Goal: Task Accomplishment & Management: Manage account settings

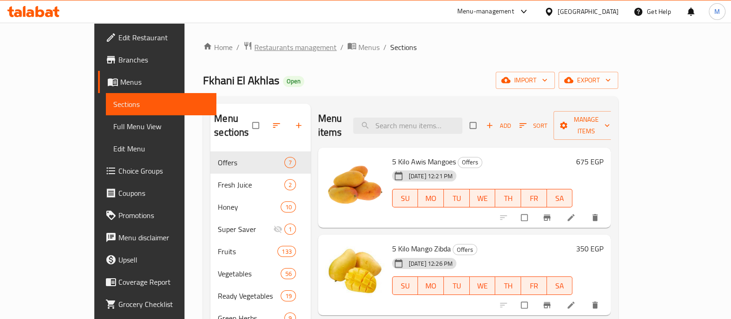
click at [254, 45] on span "Restaurants management" at bounding box center [295, 47] width 82 height 11
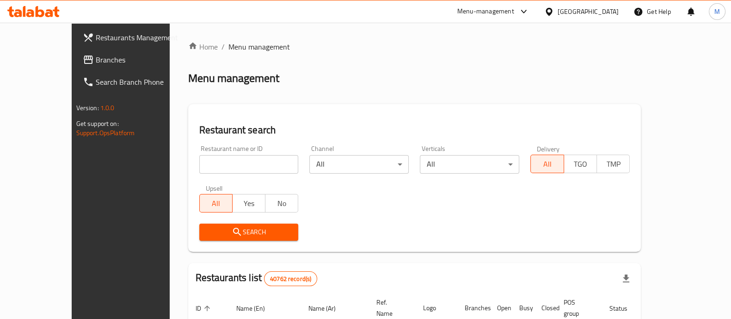
click at [96, 61] on span "Branches" at bounding box center [141, 59] width 91 height 11
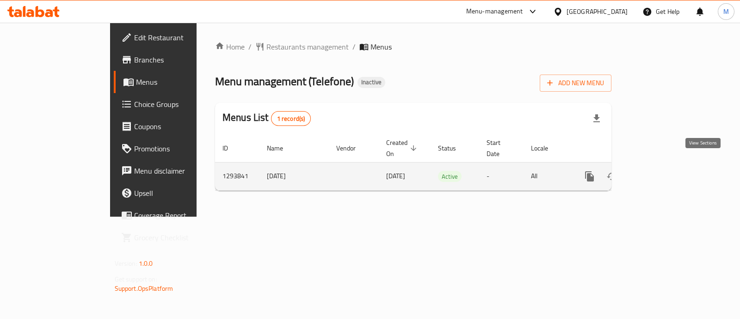
click at [662, 171] on icon "enhanced table" at bounding box center [656, 176] width 11 height 11
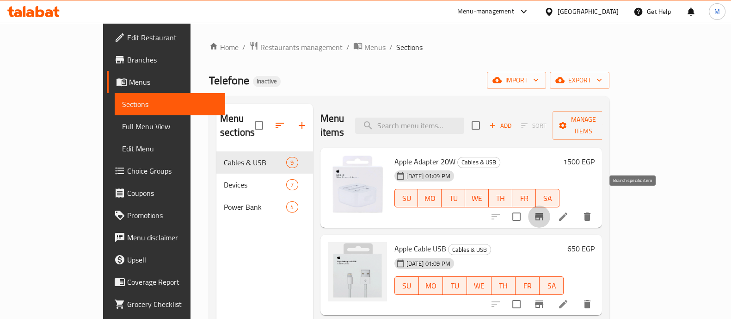
click at [543, 213] on icon "Branch-specific-item" at bounding box center [539, 216] width 8 height 7
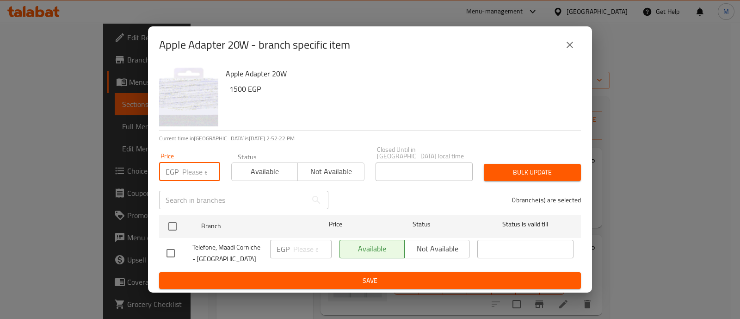
click at [194, 167] on input "number" at bounding box center [201, 171] width 38 height 18
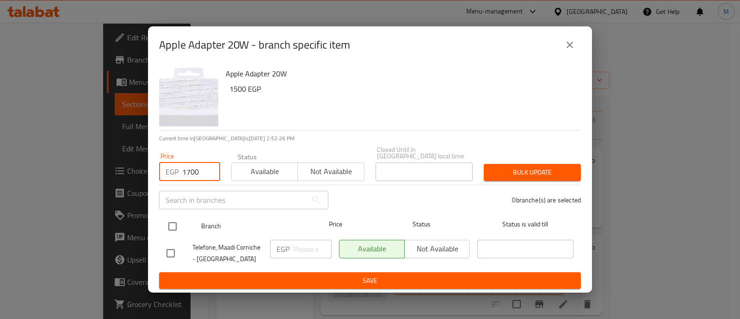
type input "1700"
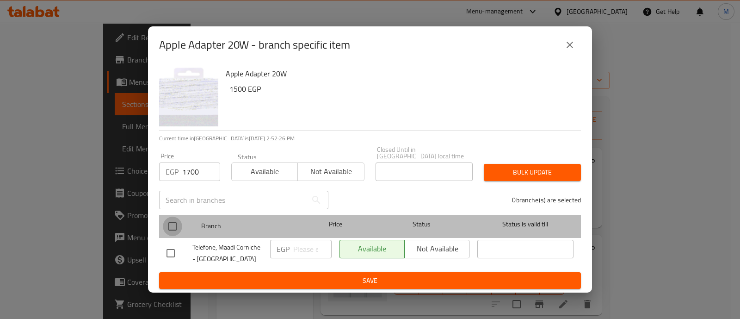
click at [173, 222] on input "checkbox" at bounding box center [172, 225] width 19 height 19
checkbox input "true"
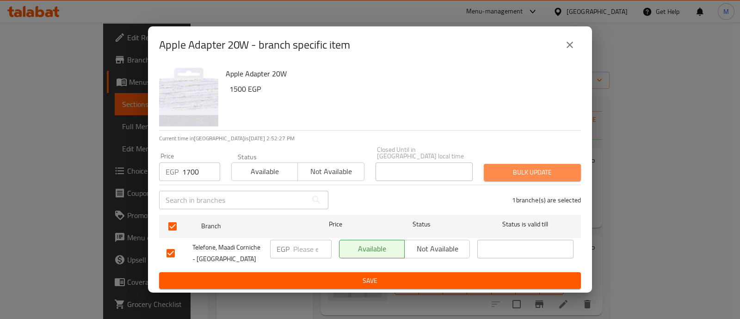
click at [535, 169] on span "Bulk update" at bounding box center [532, 172] width 82 height 12
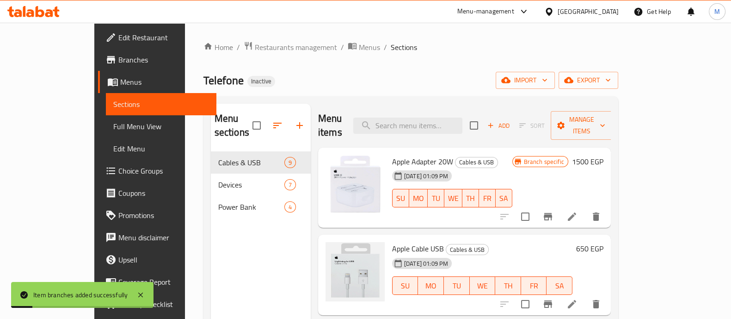
click at [603, 155] on h6 "1500 EGP" at bounding box center [587, 161] width 31 height 13
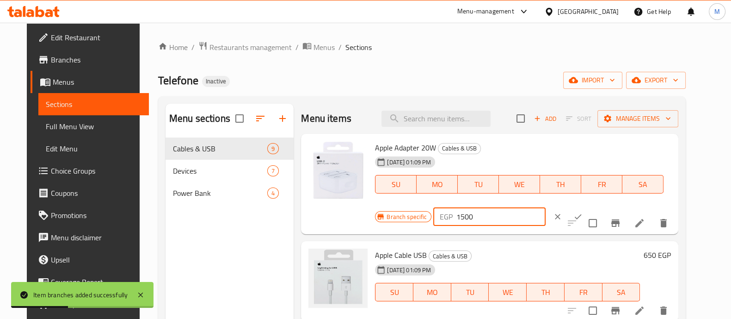
click at [456, 217] on input "1500" at bounding box center [500, 216] width 89 height 18
type input "1700"
click at [573, 218] on icon "ok" at bounding box center [577, 216] width 9 height 9
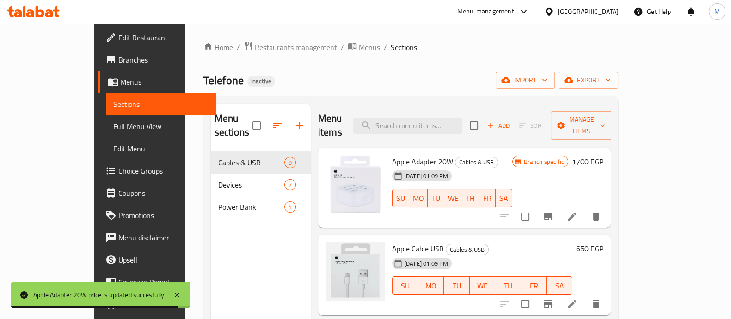
scroll to position [22, 0]
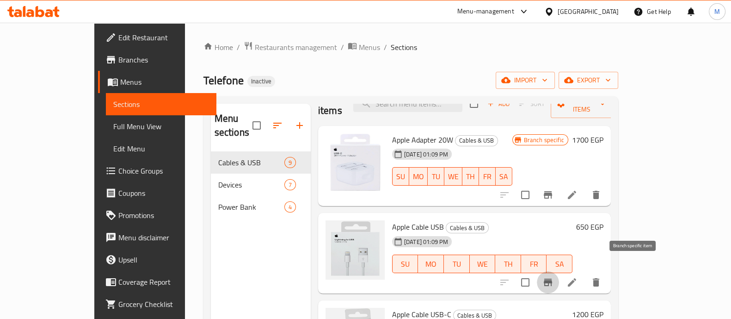
click at [554, 277] on icon "Branch-specific-item" at bounding box center [547, 282] width 11 height 11
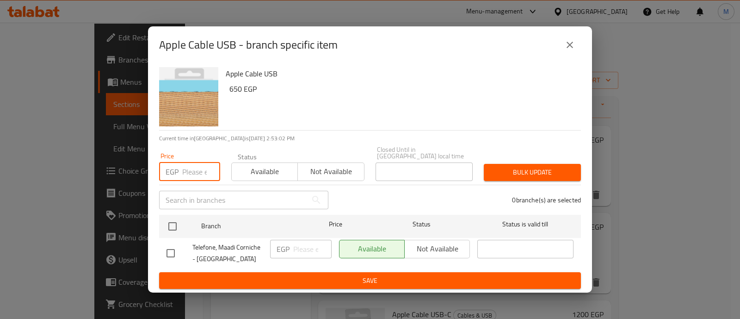
click at [194, 167] on input "number" at bounding box center [201, 171] width 38 height 18
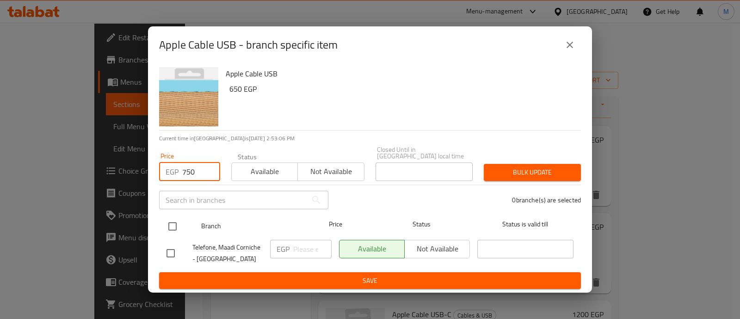
type input "750"
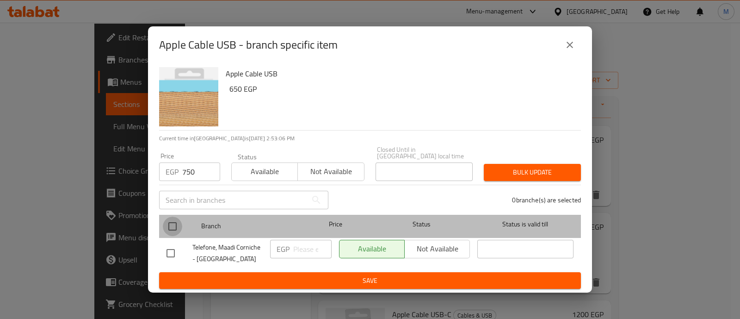
click at [170, 225] on input "checkbox" at bounding box center [172, 225] width 19 height 19
checkbox input "true"
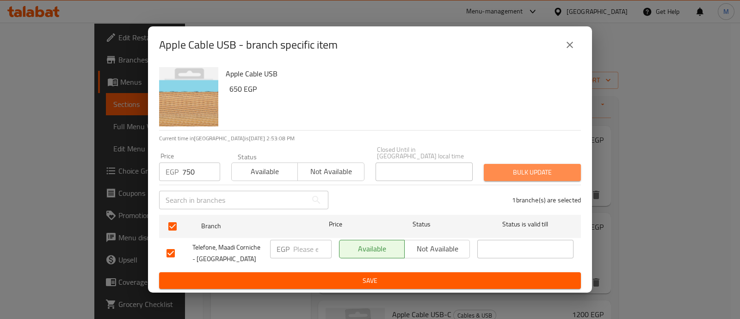
click at [560, 171] on span "Bulk update" at bounding box center [532, 172] width 82 height 12
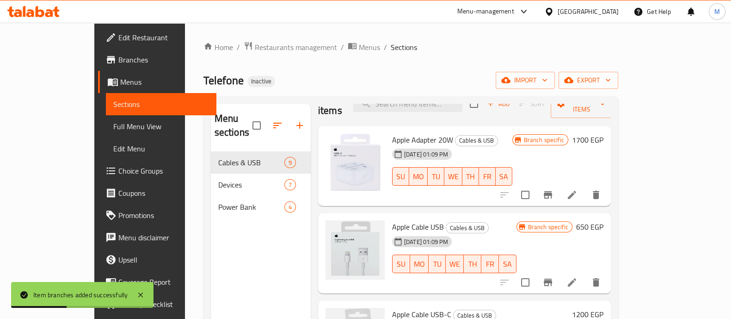
click at [603, 220] on h6 "650 EGP" at bounding box center [589, 226] width 27 height 13
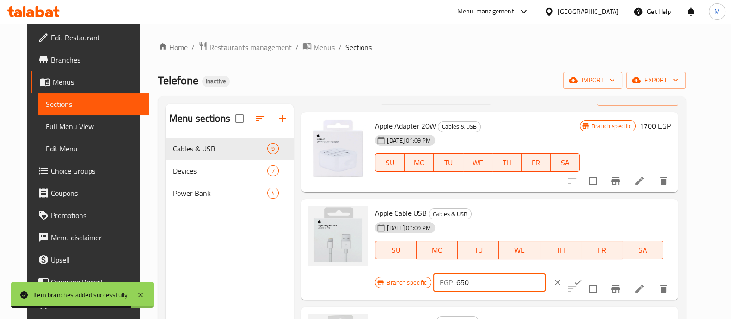
click at [456, 279] on input "650" at bounding box center [500, 282] width 89 height 18
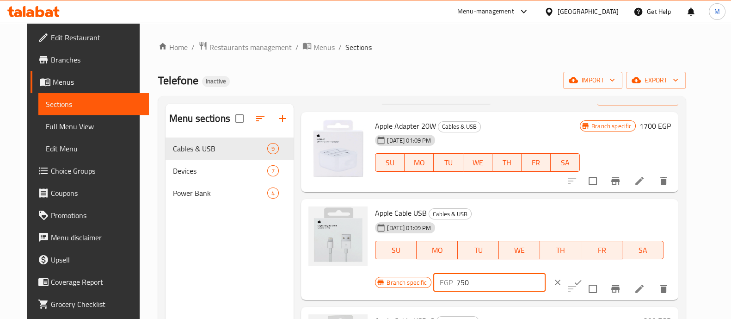
type input "750"
click at [573, 281] on icon "ok" at bounding box center [577, 281] width 9 height 9
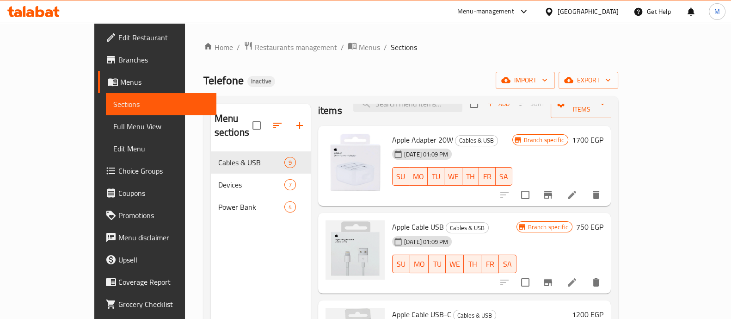
scroll to position [91, 0]
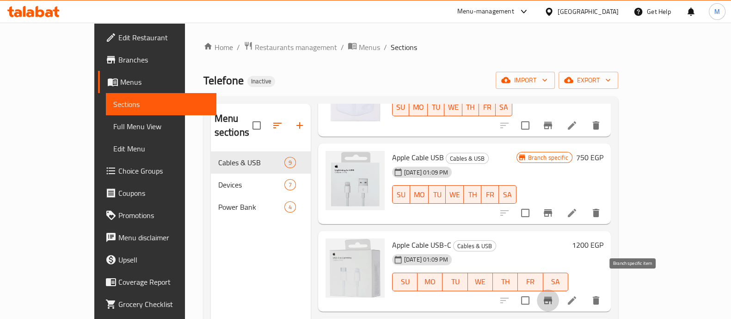
click at [554, 295] on icon "Branch-specific-item" at bounding box center [547, 300] width 11 height 11
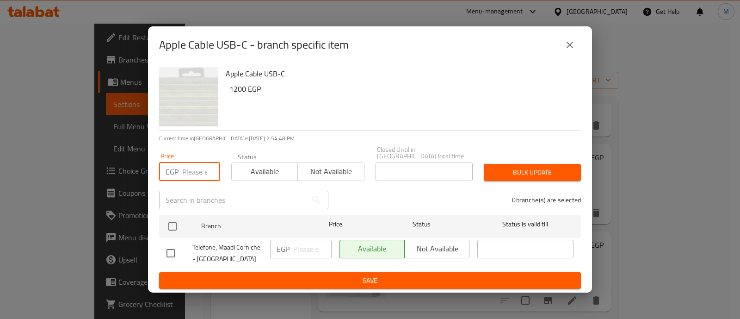
click at [193, 167] on input "number" at bounding box center [201, 171] width 38 height 18
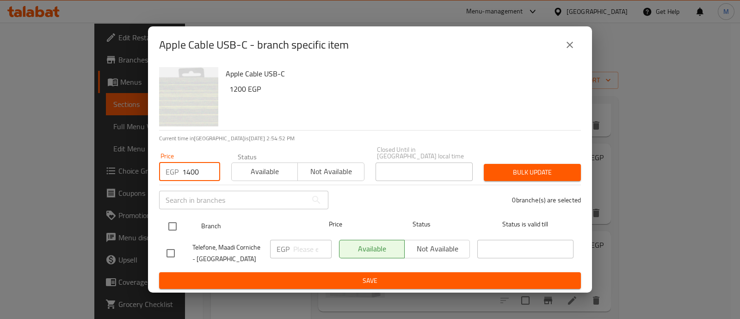
type input "1400"
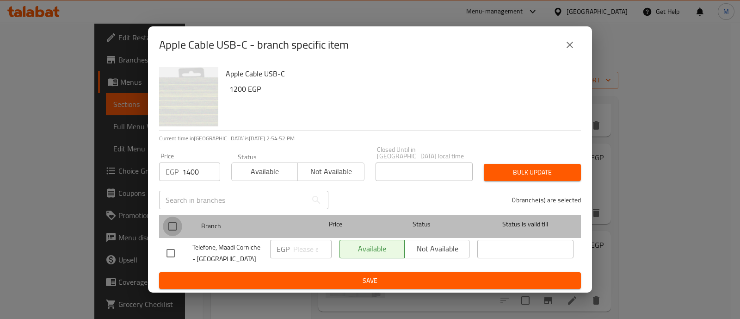
click at [173, 220] on input "checkbox" at bounding box center [172, 225] width 19 height 19
checkbox input "true"
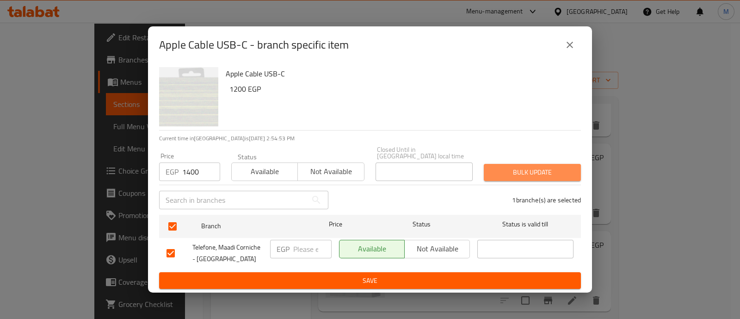
click at [502, 166] on span "Bulk update" at bounding box center [532, 172] width 82 height 12
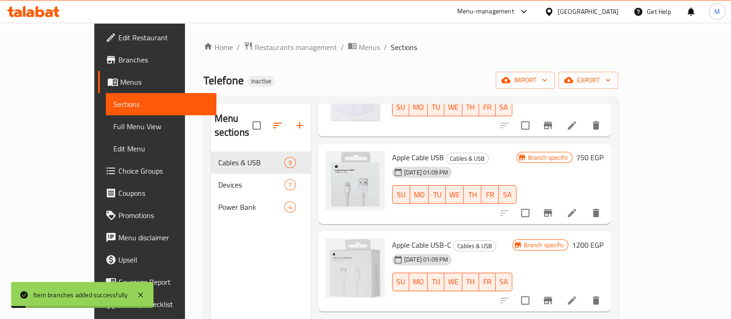
click at [603, 238] on h6 "1200 EGP" at bounding box center [587, 244] width 31 height 13
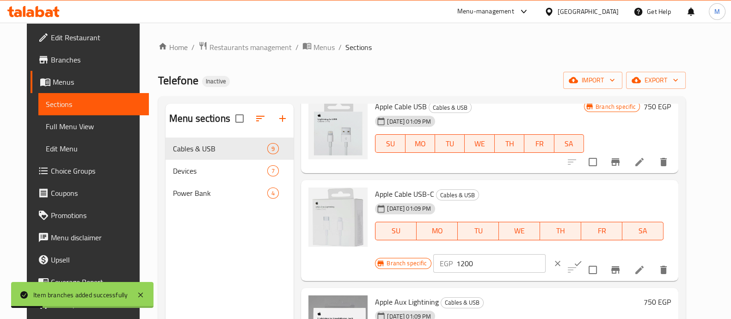
scroll to position [129, 0]
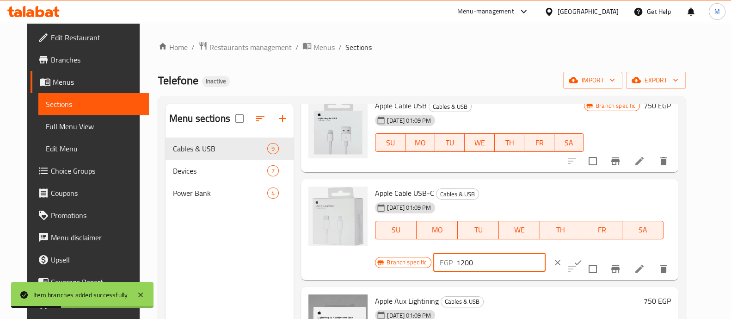
click at [457, 264] on input "1200" at bounding box center [500, 262] width 89 height 18
type input "1400"
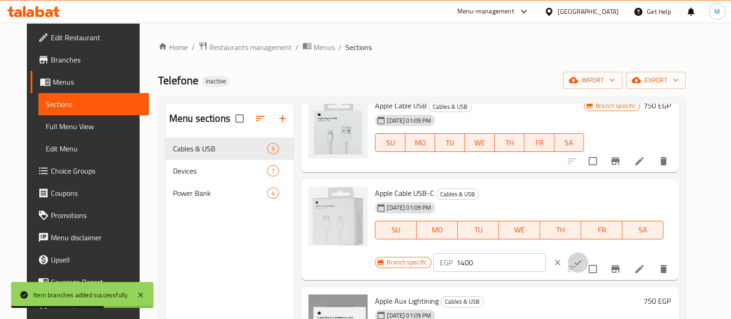
click at [575, 264] on icon "ok" at bounding box center [578, 261] width 7 height 5
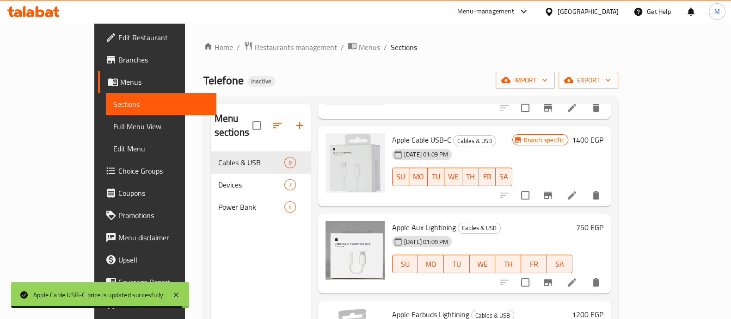
scroll to position [196, 0]
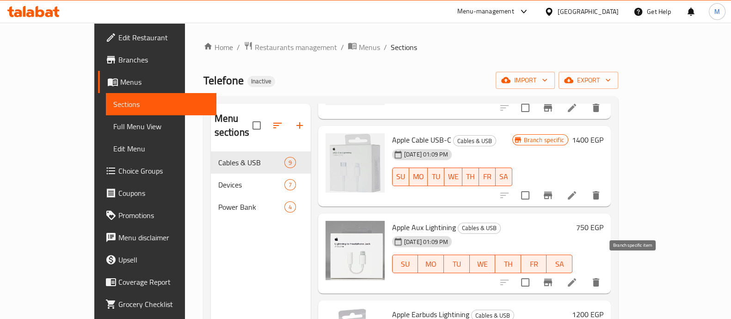
click at [554, 277] on icon "Branch-specific-item" at bounding box center [547, 282] width 11 height 11
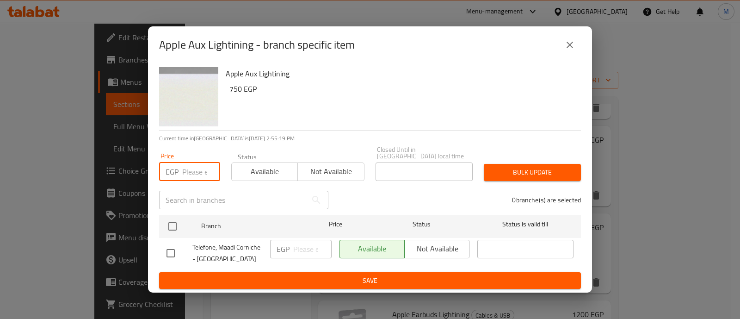
click at [189, 167] on input "number" at bounding box center [201, 171] width 38 height 18
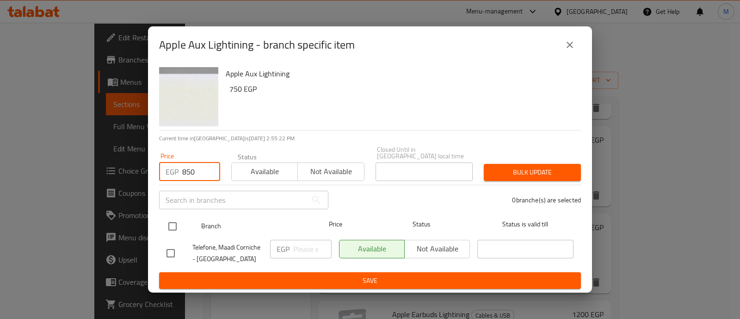
type input "850"
click at [171, 225] on input "checkbox" at bounding box center [172, 225] width 19 height 19
checkbox input "true"
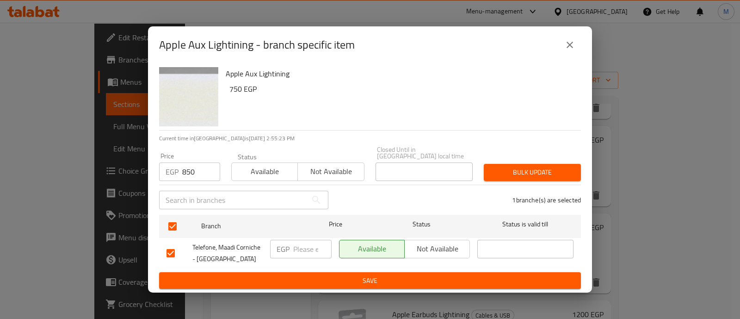
click at [535, 160] on div "Bulk update" at bounding box center [532, 172] width 108 height 28
click at [530, 166] on span "Bulk update" at bounding box center [532, 172] width 82 height 12
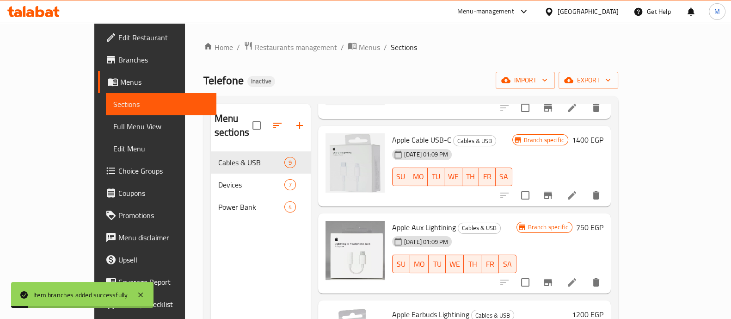
click at [603, 221] on h6 "750 EGP" at bounding box center [589, 227] width 27 height 13
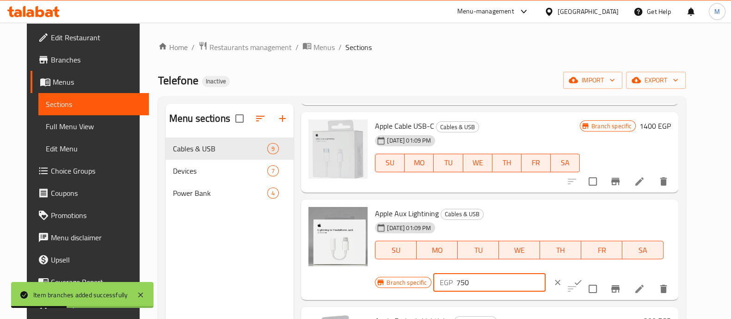
click at [456, 279] on input "750" at bounding box center [500, 282] width 89 height 18
type input "850"
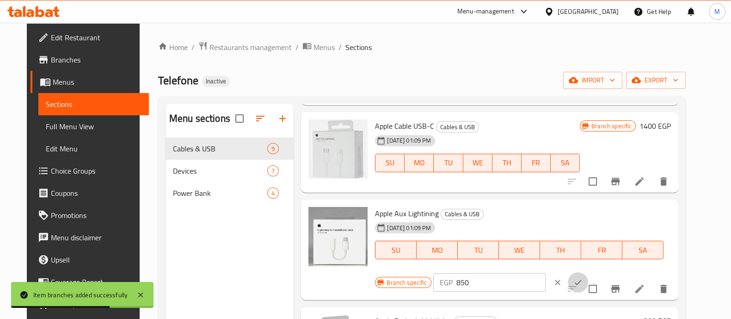
click at [573, 280] on icon "ok" at bounding box center [577, 281] width 9 height 9
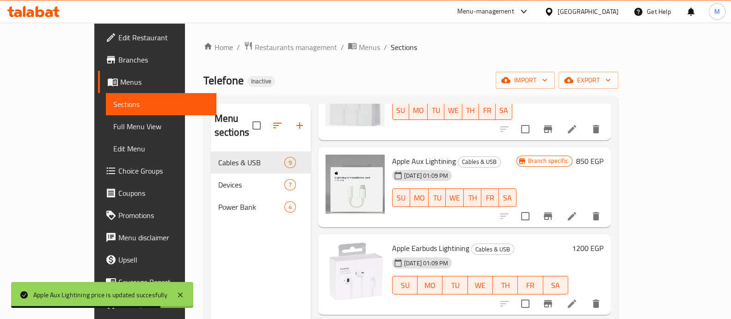
scroll to position [289, 0]
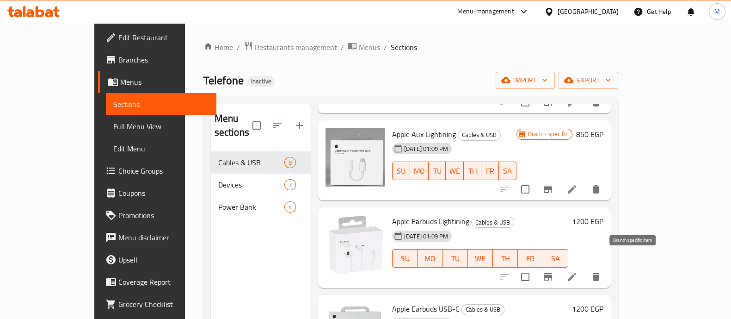
click at [554, 271] on icon "Branch-specific-item" at bounding box center [547, 276] width 11 height 11
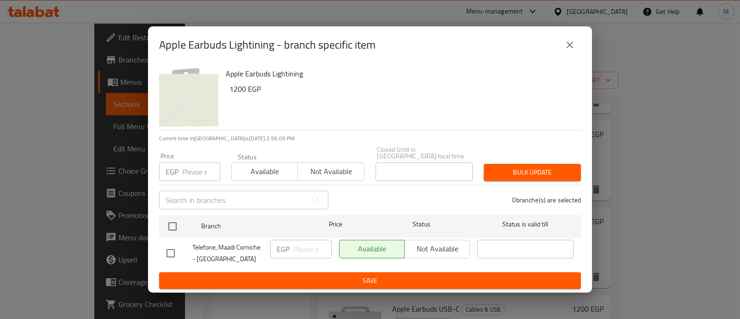
click at [190, 166] on input "number" at bounding box center [201, 171] width 38 height 18
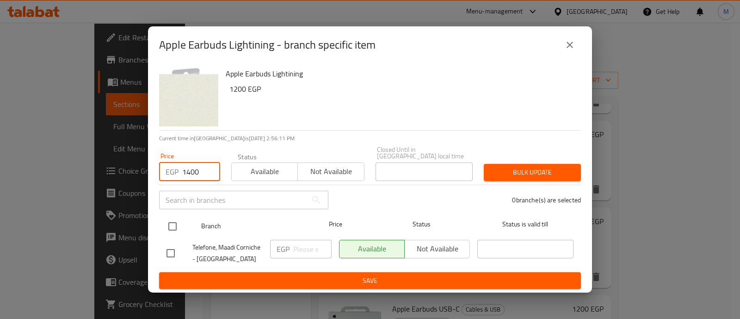
type input "1400"
click at [173, 220] on input "checkbox" at bounding box center [172, 225] width 19 height 19
checkbox input "true"
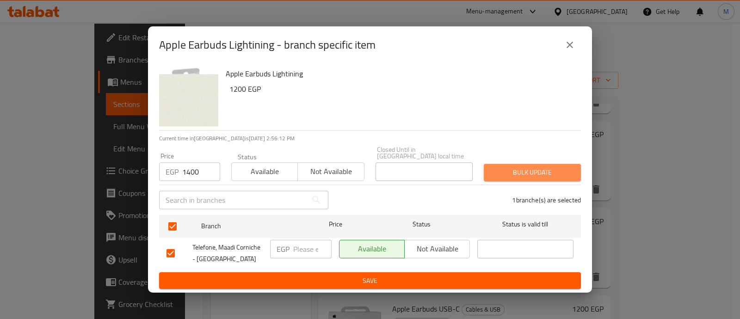
click at [506, 169] on span "Bulk update" at bounding box center [532, 172] width 82 height 12
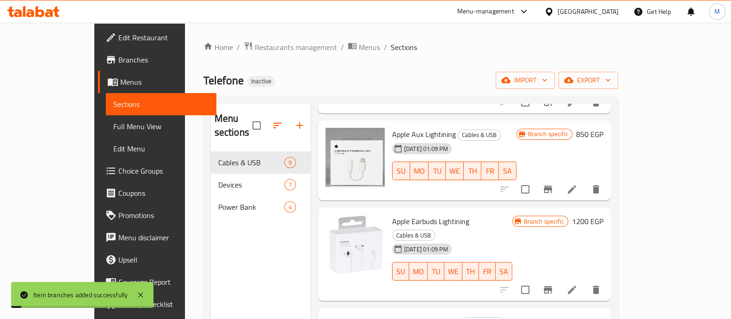
click at [603, 215] on h6 "1200 EGP" at bounding box center [587, 221] width 31 height 13
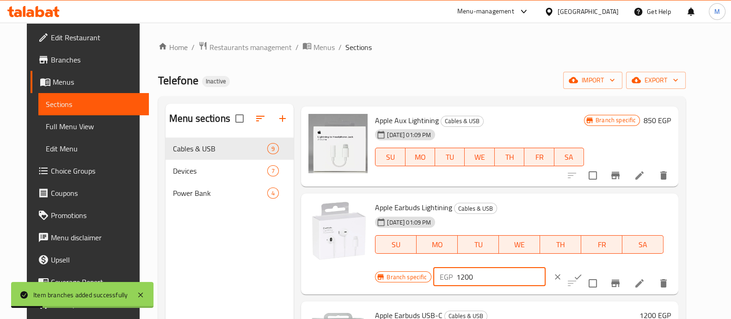
click at [456, 277] on input "1200" at bounding box center [500, 276] width 89 height 18
type input "1400"
click at [573, 278] on icon "ok" at bounding box center [577, 276] width 9 height 9
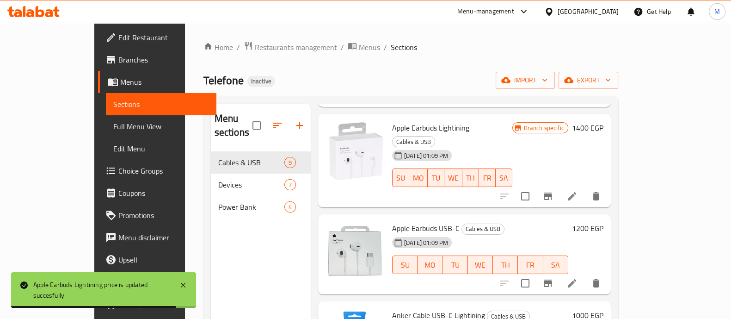
scroll to position [385, 0]
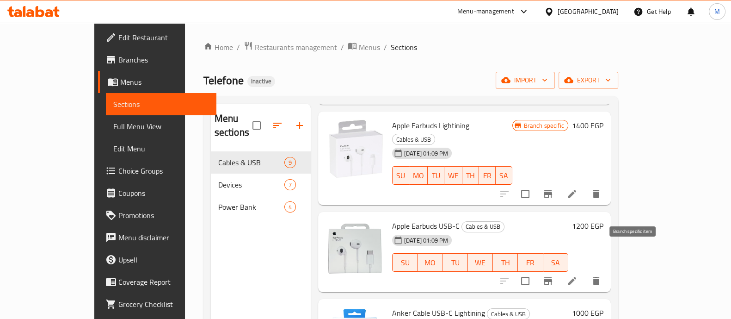
click at [552, 277] on icon "Branch-specific-item" at bounding box center [548, 280] width 8 height 7
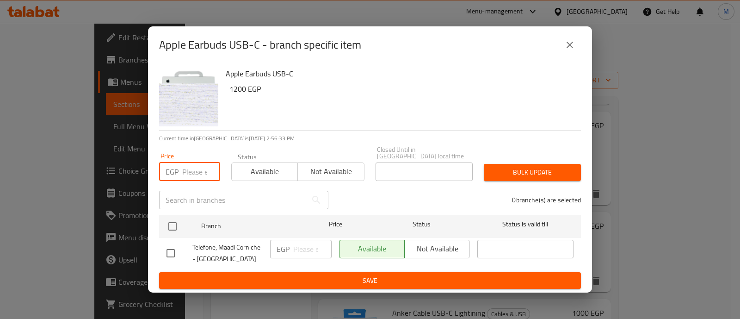
click at [192, 172] on input "number" at bounding box center [201, 171] width 38 height 18
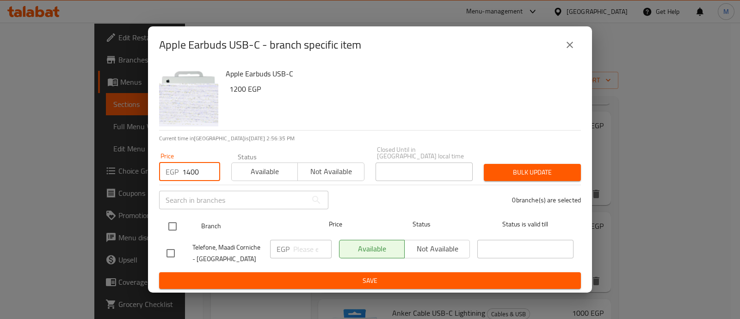
type input "1400"
click at [175, 222] on input "checkbox" at bounding box center [172, 225] width 19 height 19
checkbox input "true"
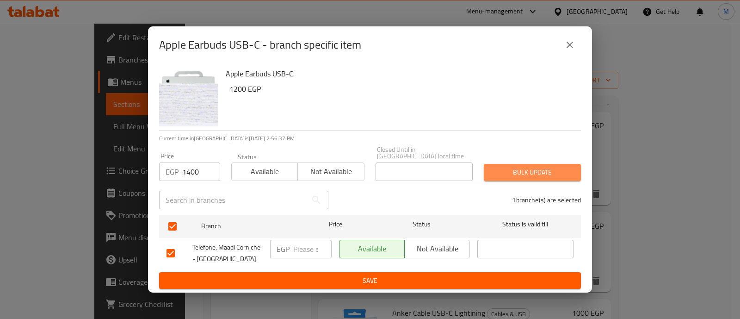
click at [520, 166] on span "Bulk update" at bounding box center [532, 172] width 82 height 12
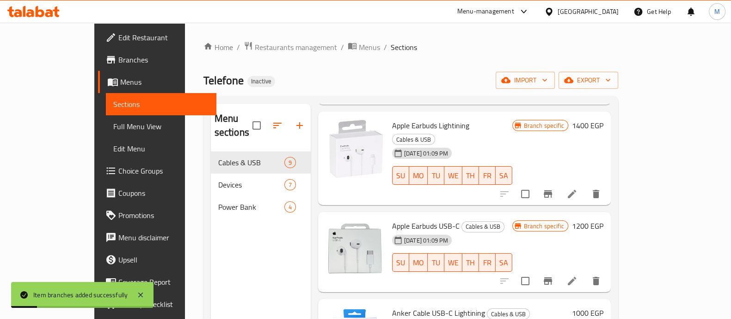
click at [603, 219] on h6 "1200 EGP" at bounding box center [587, 225] width 31 height 13
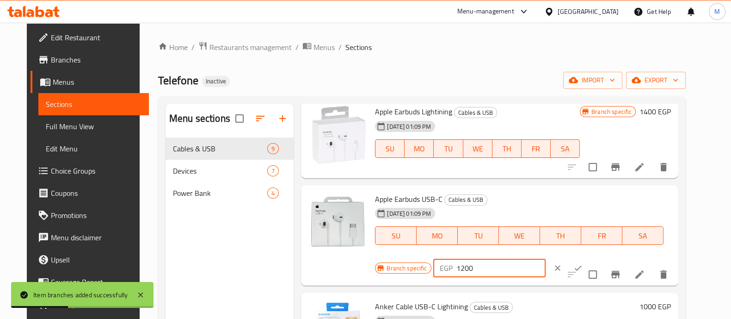
click at [458, 269] on input "1200" at bounding box center [500, 267] width 89 height 18
type input "1400"
click at [573, 263] on icon "ok" at bounding box center [577, 267] width 9 height 9
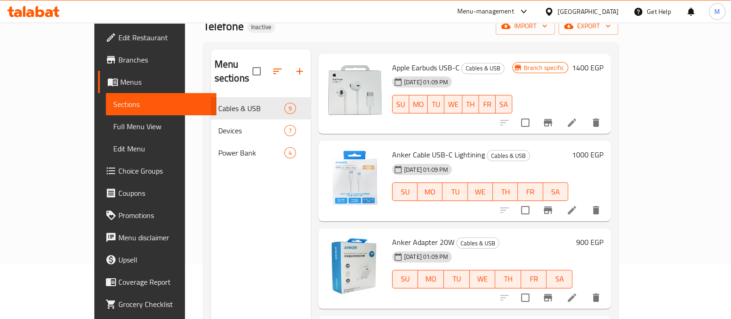
scroll to position [129, 0]
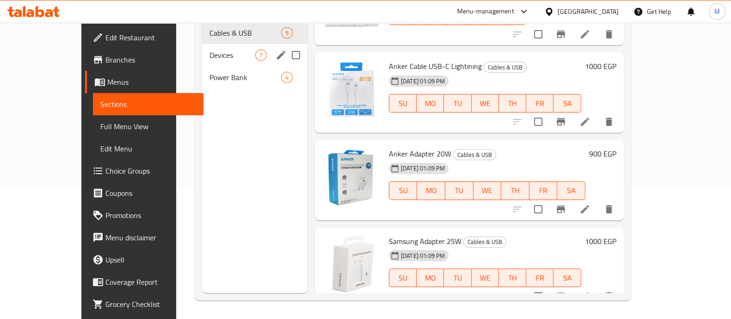
click at [209, 49] on span "Devices" at bounding box center [232, 54] width 46 height 11
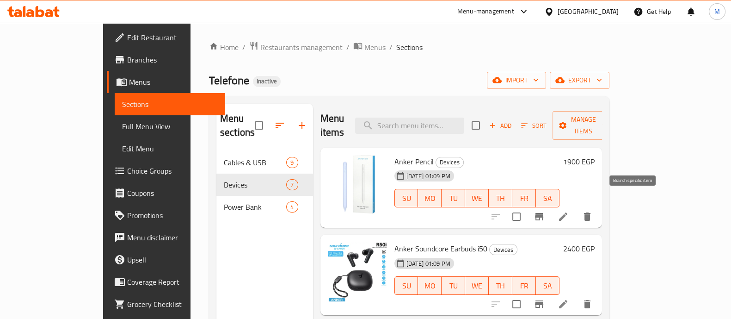
click at [543, 213] on icon "Branch-specific-item" at bounding box center [539, 216] width 8 height 7
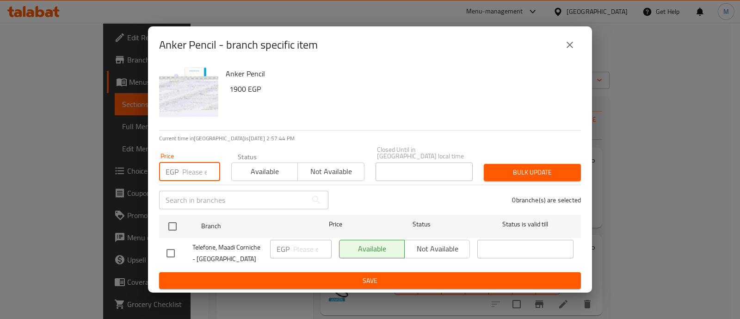
click at [197, 168] on input "number" at bounding box center [201, 171] width 38 height 18
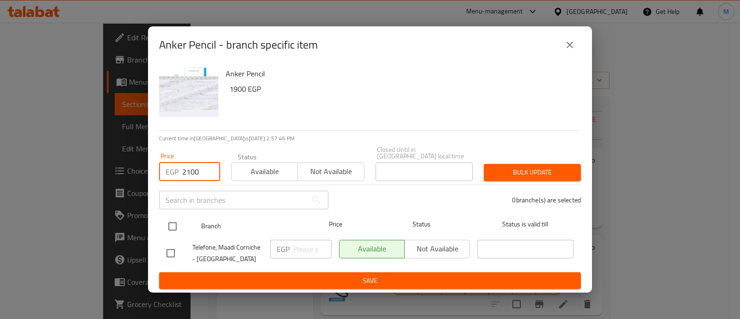
type input "2100"
click at [169, 223] on input "checkbox" at bounding box center [172, 225] width 19 height 19
checkbox input "true"
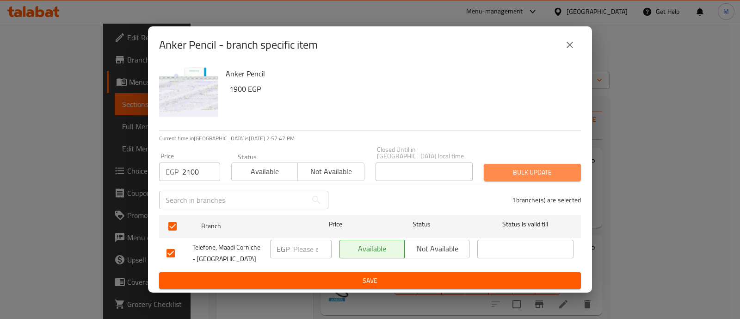
click at [505, 166] on span "Bulk update" at bounding box center [532, 172] width 82 height 12
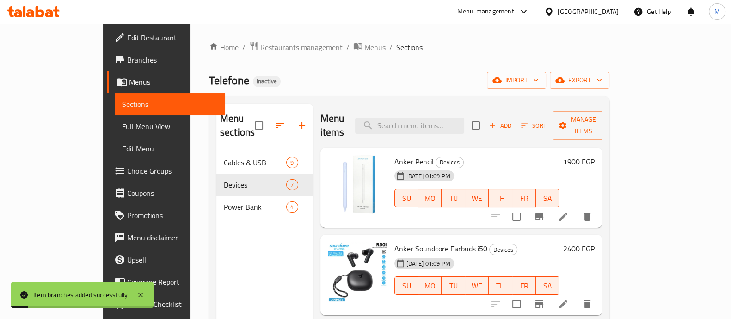
click at [595, 155] on h6 "1900 EGP" at bounding box center [578, 161] width 31 height 13
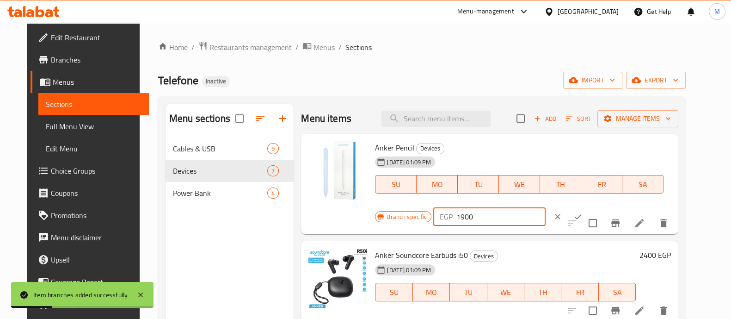
drag, startPoint x: 474, startPoint y: 211, endPoint x: 415, endPoint y: 208, distance: 59.7
click at [415, 208] on div "Branch specific EGP 1900 ​" at bounding box center [488, 216] width 227 height 20
type input "2100"
click at [575, 218] on icon "ok" at bounding box center [578, 216] width 7 height 5
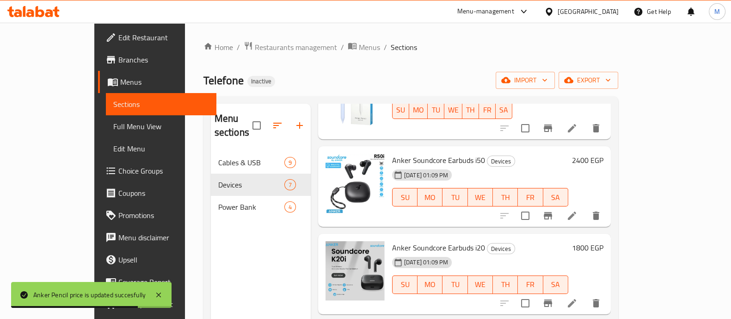
scroll to position [89, 0]
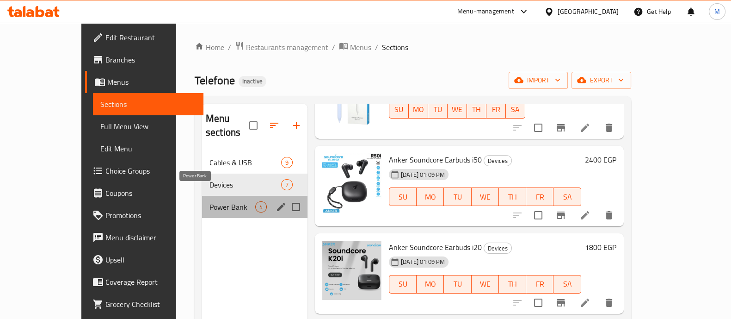
click at [217, 201] on span "Power Bank" at bounding box center [232, 206] width 46 height 11
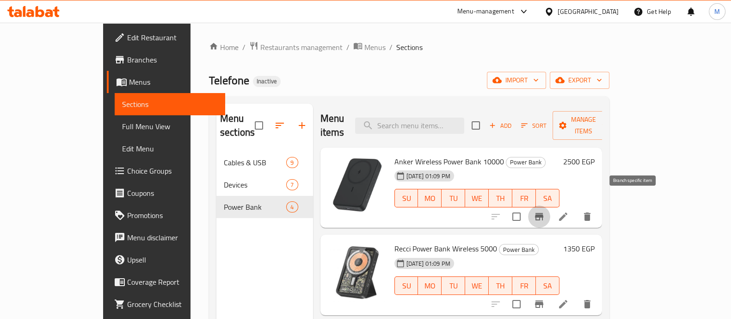
click at [543, 213] on icon "Branch-specific-item" at bounding box center [539, 216] width 8 height 7
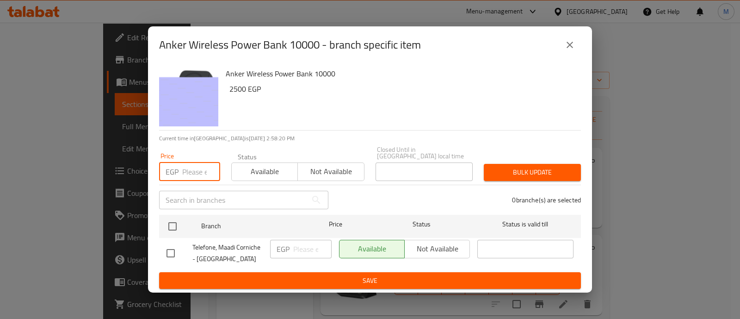
click at [196, 167] on input "number" at bounding box center [201, 171] width 38 height 18
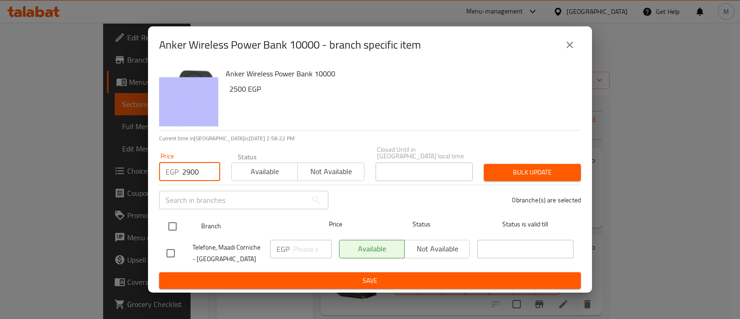
type input "2900"
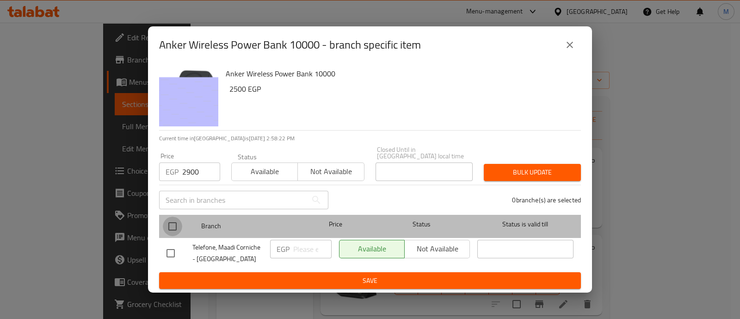
click at [176, 220] on input "checkbox" at bounding box center [172, 225] width 19 height 19
checkbox input "true"
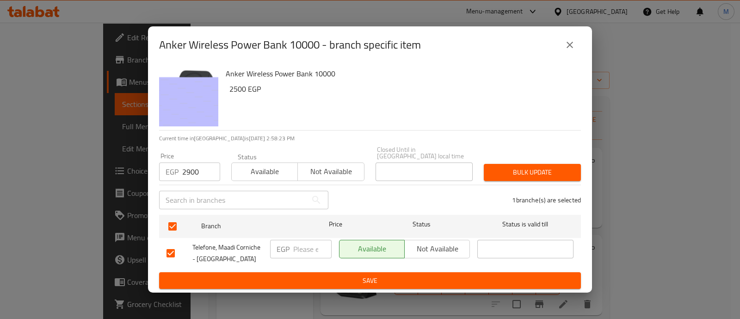
click at [514, 168] on span "Bulk update" at bounding box center [532, 172] width 82 height 12
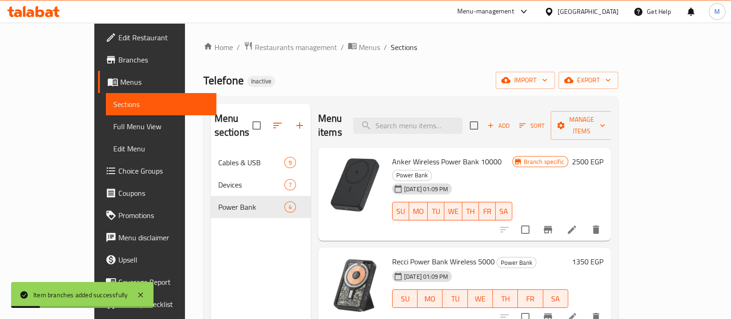
click at [603, 155] on h6 "2500 EGP" at bounding box center [587, 161] width 31 height 13
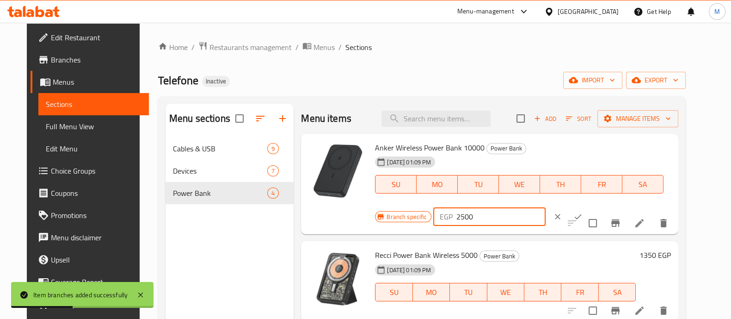
click at [456, 218] on input "2500" at bounding box center [500, 216] width 89 height 18
type input "2900"
click at [573, 214] on icon "ok" at bounding box center [577, 216] width 9 height 9
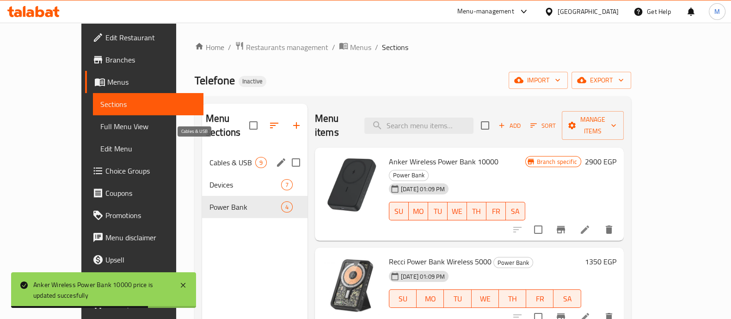
click at [209, 157] on span "Cables & USB" at bounding box center [232, 162] width 46 height 11
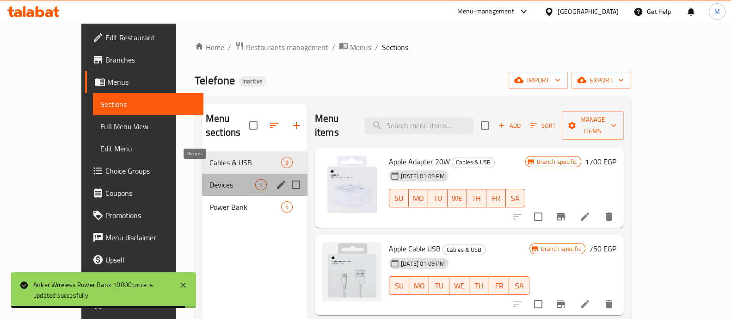
click at [209, 179] on span "Devices" at bounding box center [232, 184] width 46 height 11
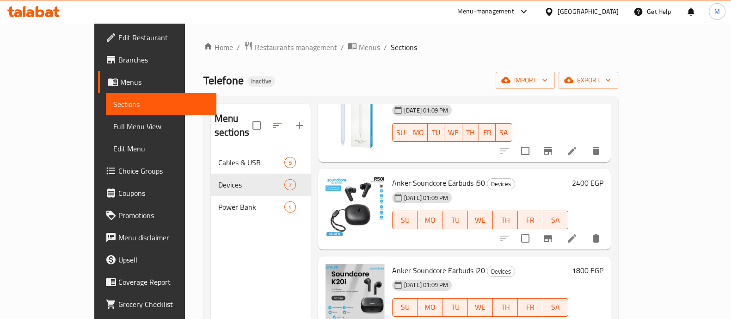
scroll to position [102, 0]
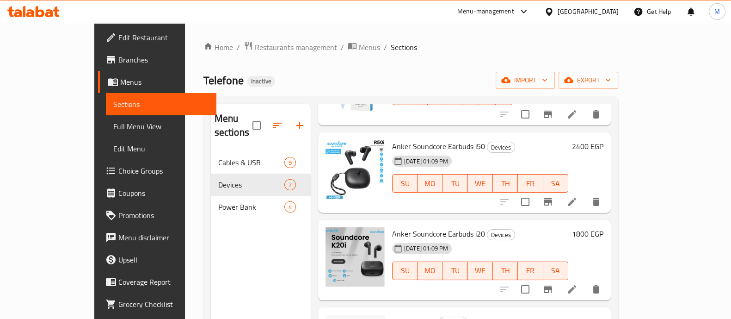
click at [554, 283] on icon "Branch-specific-item" at bounding box center [547, 288] width 11 height 11
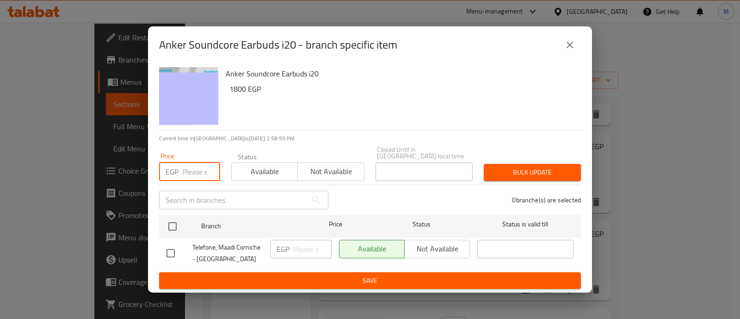
click at [189, 166] on input "number" at bounding box center [201, 171] width 38 height 18
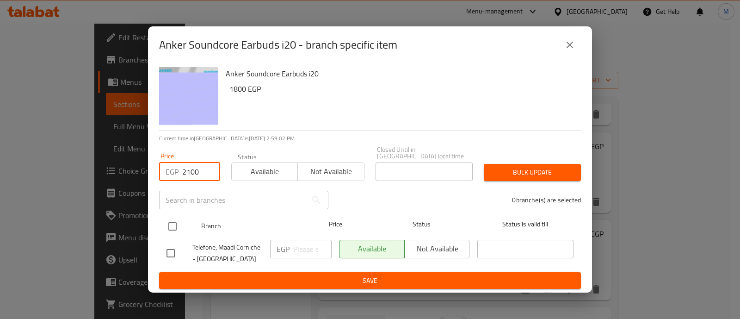
type input "2100"
click at [176, 227] on input "checkbox" at bounding box center [172, 225] width 19 height 19
checkbox input "true"
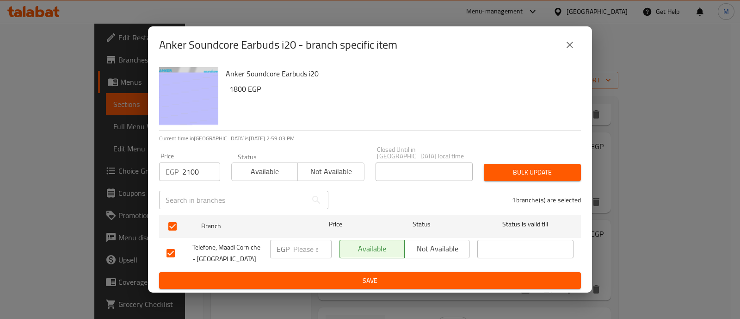
click at [538, 166] on span "Bulk update" at bounding box center [532, 172] width 82 height 12
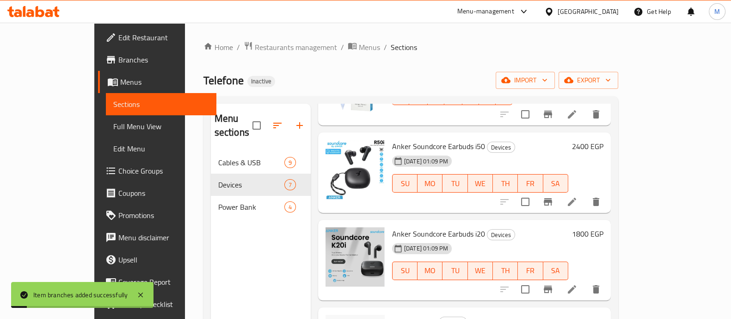
click at [603, 227] on h6 "1800 EGP" at bounding box center [587, 233] width 31 height 13
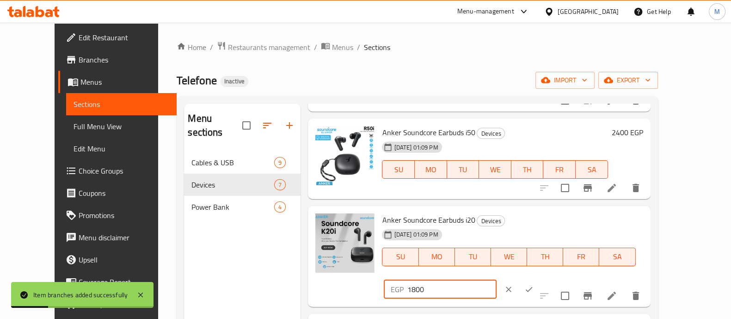
drag, startPoint x: 582, startPoint y: 225, endPoint x: 529, endPoint y: 221, distance: 52.9
click at [529, 221] on div "Anker Soundcore Earbuds i20 Devices 17-06-2025 01:09 PM SU MO TU WE TH FR SA EG…" at bounding box center [512, 255] width 268 height 93
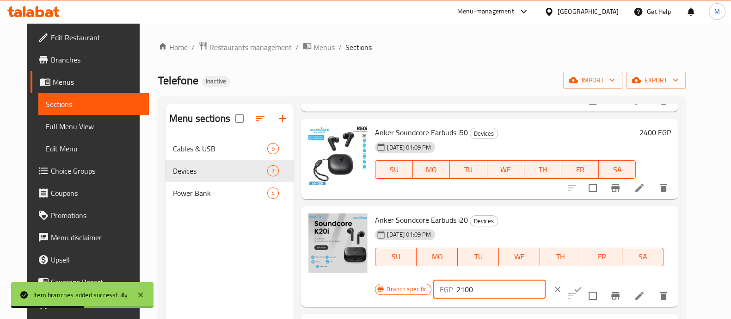
type input "2100"
click at [573, 292] on icon "ok" at bounding box center [577, 288] width 9 height 9
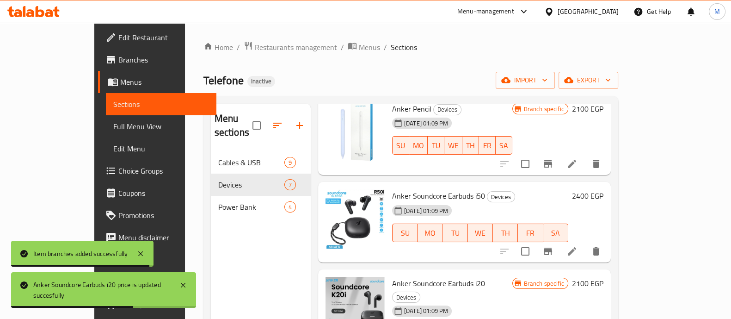
scroll to position [53, 0]
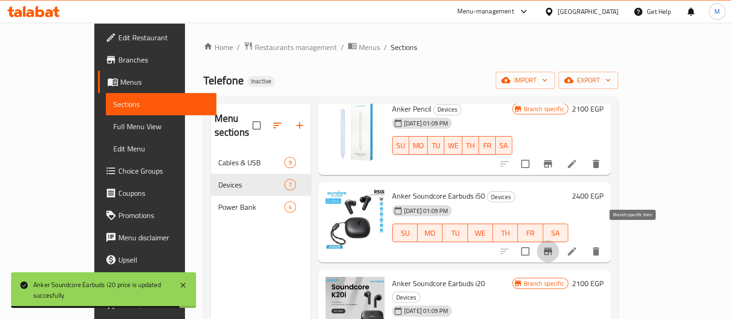
click at [552, 247] on icon "Branch-specific-item" at bounding box center [548, 250] width 8 height 7
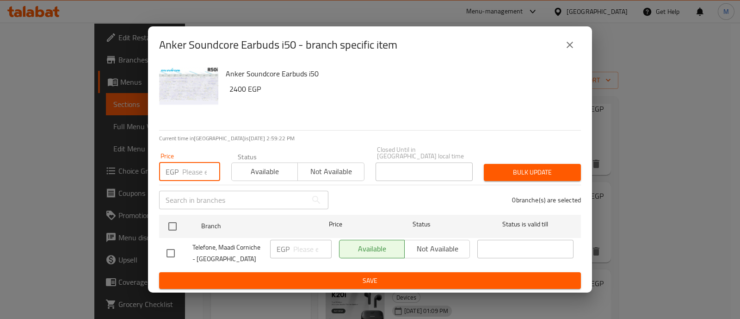
click at [193, 165] on input "number" at bounding box center [201, 171] width 38 height 18
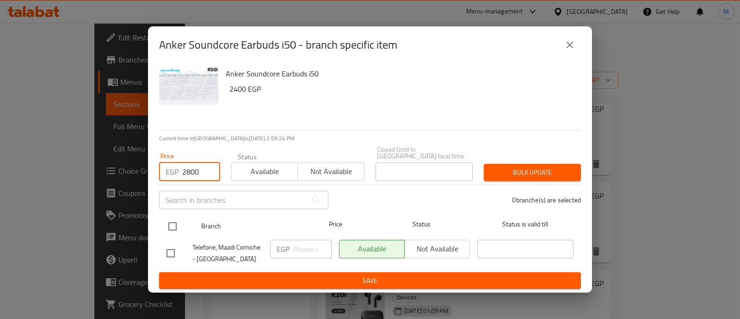
type input "2800"
click at [172, 220] on input "checkbox" at bounding box center [172, 225] width 19 height 19
checkbox input "true"
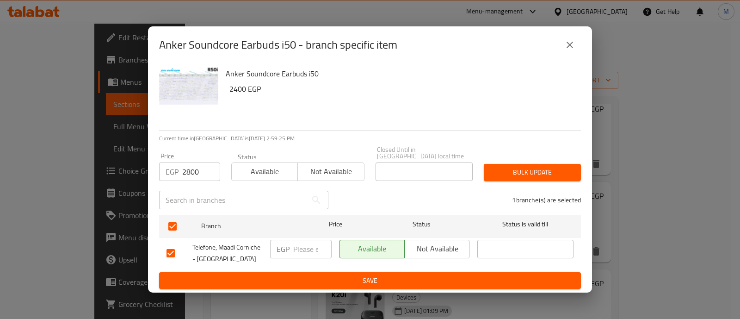
click at [502, 167] on span "Bulk update" at bounding box center [532, 172] width 82 height 12
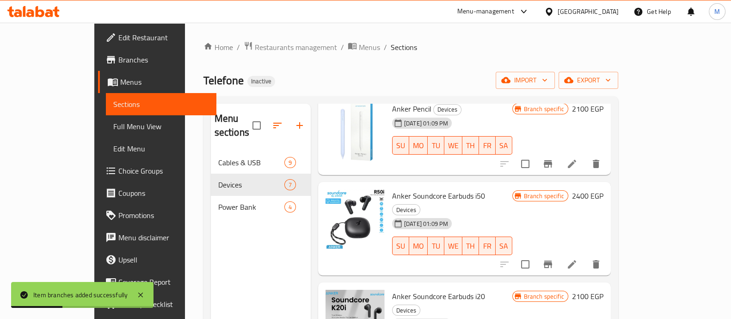
click at [603, 189] on h6 "2400 EGP" at bounding box center [587, 195] width 31 height 13
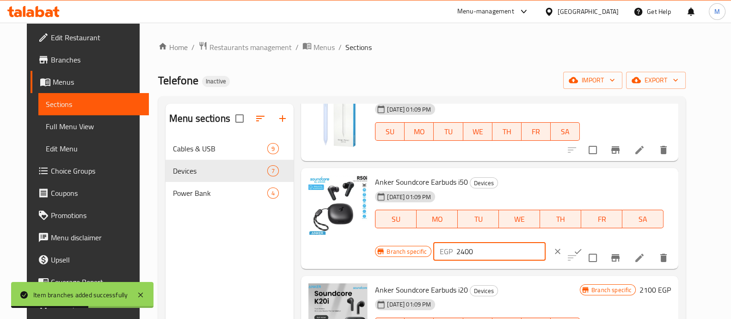
click at [457, 250] on input "2400" at bounding box center [500, 251] width 89 height 18
type input "2800"
click at [575, 249] on icon "ok" at bounding box center [578, 251] width 7 height 5
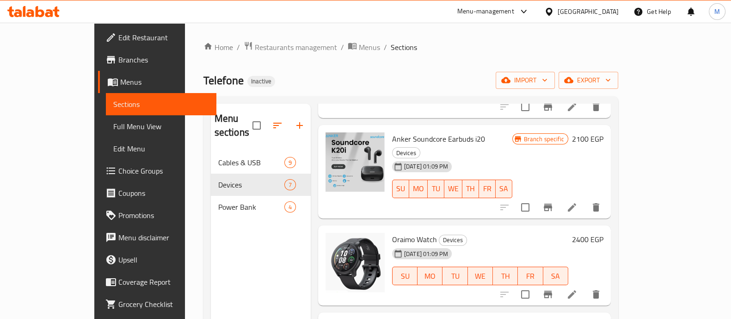
scroll to position [210, 0]
click at [552, 290] on icon "Branch-specific-item" at bounding box center [548, 293] width 8 height 7
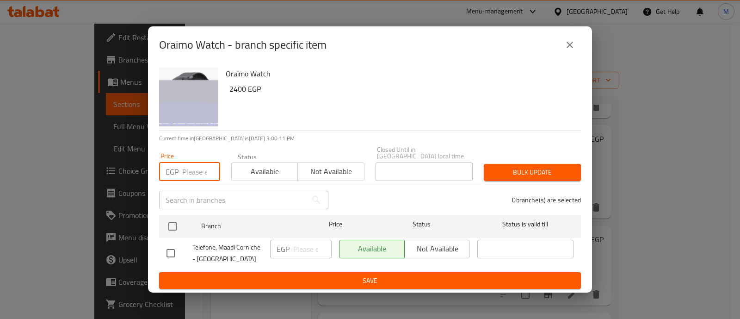
click at [185, 171] on input "number" at bounding box center [201, 171] width 38 height 18
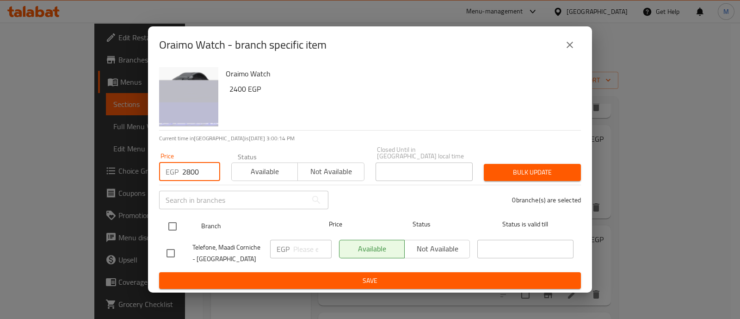
type input "2800"
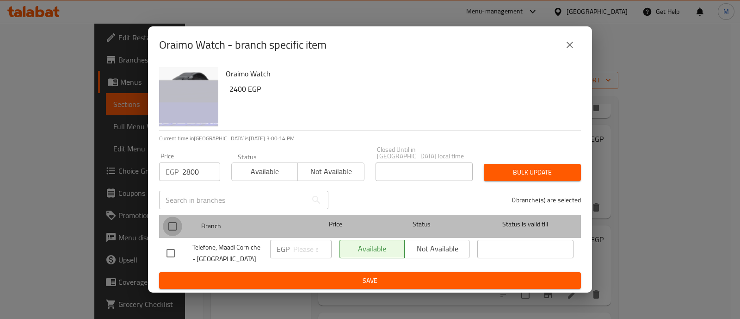
click at [172, 216] on input "checkbox" at bounding box center [172, 225] width 19 height 19
checkbox input "true"
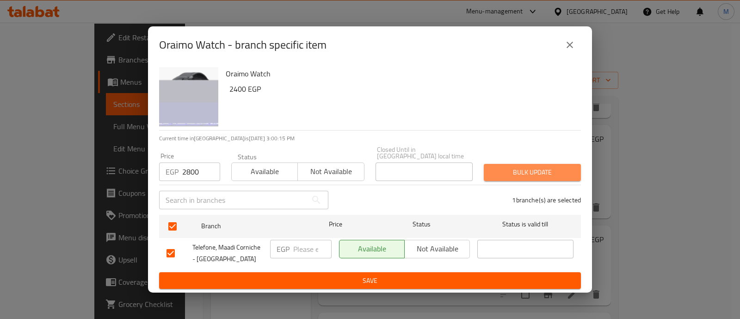
click at [504, 166] on span "Bulk update" at bounding box center [532, 172] width 82 height 12
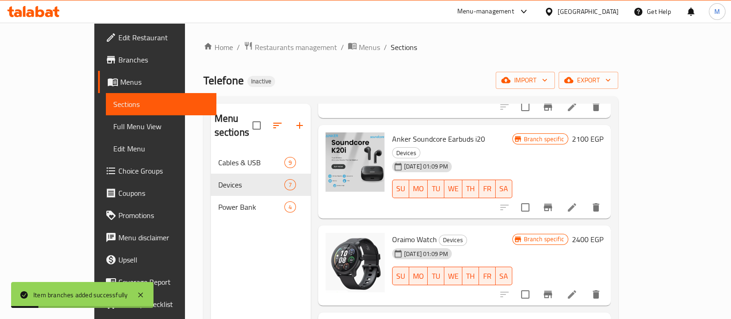
click at [603, 233] on h6 "2400 EGP" at bounding box center [587, 239] width 31 height 13
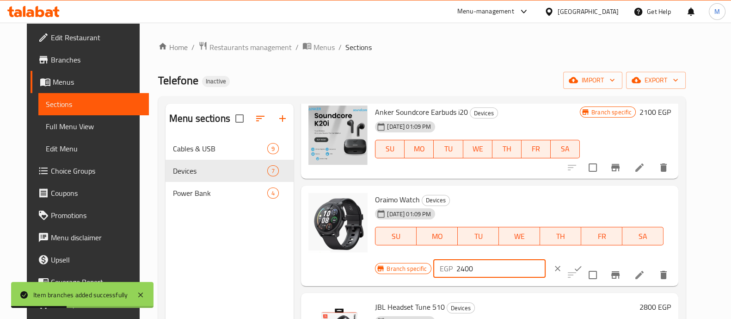
click at [456, 269] on input "2400" at bounding box center [500, 268] width 89 height 18
type input "2800"
click at [575, 266] on icon "ok" at bounding box center [578, 268] width 7 height 5
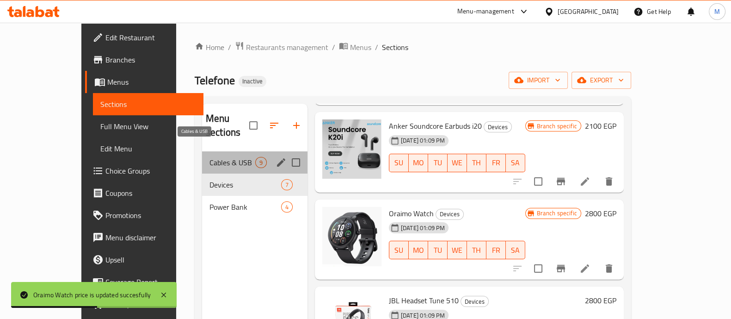
click at [209, 157] on span "Cables & USB" at bounding box center [232, 162] width 46 height 11
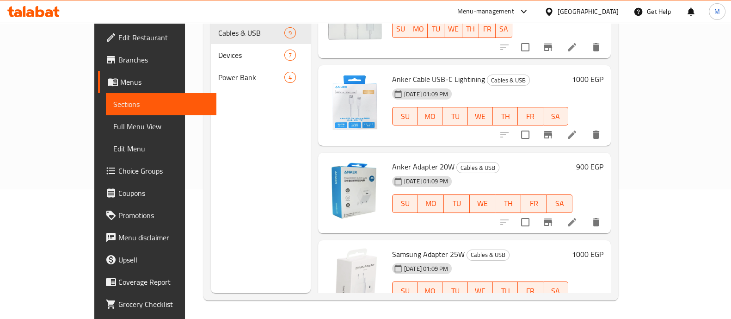
scroll to position [129, 0]
click at [554, 304] on icon "Branch-specific-item" at bounding box center [547, 309] width 11 height 11
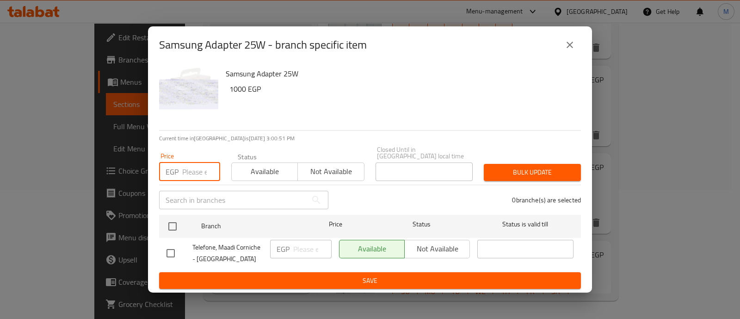
click at [188, 169] on input "number" at bounding box center [201, 171] width 38 height 18
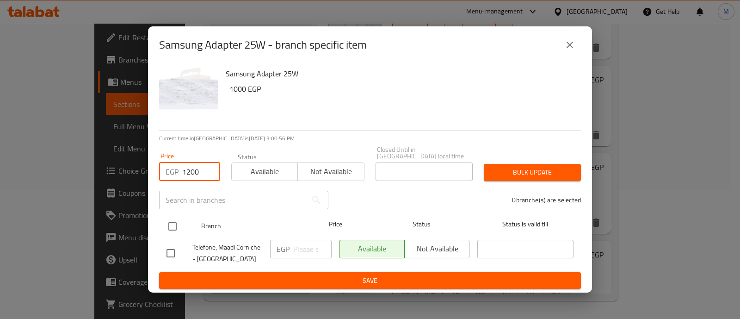
type input "1200"
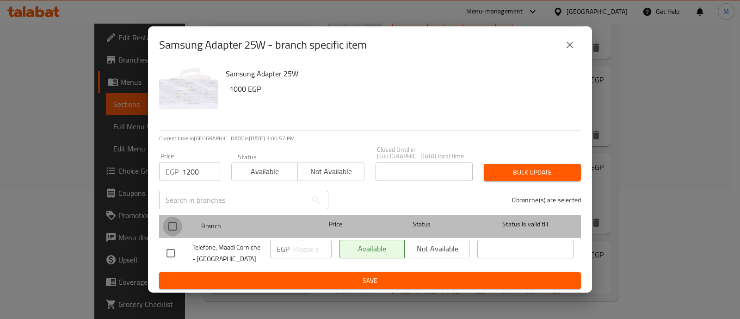
click at [171, 223] on input "checkbox" at bounding box center [172, 225] width 19 height 19
checkbox input "true"
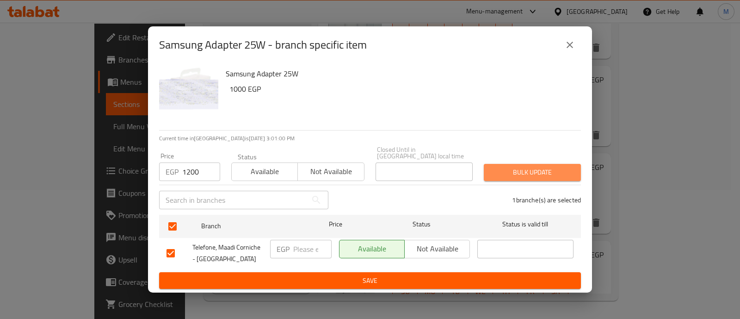
click at [570, 166] on span "Bulk update" at bounding box center [532, 172] width 82 height 12
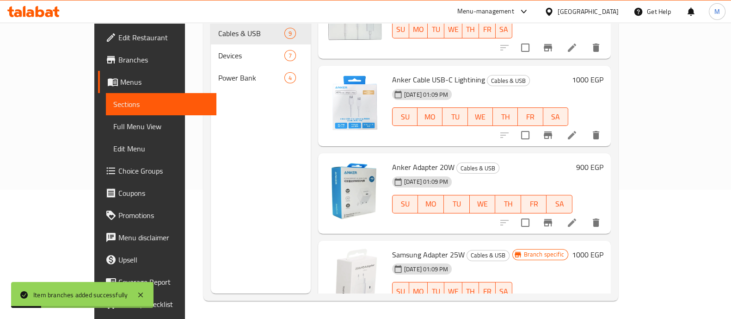
click at [603, 248] on h6 "1000 EGP" at bounding box center [587, 254] width 31 height 13
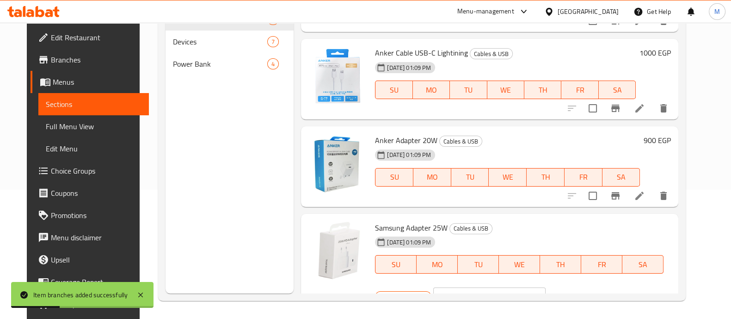
scroll to position [509, 0]
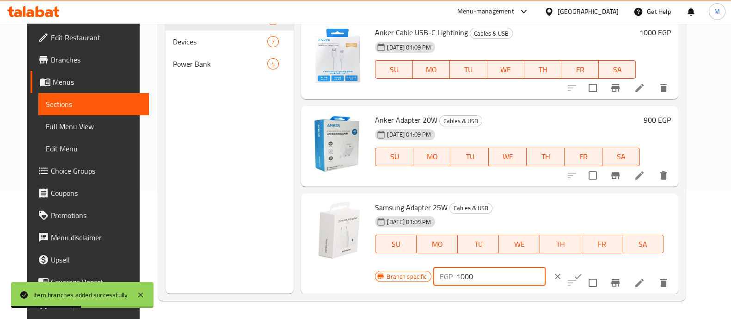
click at [456, 275] on input "1000" at bounding box center [500, 276] width 89 height 18
type input "1200"
click at [573, 276] on icon "ok" at bounding box center [577, 275] width 9 height 9
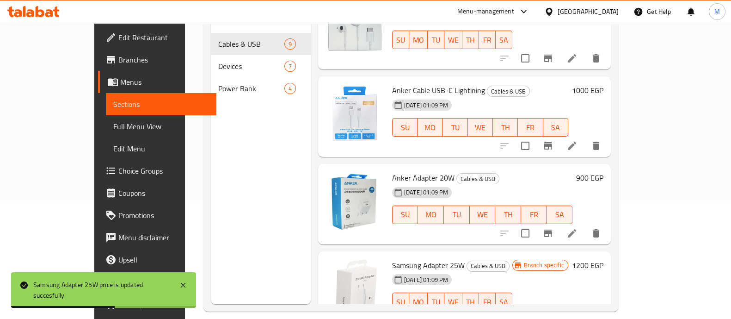
scroll to position [0, 0]
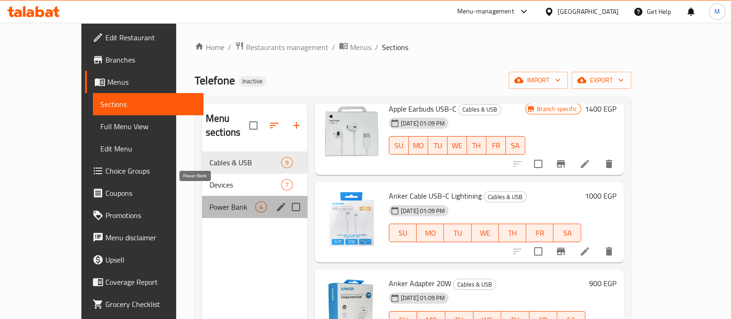
click at [209, 201] on span "Power Bank" at bounding box center [232, 206] width 46 height 11
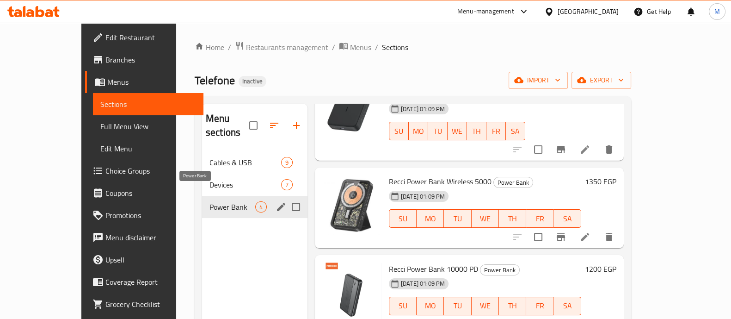
scroll to position [53, 0]
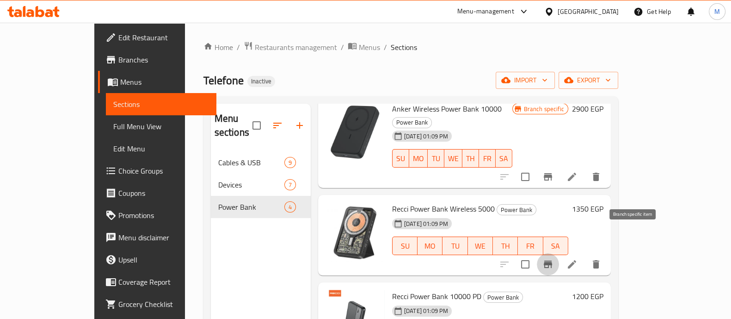
click at [554, 258] on icon "Branch-specific-item" at bounding box center [547, 263] width 11 height 11
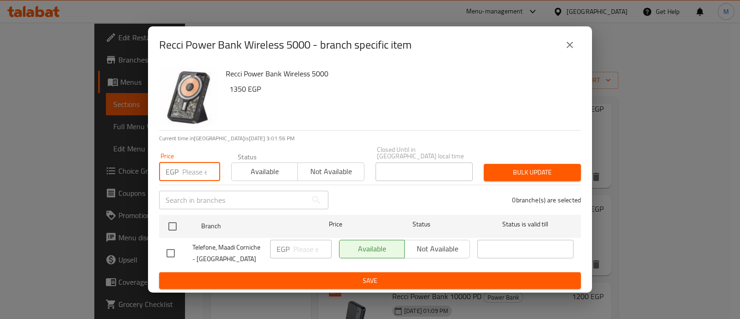
click at [191, 168] on input "number" at bounding box center [201, 171] width 38 height 18
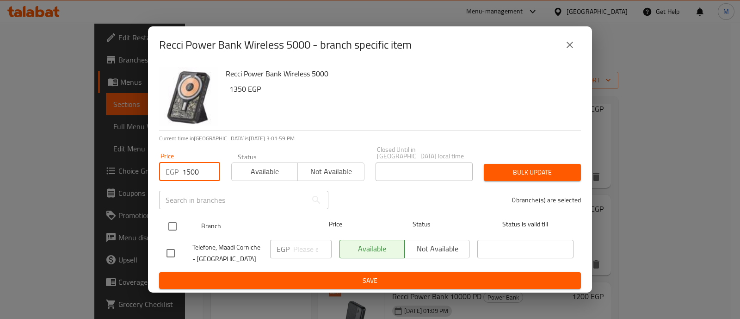
type input "1500"
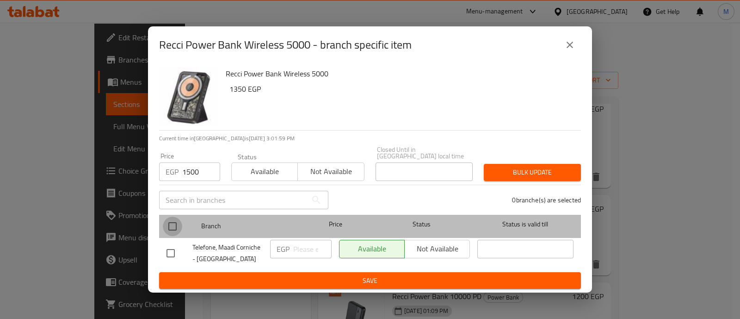
click at [173, 224] on input "checkbox" at bounding box center [172, 225] width 19 height 19
checkbox input "true"
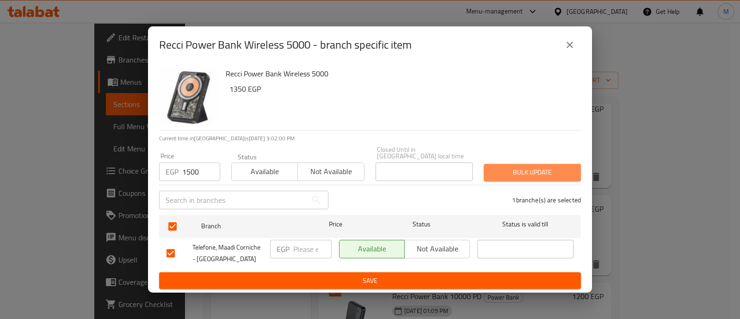
click at [564, 172] on span "Bulk update" at bounding box center [532, 172] width 82 height 12
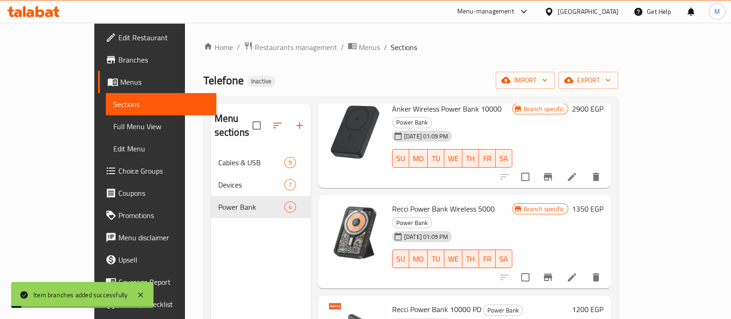
click at [603, 202] on h6 "1350 EGP" at bounding box center [587, 208] width 31 height 13
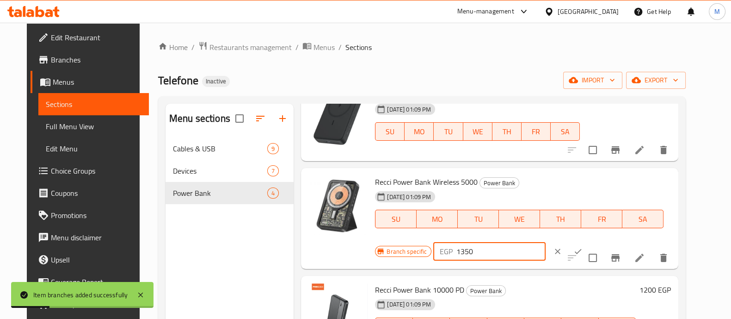
click at [461, 252] on input "1350" at bounding box center [500, 251] width 89 height 18
type input "1500"
click at [573, 249] on icon "ok" at bounding box center [577, 250] width 9 height 9
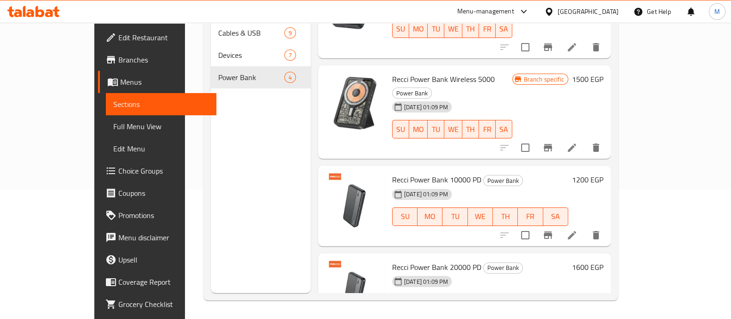
scroll to position [0, 0]
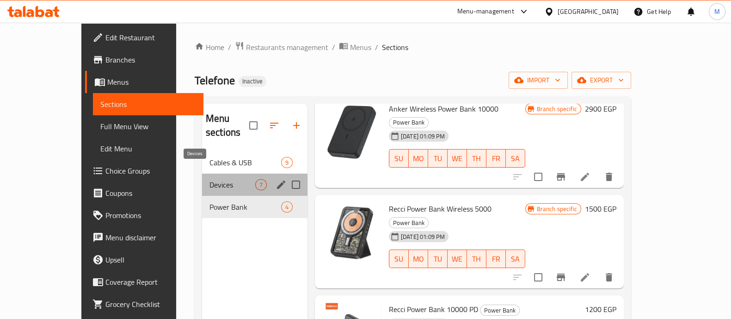
click at [209, 179] on span "Devices" at bounding box center [232, 184] width 46 height 11
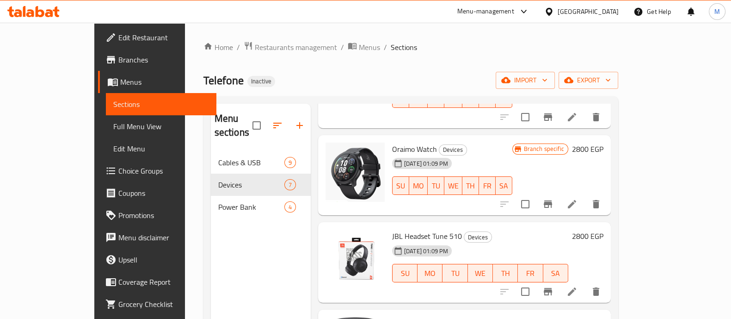
scroll to position [308, 0]
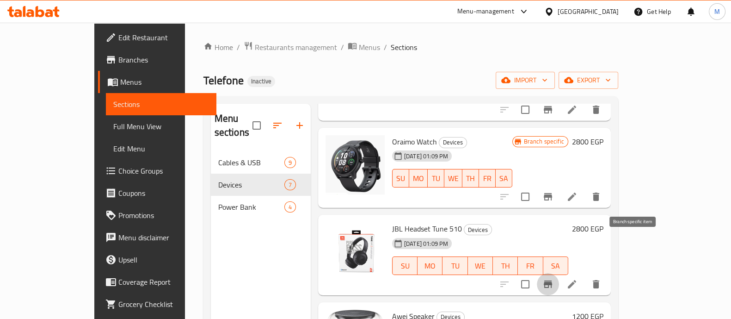
click at [554, 278] on icon "Branch-specific-item" at bounding box center [547, 283] width 11 height 11
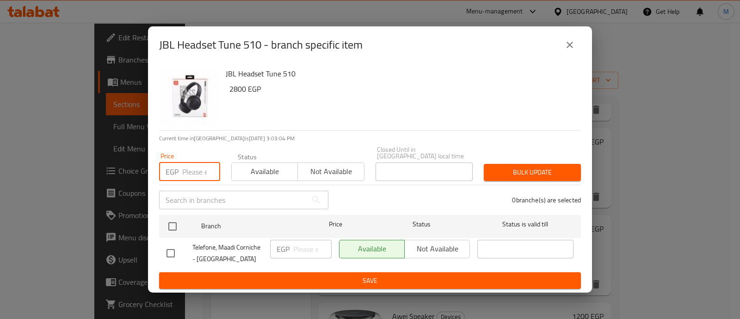
click at [192, 170] on input "number" at bounding box center [201, 171] width 38 height 18
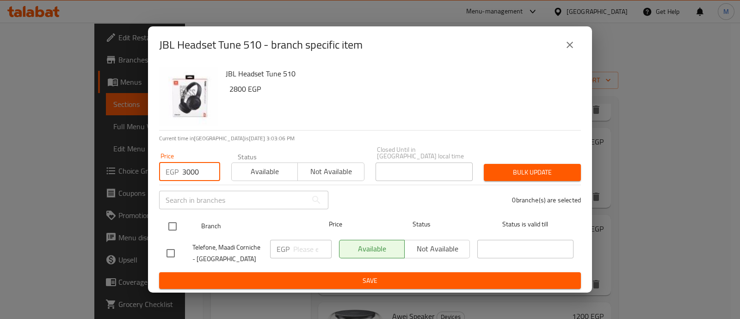
type input "3000"
click at [176, 223] on input "checkbox" at bounding box center [172, 225] width 19 height 19
checkbox input "true"
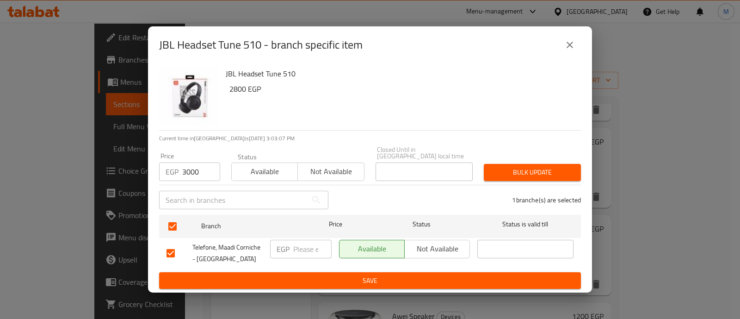
click at [509, 172] on span "Bulk update" at bounding box center [532, 172] width 82 height 12
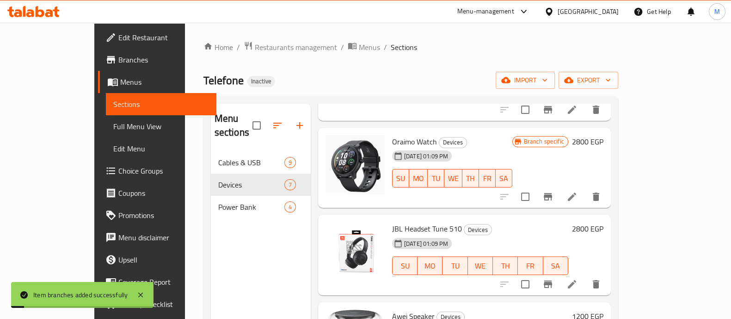
click at [603, 222] on h6 "2800 EGP" at bounding box center [587, 228] width 31 height 13
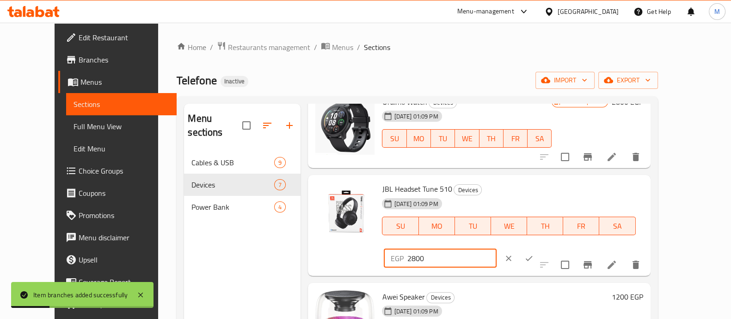
drag, startPoint x: 582, startPoint y: 192, endPoint x: 535, endPoint y: 196, distance: 46.8
click at [535, 248] on div "EGP 2800 ​" at bounding box center [467, 258] width 171 height 20
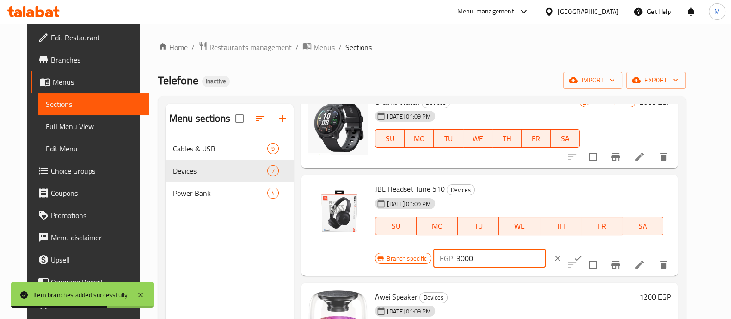
type input "3000"
click at [573, 253] on icon "ok" at bounding box center [577, 257] width 9 height 9
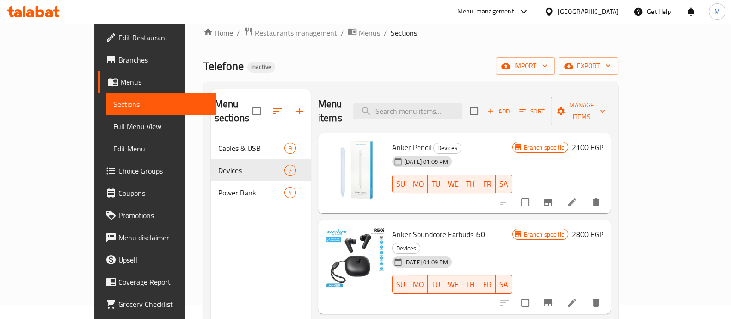
scroll to position [0, 0]
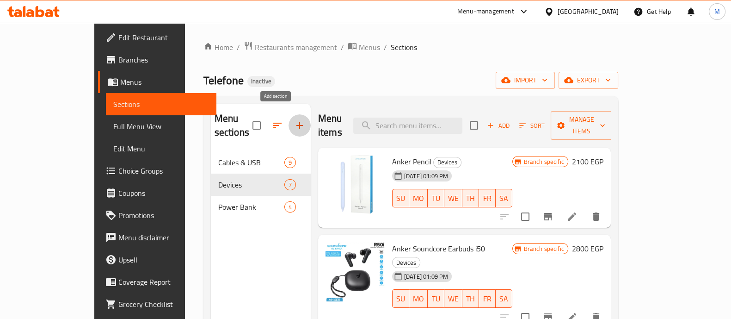
click at [294, 120] on icon "button" at bounding box center [299, 125] width 11 height 11
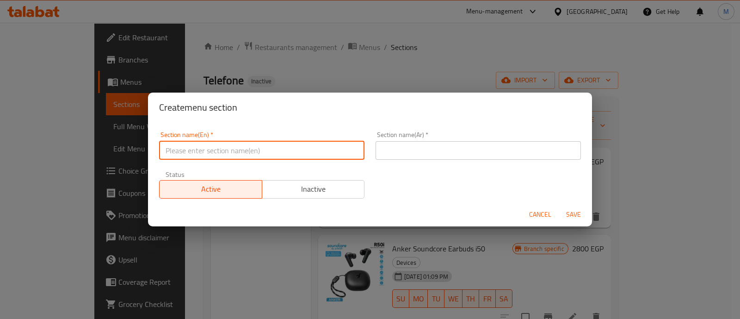
click at [225, 156] on input "text" at bounding box center [261, 150] width 205 height 18
type input "Accessories"
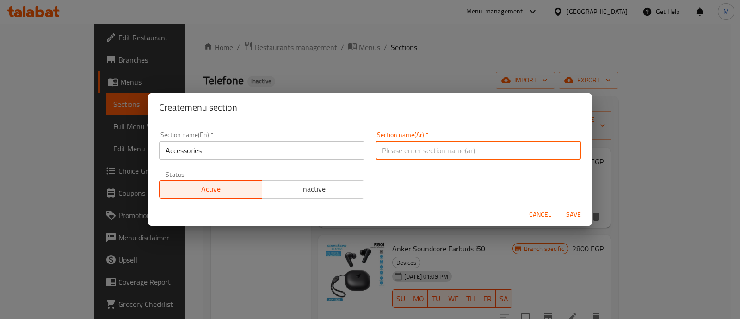
click at [414, 152] on input "text" at bounding box center [477, 150] width 205 height 18
paste input "إكسسوارات"
type input "إكسسوارات"
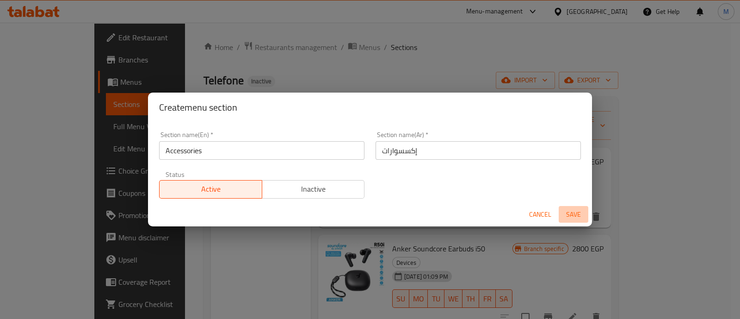
click at [576, 213] on span "Save" at bounding box center [573, 215] width 22 height 12
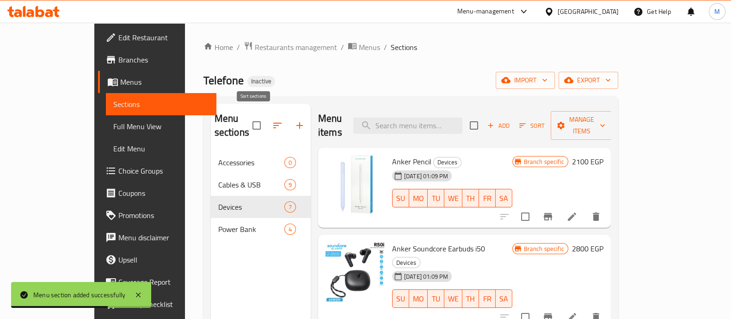
click at [272, 120] on icon "button" at bounding box center [277, 125] width 11 height 11
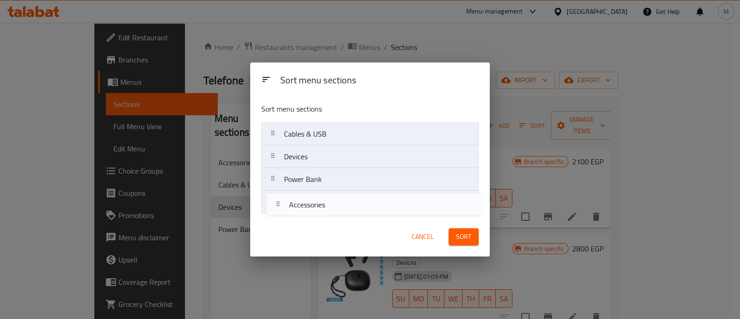
drag, startPoint x: 320, startPoint y: 137, endPoint x: 325, endPoint y: 213, distance: 75.6
click at [325, 213] on nav "Accessories Cables & USB Devices Power Bank" at bounding box center [369, 168] width 217 height 92
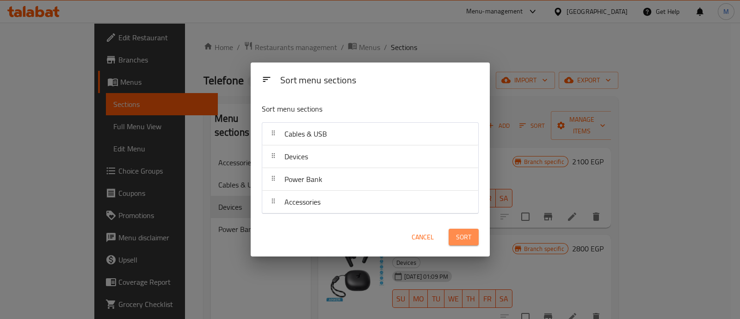
click at [463, 236] on span "Sort" at bounding box center [463, 237] width 15 height 12
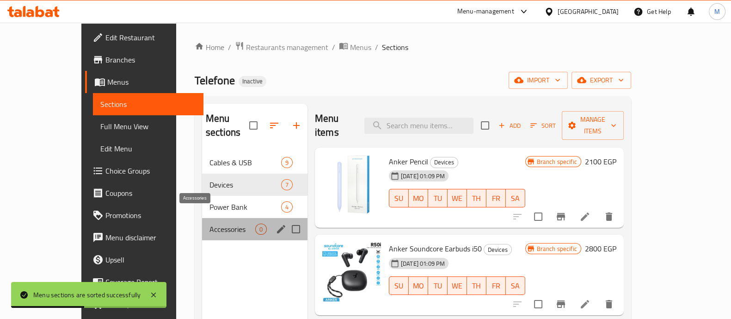
click at [209, 223] on span "Accessories" at bounding box center [232, 228] width 46 height 11
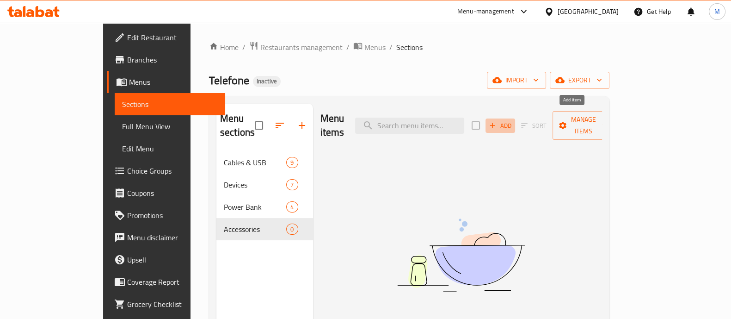
click at [513, 120] on span "Add" at bounding box center [500, 125] width 25 height 11
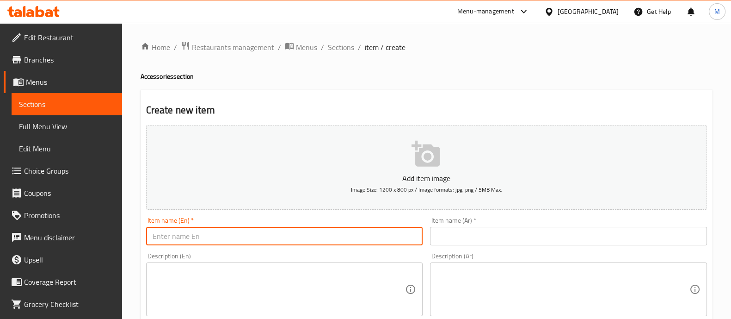
click at [339, 234] on input "text" at bounding box center [284, 236] width 277 height 18
paste input "Green Privacy Screen Protector"
type input "Green Privacy Screen Protector"
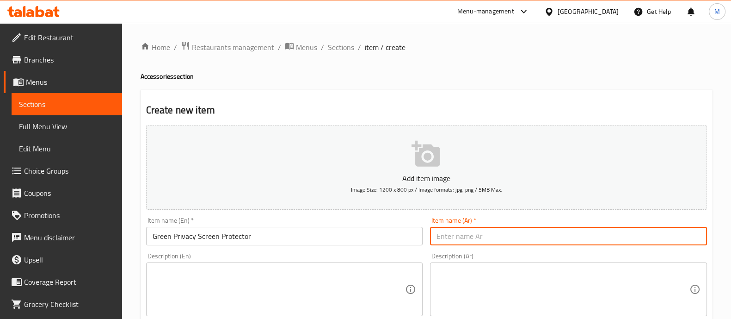
click at [448, 235] on input "text" at bounding box center [568, 236] width 277 height 18
paste input "واقي شاشة خصوصية أخضر"
type input "واقي شاشة خصوصية أخضر"
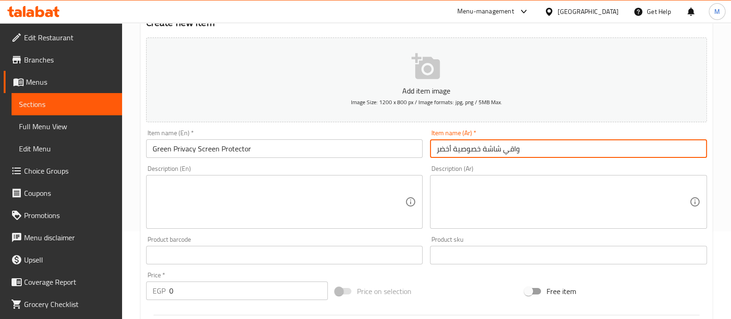
scroll to position [88, 0]
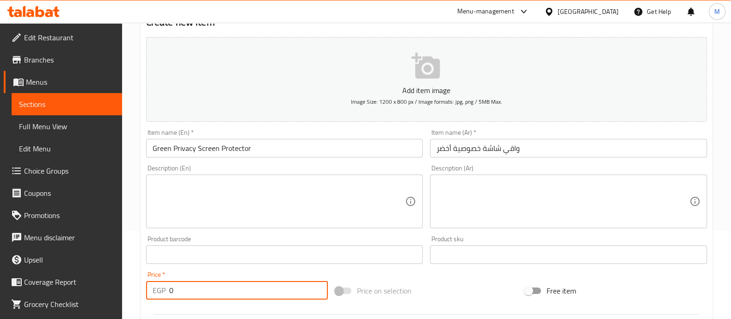
click at [207, 286] on input "0" at bounding box center [248, 290] width 159 height 18
type input "300"
click at [207, 307] on div at bounding box center [426, 314] width 568 height 23
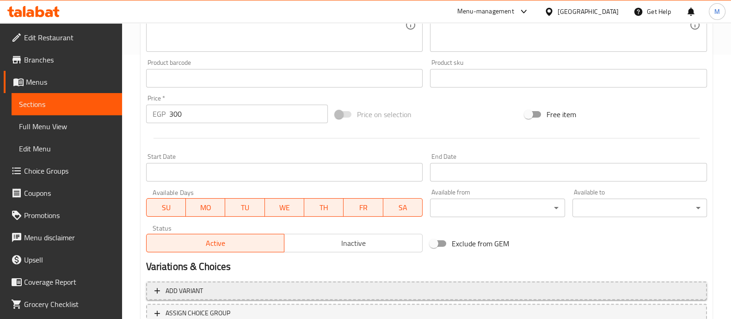
scroll to position [334, 0]
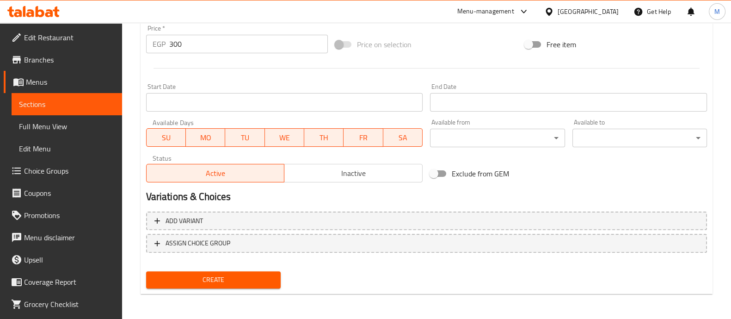
click at [204, 279] on span "Create" at bounding box center [214, 280] width 120 height 12
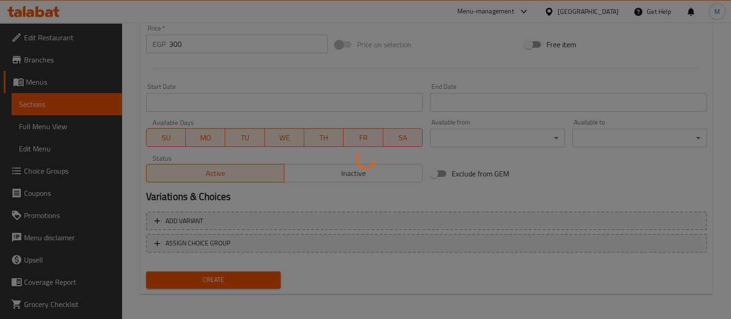
scroll to position [0, 0]
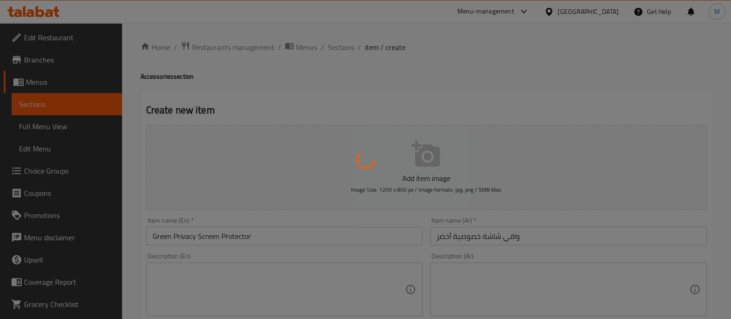
type input "0"
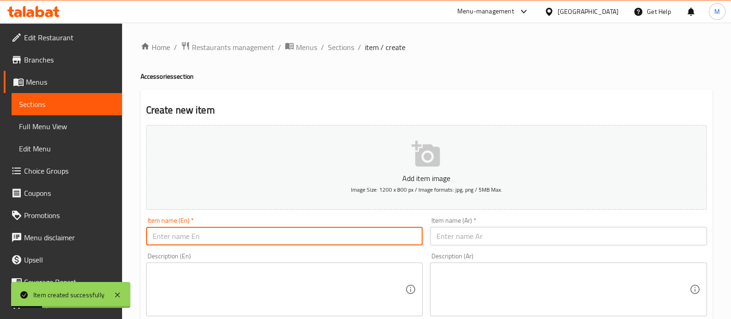
click at [352, 235] on input "text" at bounding box center [284, 236] width 277 height 18
paste input "Green Clear Screen Protector"
type input "Green Clear Screen Protector"
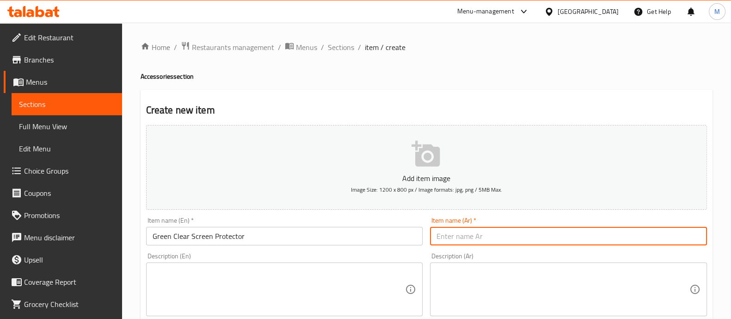
click at [464, 231] on input "text" at bounding box center [568, 236] width 277 height 18
paste input "واقي شاشة شفاف أخضر"
type input "واقي شاشة شفاف أخضر"
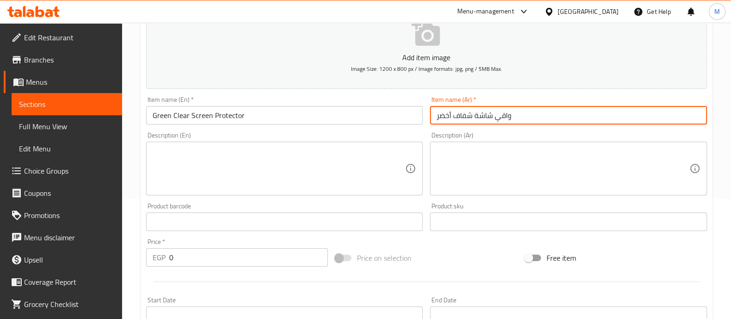
scroll to position [148, 0]
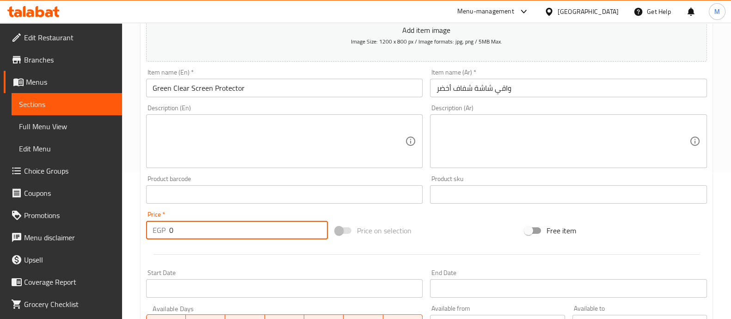
click at [198, 224] on input "0" at bounding box center [248, 230] width 159 height 18
type input "250"
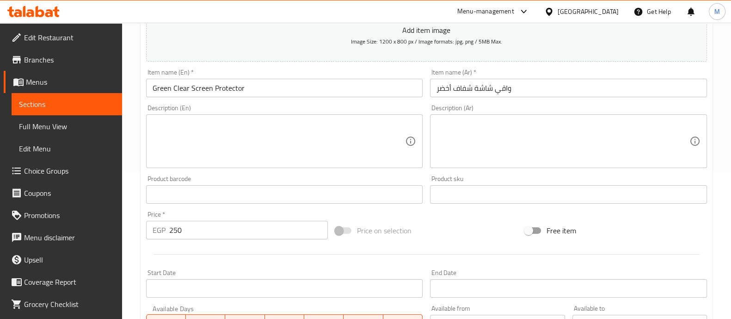
click at [198, 241] on div "Price   * EGP 250 Price *" at bounding box center [237, 225] width 190 height 36
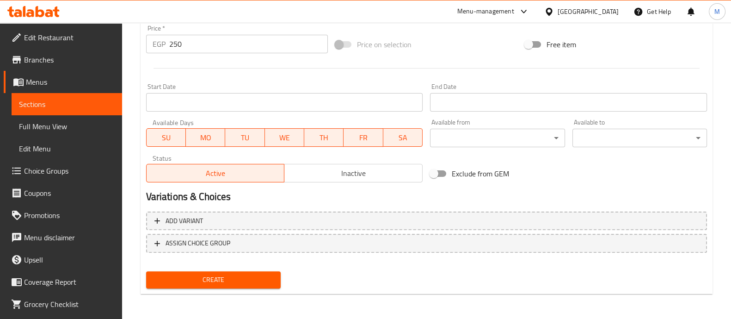
click at [195, 279] on span "Create" at bounding box center [214, 280] width 120 height 12
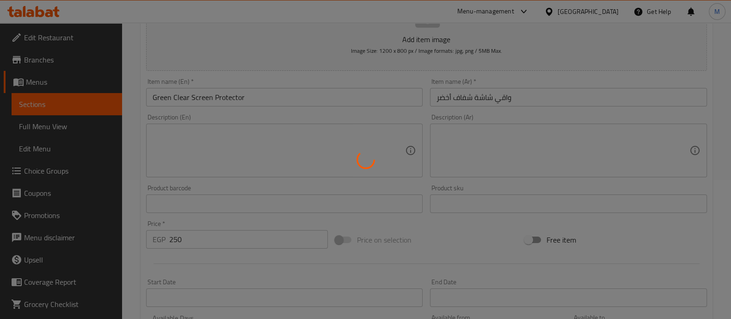
scroll to position [39, 0]
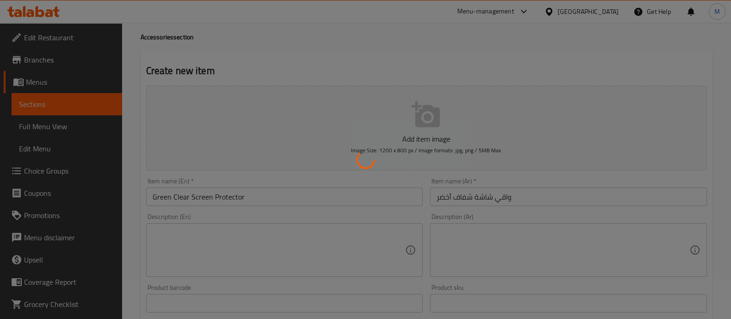
type input "0"
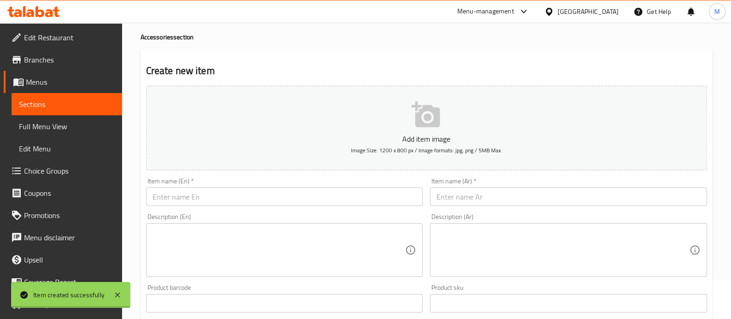
scroll to position [0, 0]
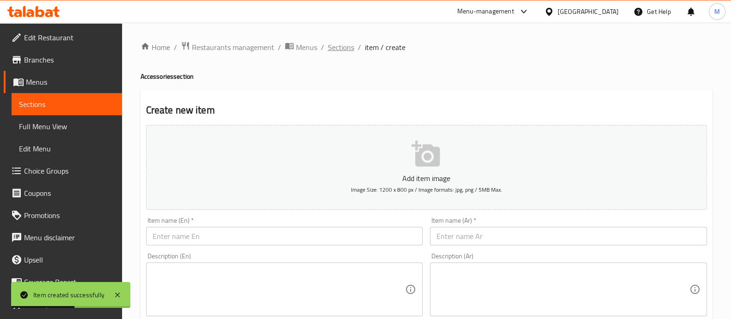
click at [333, 43] on span "Sections" at bounding box center [341, 47] width 26 height 11
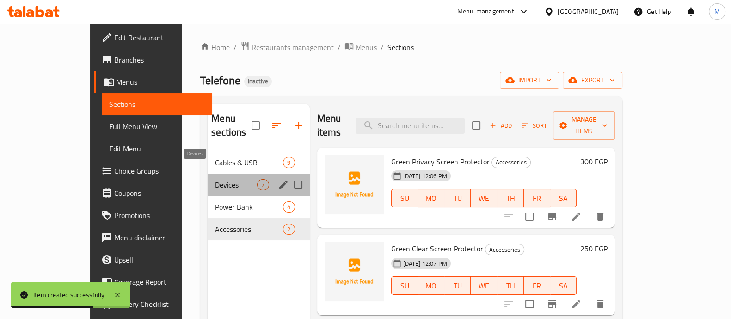
click at [215, 179] on span "Devices" at bounding box center [236, 184] width 42 height 11
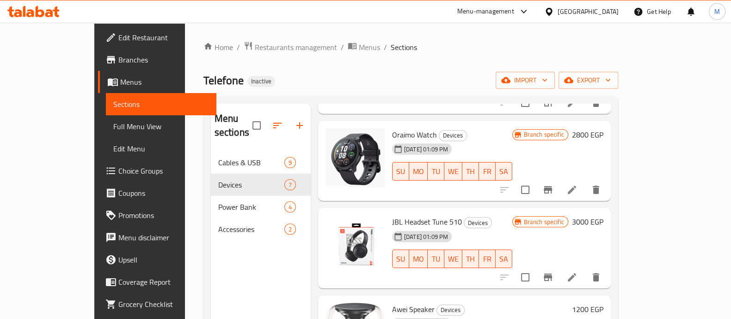
scroll to position [50, 0]
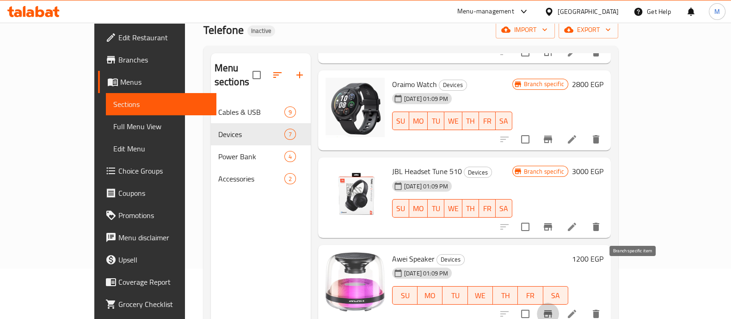
click at [554, 308] on icon "Branch-specific-item" at bounding box center [547, 313] width 11 height 11
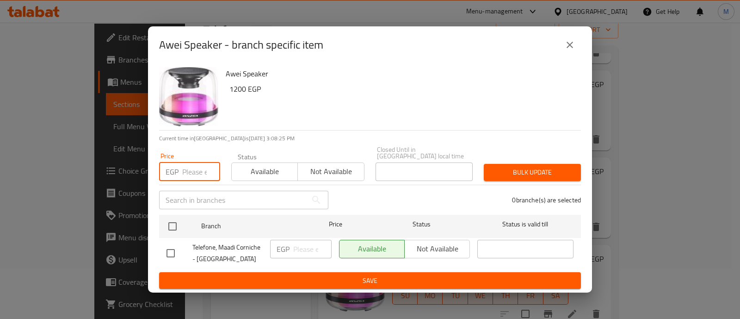
click at [196, 170] on input "number" at bounding box center [201, 171] width 38 height 18
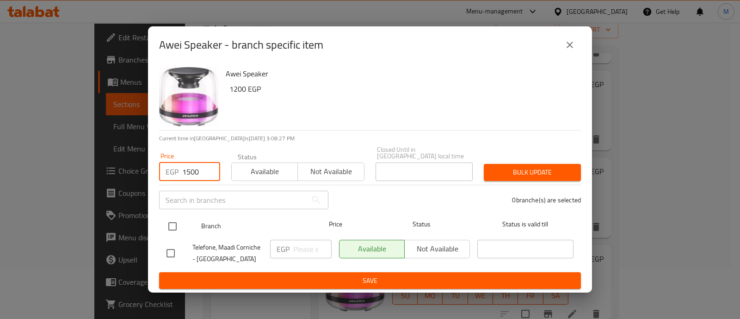
type input "1500"
click at [172, 220] on input "checkbox" at bounding box center [172, 225] width 19 height 19
checkbox input "true"
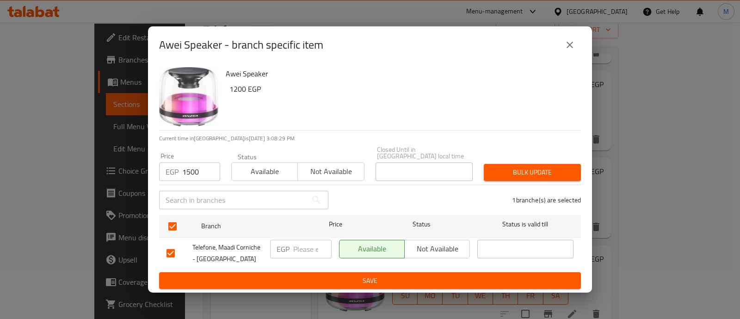
click at [537, 166] on span "Bulk update" at bounding box center [532, 172] width 82 height 12
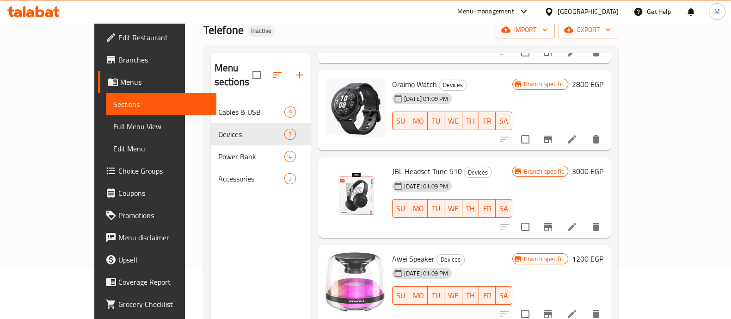
click at [603, 252] on h6 "1200 EGP" at bounding box center [587, 258] width 31 height 13
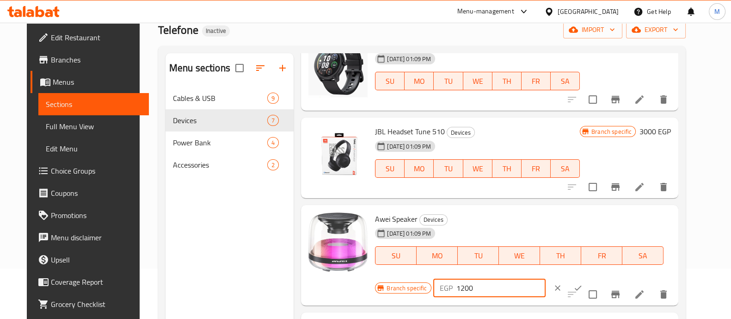
click at [456, 288] on input "1200" at bounding box center [500, 287] width 89 height 18
type input "1500"
click at [573, 289] on icon "ok" at bounding box center [577, 287] width 9 height 9
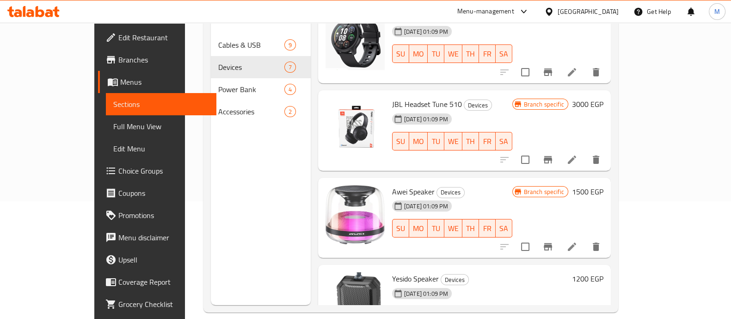
scroll to position [118, 0]
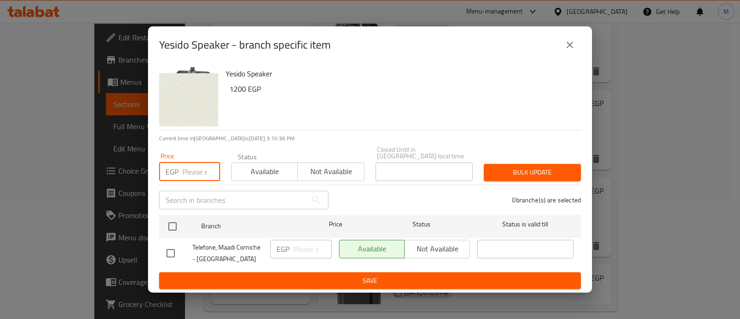
click at [188, 165] on input "number" at bounding box center [201, 171] width 38 height 18
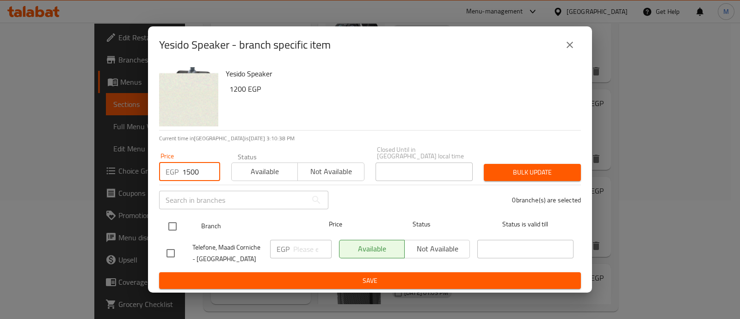
type input "1500"
click at [172, 224] on input "checkbox" at bounding box center [172, 225] width 19 height 19
checkbox input "true"
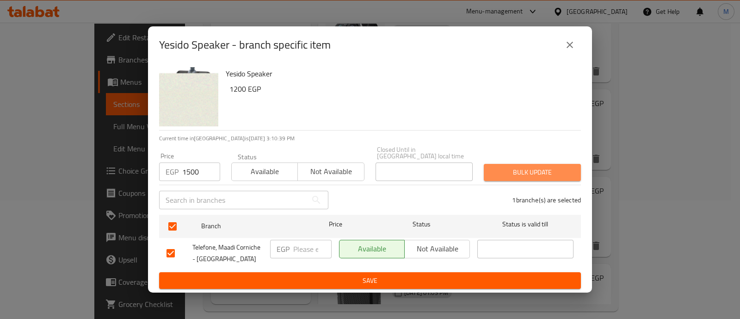
click at [520, 166] on span "Bulk update" at bounding box center [532, 172] width 82 height 12
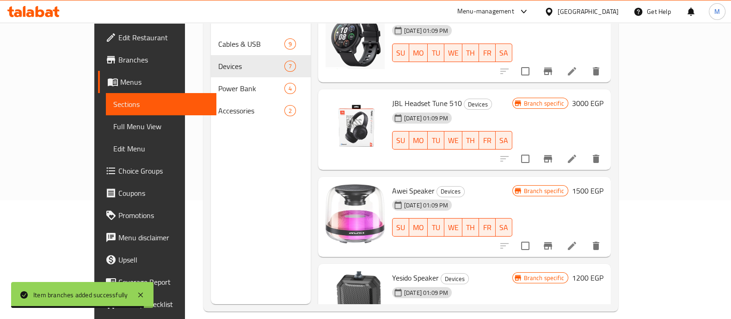
click at [603, 271] on h6 "1200 EGP" at bounding box center [587, 277] width 31 height 13
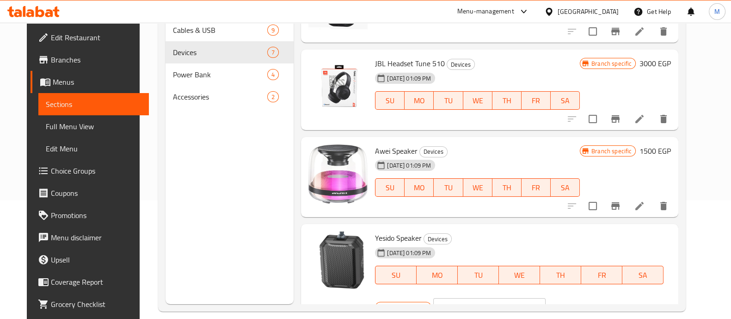
scroll to position [335, 0]
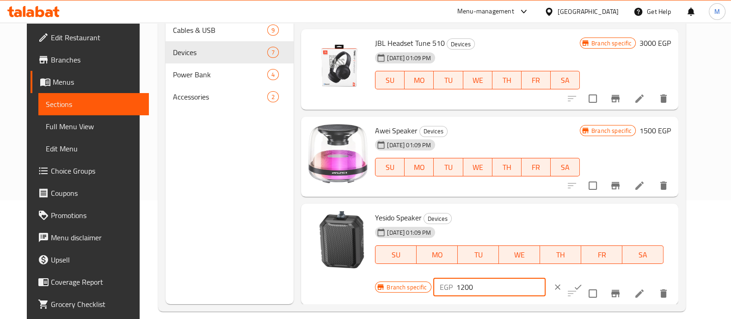
click at [458, 287] on input "1200" at bounding box center [500, 286] width 89 height 18
click at [456, 285] on input "1200" at bounding box center [500, 286] width 89 height 18
type input "1500"
click at [573, 284] on icon "ok" at bounding box center [577, 286] width 9 height 9
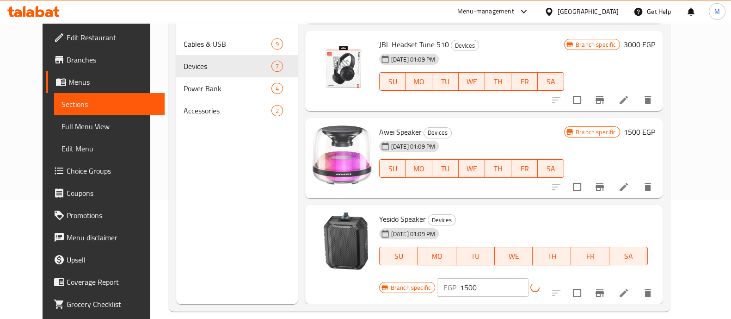
scroll to position [314, 0]
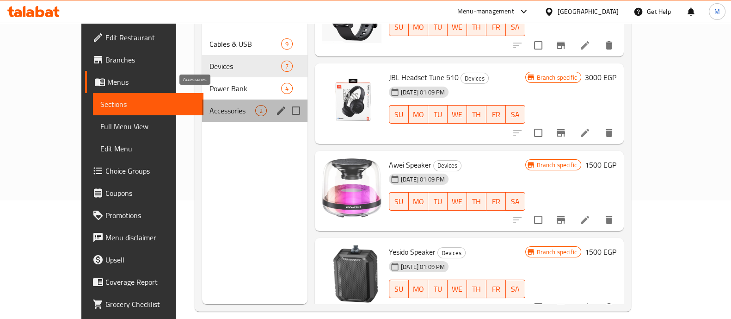
click at [209, 105] on span "Accessories" at bounding box center [232, 110] width 46 height 11
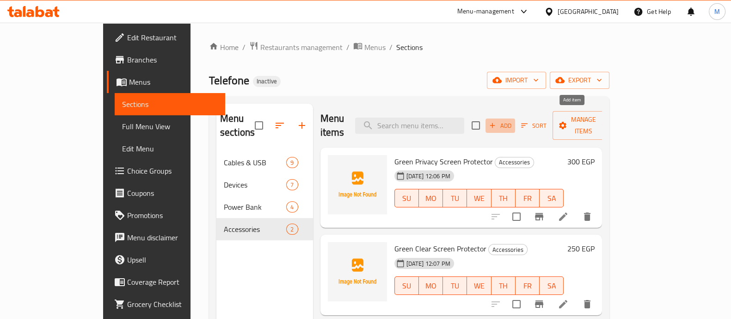
click at [495, 123] on icon "button" at bounding box center [492, 125] width 5 height 5
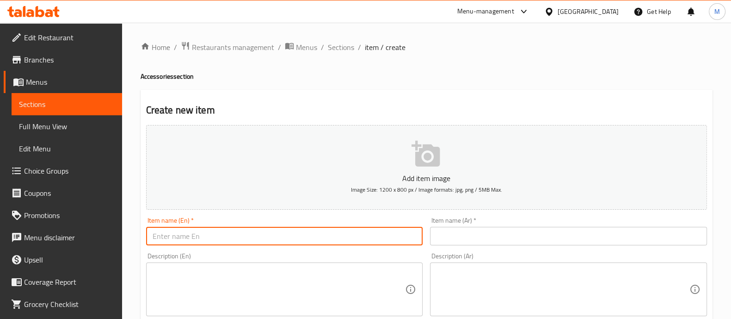
click at [330, 234] on input "text" at bounding box center [284, 236] width 277 height 18
paste input "transperant Case"
type input "transperant Case"
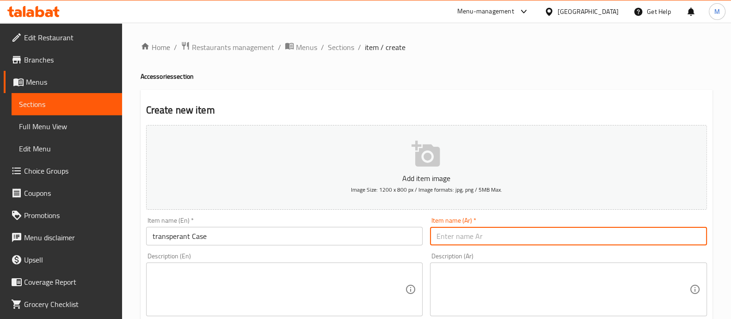
click at [466, 238] on input "text" at bounding box center [568, 236] width 277 height 18
paste input "جراب شفاف"
type input "جراب شفاف"
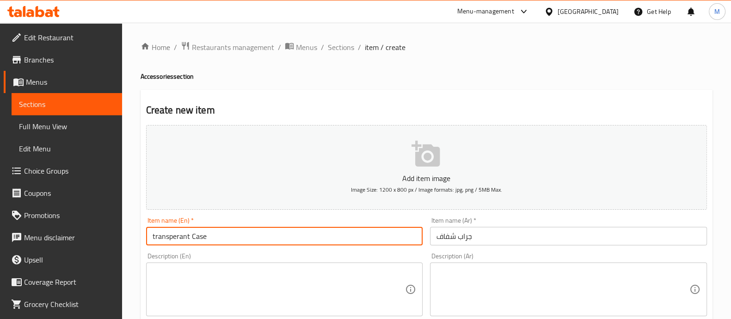
click at [155, 234] on input "transperant Case" at bounding box center [284, 236] width 277 height 18
type input "Transperant Case"
click at [227, 257] on div "Description (En) Description (En)" at bounding box center [284, 283] width 277 height 63
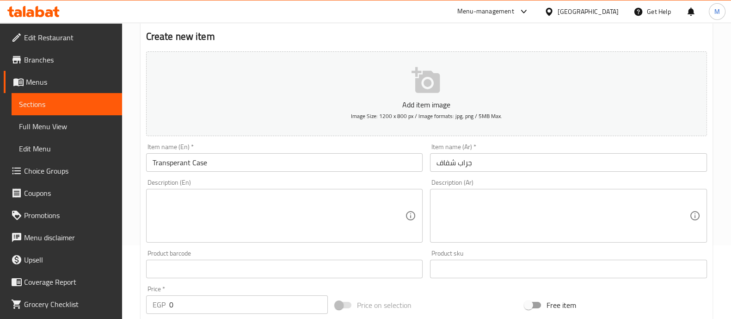
scroll to position [74, 0]
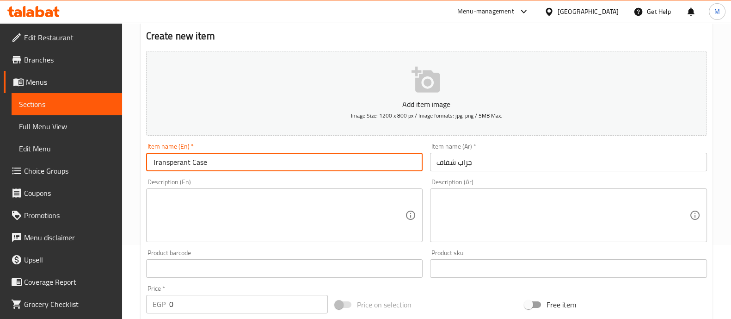
click at [256, 162] on input "Transperant Case" at bounding box center [284, 162] width 277 height 18
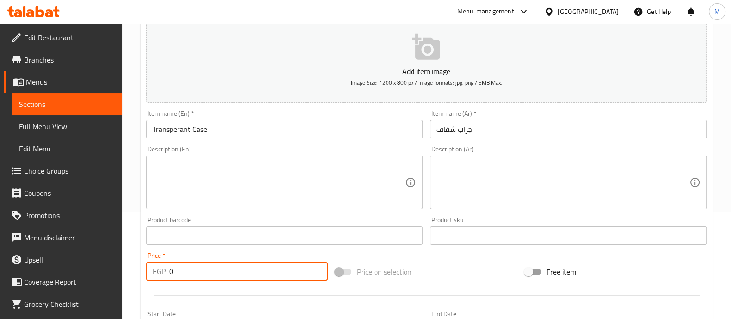
click at [200, 276] on input "0" at bounding box center [248, 271] width 159 height 18
type input "400"
click at [200, 286] on div at bounding box center [426, 295] width 568 height 23
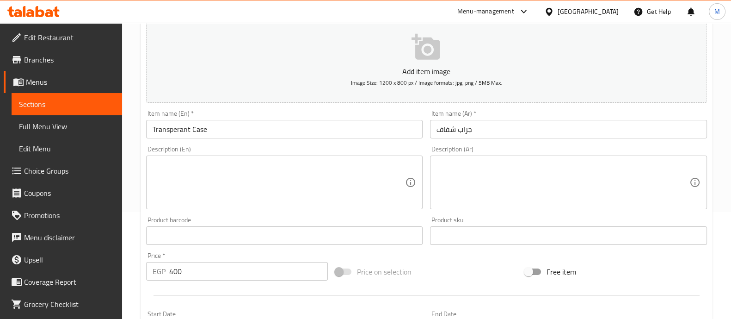
scroll to position [334, 0]
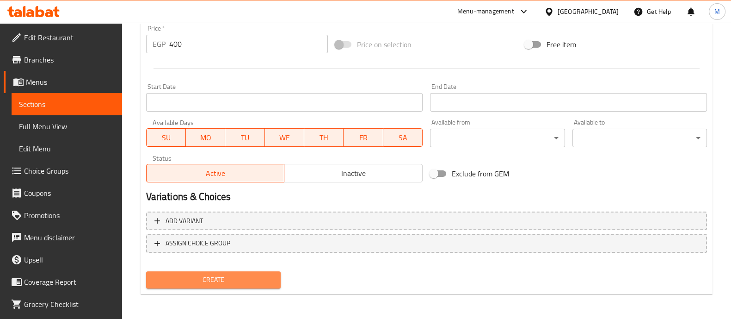
click at [220, 275] on span "Create" at bounding box center [214, 280] width 120 height 12
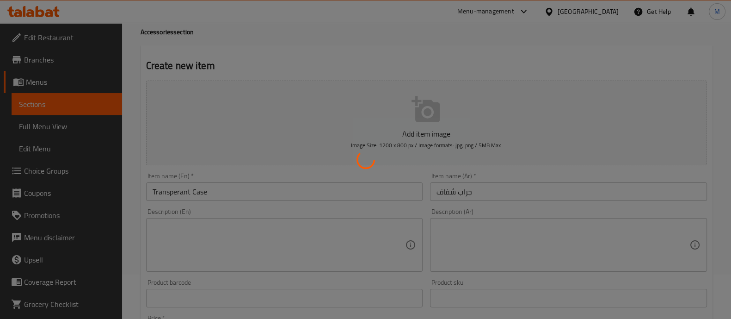
scroll to position [0, 0]
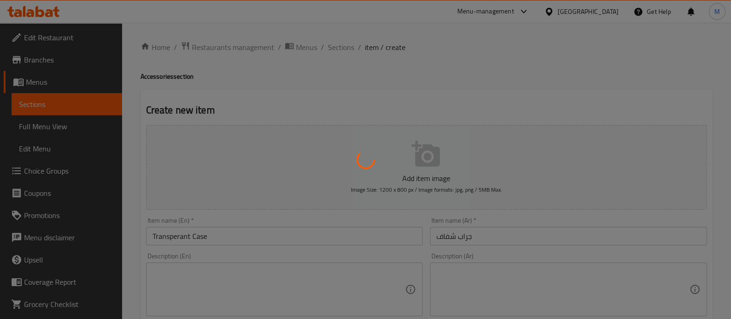
type input "0"
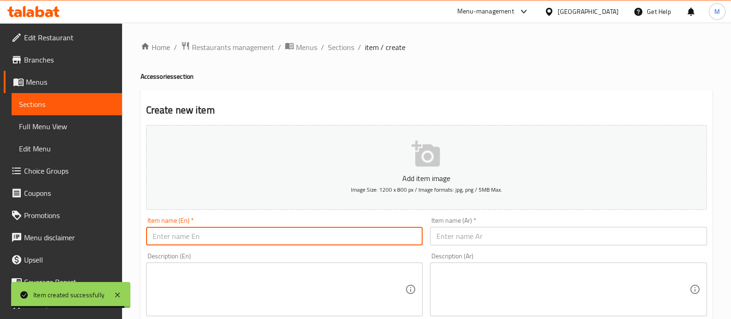
click at [211, 240] on input "text" at bounding box center [284, 236] width 277 height 18
paste input "silicon case"
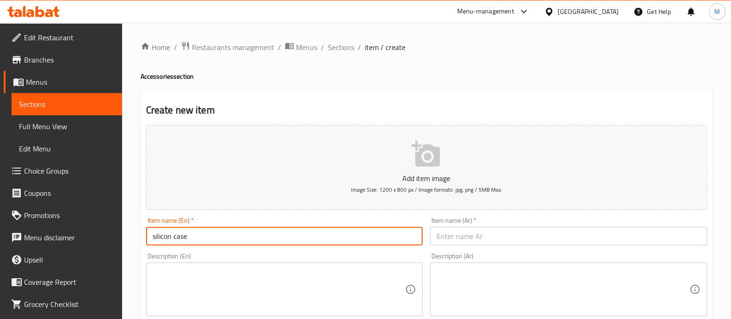
click at [157, 238] on input "silicon case" at bounding box center [284, 236] width 277 height 18
click at [205, 237] on input "Silicon case" at bounding box center [284, 236] width 277 height 18
type input "Silicon case"
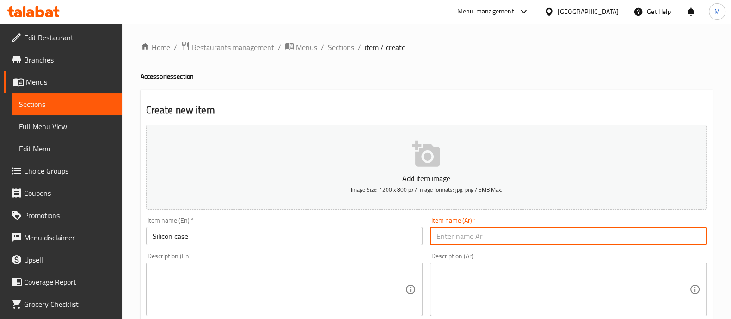
click at [470, 232] on input "text" at bounding box center [568, 236] width 277 height 18
paste input "جراب سيليكون"
type input "جراب سيليكون"
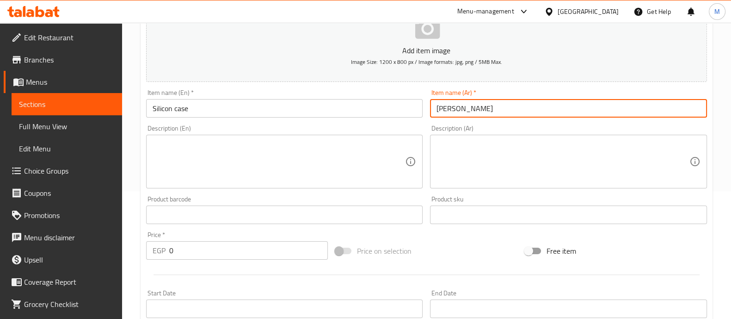
scroll to position [129, 0]
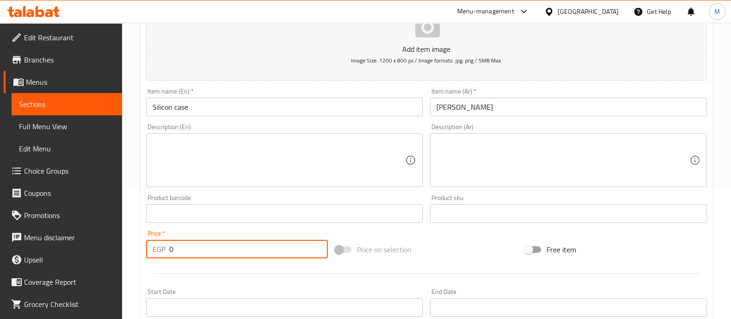
click at [195, 249] on input "0" at bounding box center [248, 249] width 159 height 18
type input "300"
click at [196, 267] on div at bounding box center [426, 273] width 568 height 23
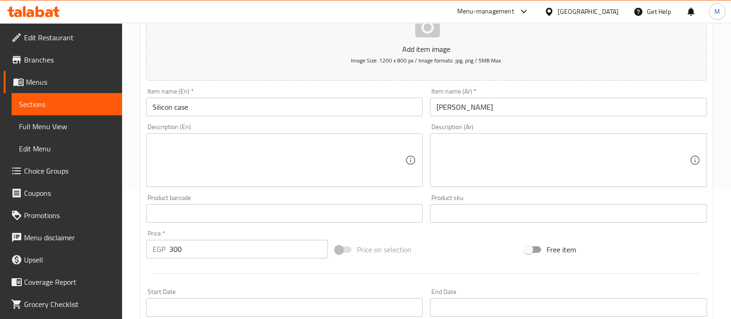
scroll to position [334, 0]
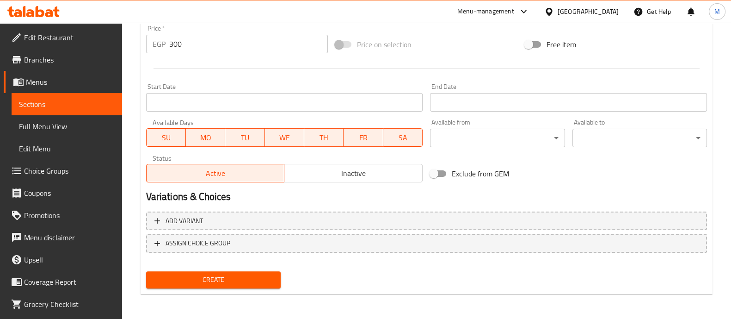
click at [201, 280] on span "Create" at bounding box center [214, 280] width 120 height 12
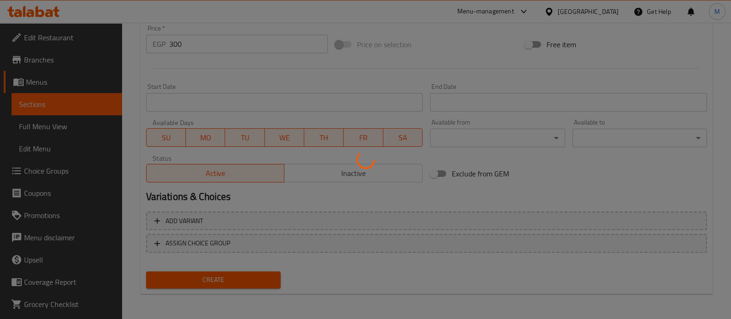
type input "0"
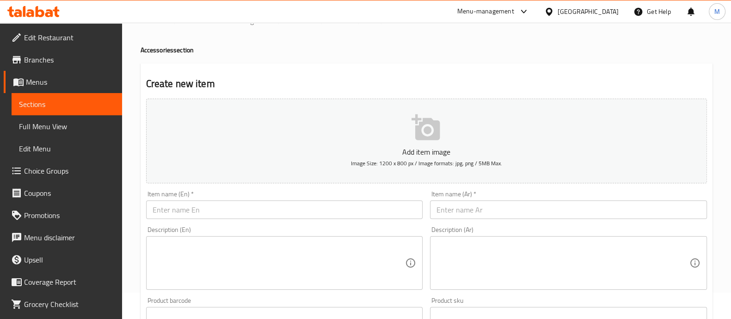
scroll to position [0, 0]
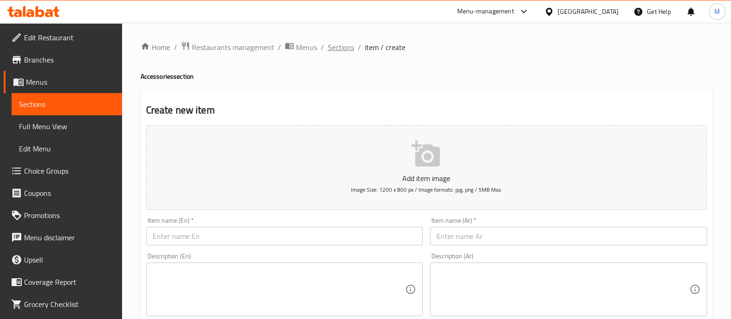
click at [345, 49] on span "Sections" at bounding box center [341, 47] width 26 height 11
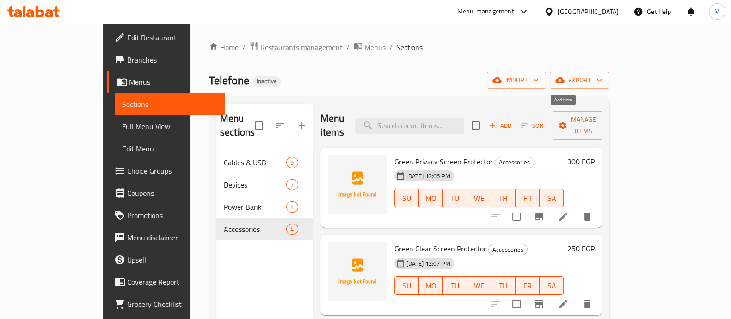
click at [513, 120] on span "Add" at bounding box center [500, 125] width 25 height 11
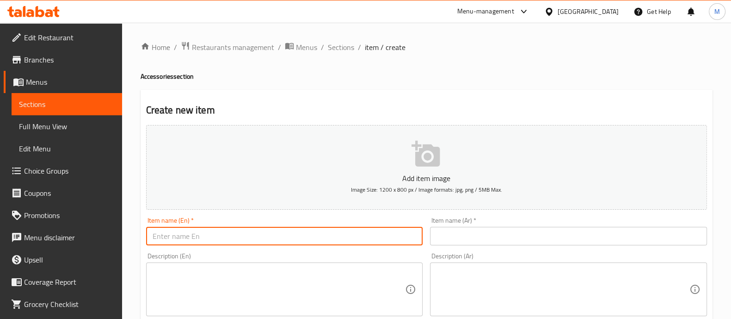
click at [319, 237] on input "text" at bounding box center [284, 236] width 277 height 18
paste input "Magsafe transperant case"
type input "Magsafe transparent case"
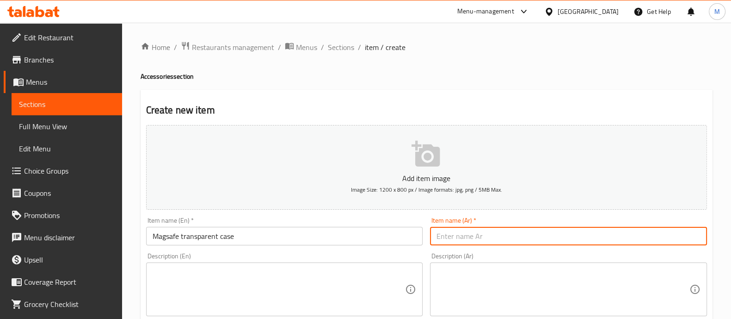
click at [469, 234] on input "text" at bounding box center [568, 236] width 277 height 18
paste input "جراب شفاف"
type input "ميجا سيف جراب شفاف"
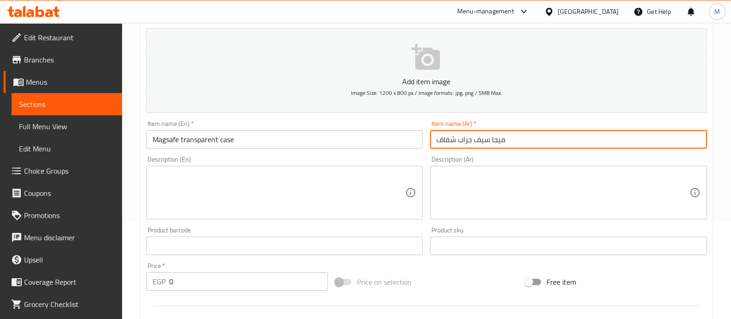
scroll to position [98, 0]
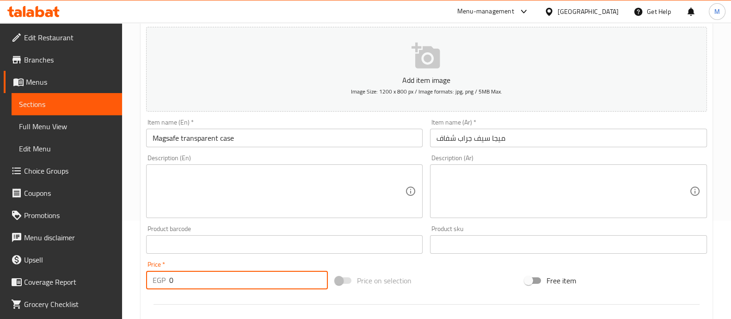
click at [194, 283] on input "0" at bounding box center [248, 280] width 159 height 18
type input "400"
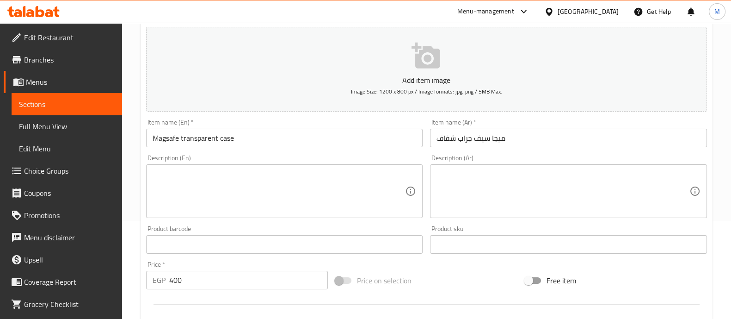
click at [194, 292] on div "Price   * EGP 400 Price *" at bounding box center [237, 275] width 190 height 36
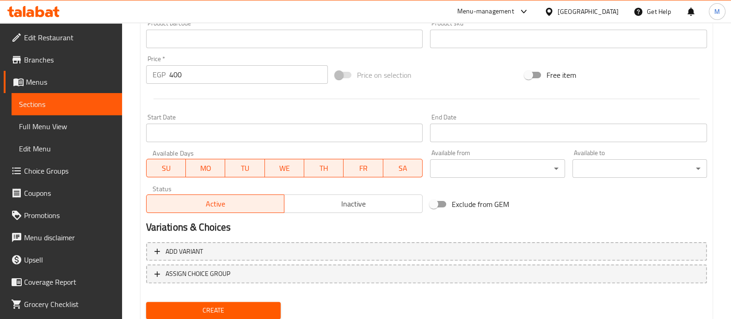
scroll to position [304, 0]
click at [217, 306] on span "Create" at bounding box center [214, 310] width 120 height 12
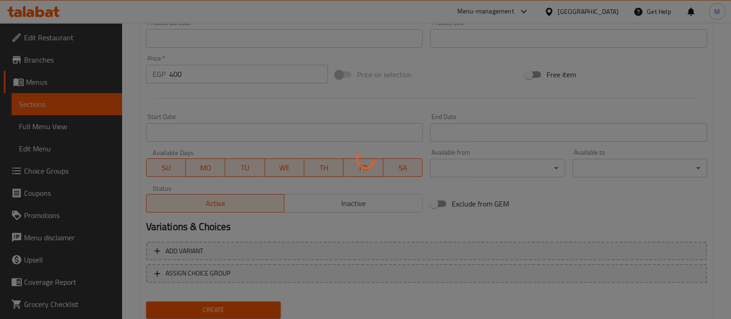
type input "0"
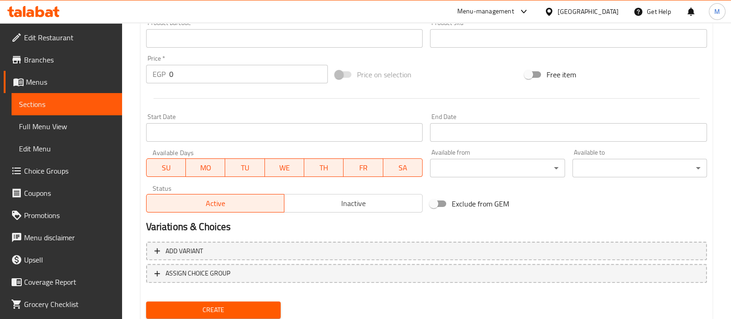
scroll to position [0, 0]
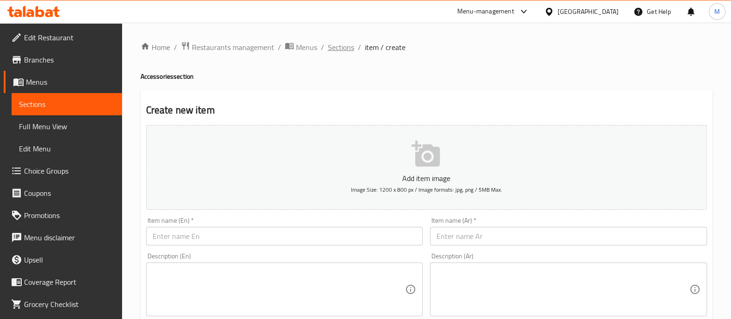
click at [334, 45] on span "Sections" at bounding box center [341, 47] width 26 height 11
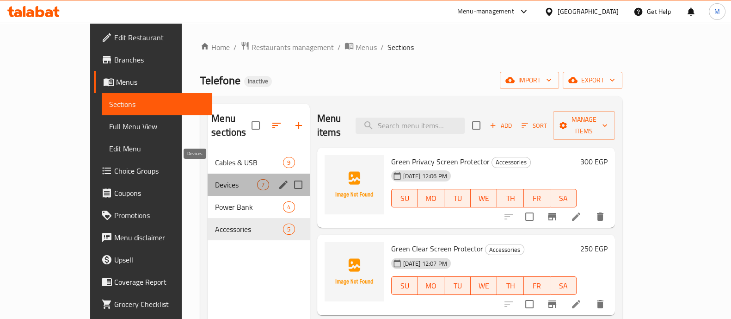
click at [215, 179] on span "Devices" at bounding box center [236, 184] width 42 height 11
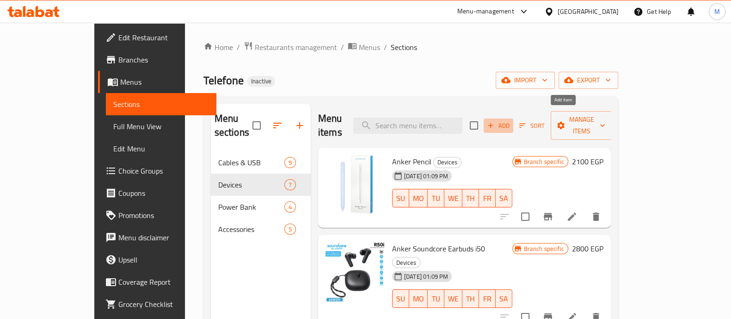
click at [513, 118] on button "Add" at bounding box center [499, 125] width 30 height 14
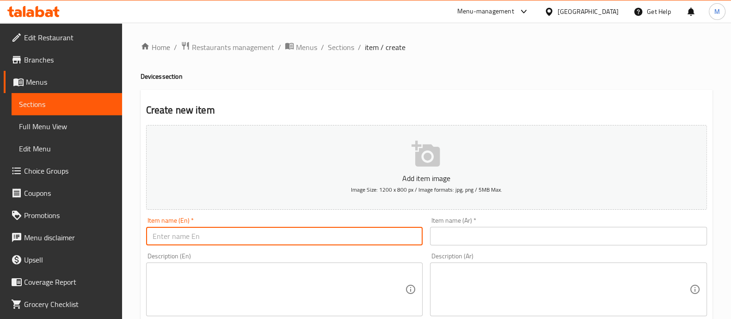
click at [272, 234] on input "text" at bounding box center [284, 236] width 277 height 18
paste input "yesido Vacium cleaner"
click at [155, 237] on input "yesido Vacium cleaner" at bounding box center [284, 236] width 277 height 18
click at [249, 228] on input "Yesido Vacium cleaner" at bounding box center [284, 236] width 277 height 18
paste input "uum C"
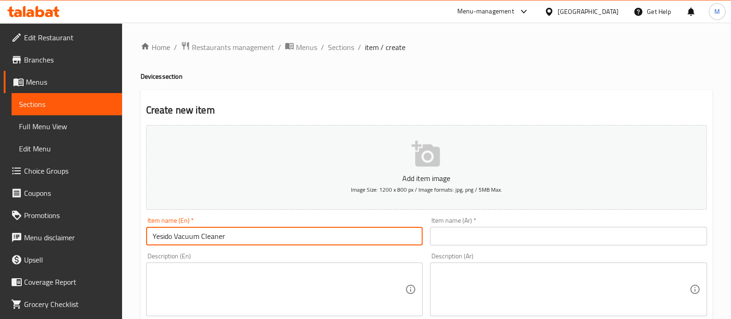
type input "Yesido Vacuum Cleaner"
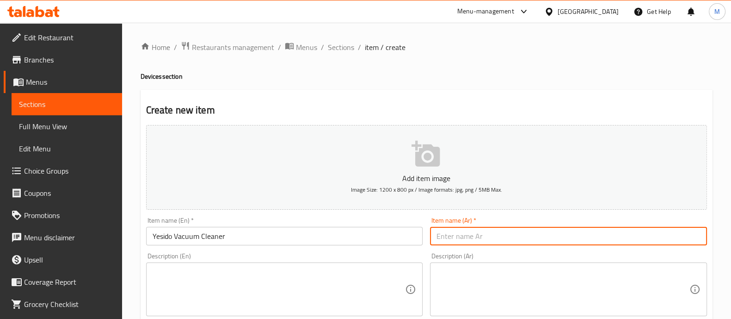
click at [479, 230] on input "text" at bounding box center [568, 236] width 277 height 18
paste input "مكنسة كهربائية"
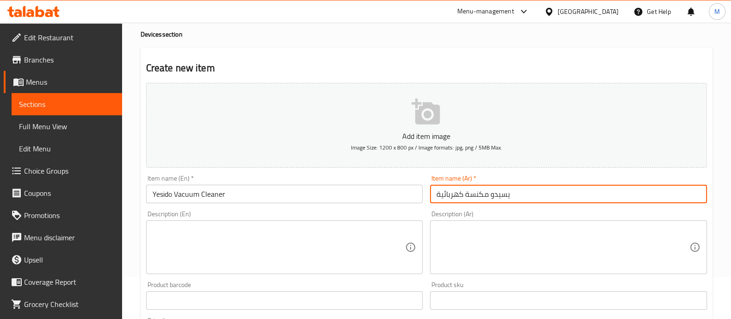
scroll to position [43, 0]
type input "يسيدو مكنسة كهربائية"
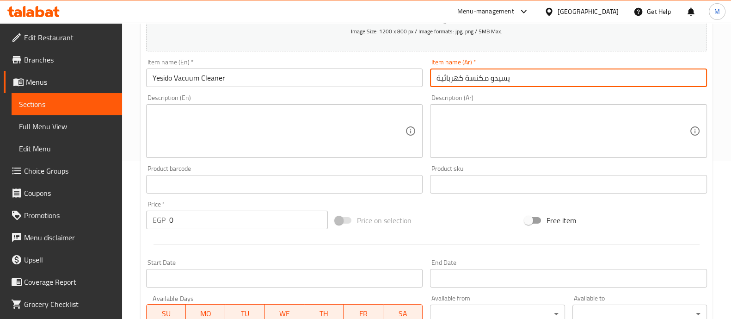
scroll to position [160, 0]
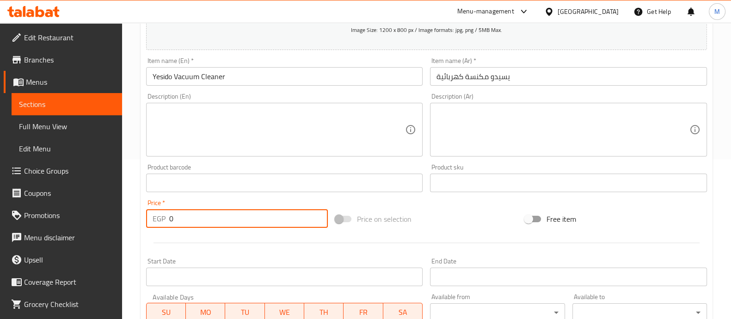
click at [195, 222] on input "0" at bounding box center [248, 218] width 159 height 18
type input "2100"
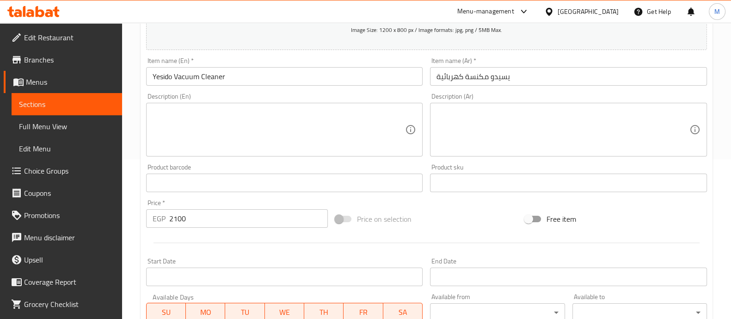
click at [185, 232] on div at bounding box center [426, 242] width 568 height 23
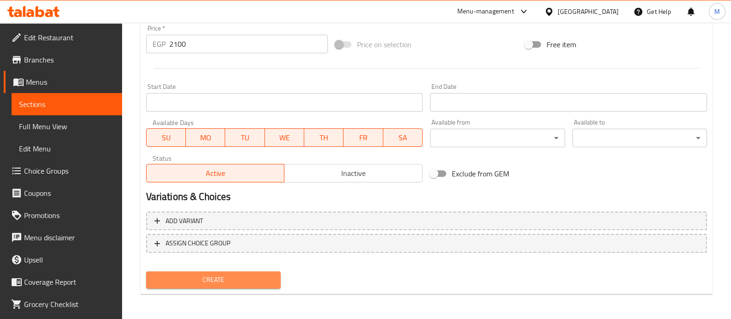
click at [187, 279] on span "Create" at bounding box center [214, 280] width 120 height 12
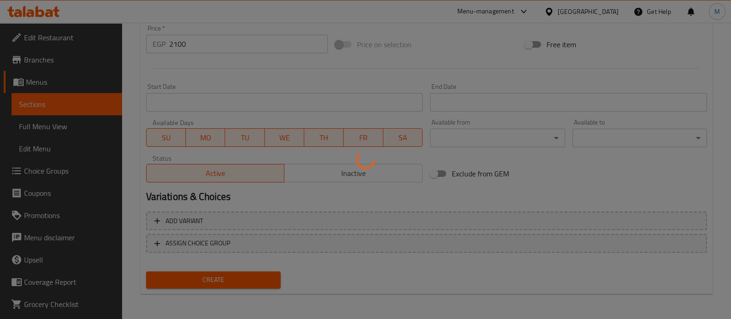
type input "0"
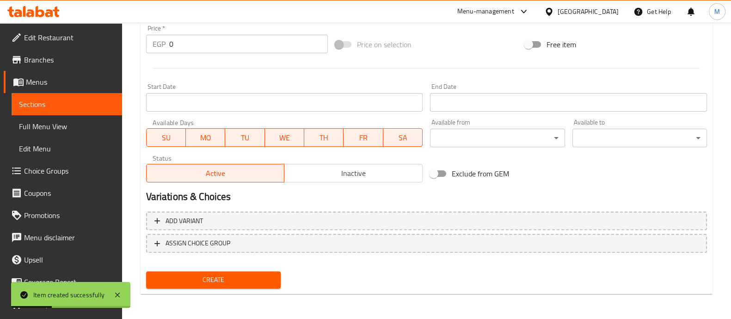
scroll to position [0, 0]
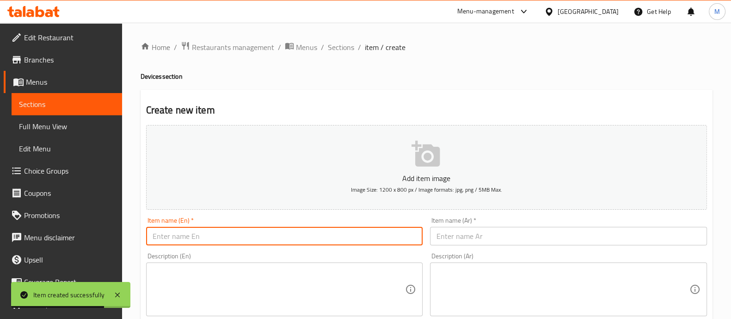
click at [197, 235] on input "text" at bounding box center [284, 236] width 277 height 18
paste input "yesido Vacium cleaner"
click at [157, 237] on input "yesido Vacium cleaner" at bounding box center [284, 236] width 277 height 18
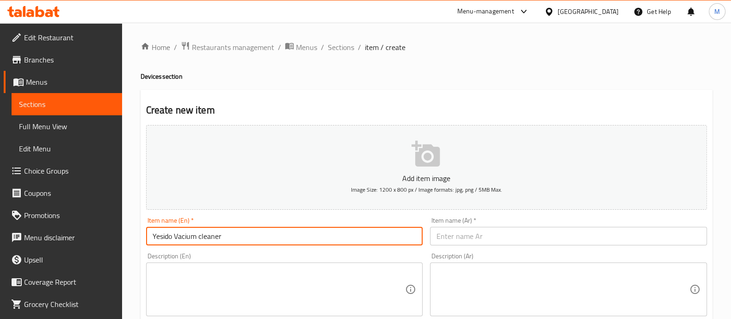
click at [189, 236] on input "Yesido Vacium cleaner" at bounding box center [284, 236] width 277 height 18
click at [233, 235] on input "Yesido Vaccum cleaner" at bounding box center [284, 236] width 277 height 18
click at [188, 237] on input "Yesido Vaccum cleaner" at bounding box center [284, 236] width 277 height 18
type input "Yesido Vacuum cleaner"
click at [461, 239] on input "text" at bounding box center [568, 236] width 277 height 18
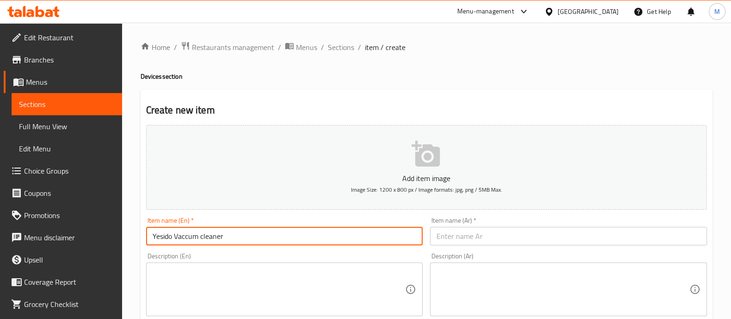
paste input "مكنسة كهربائية"
type input "يسيدو مكنسة كهربائية"
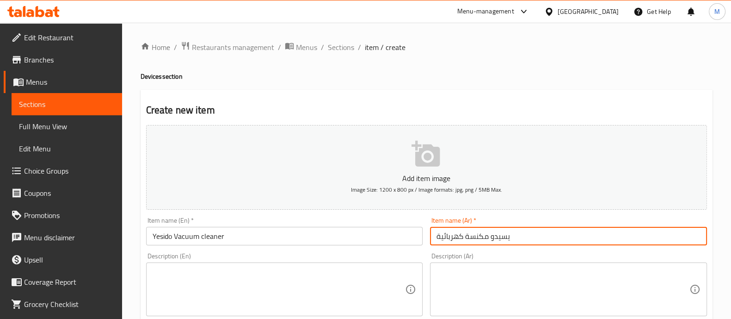
scroll to position [104, 0]
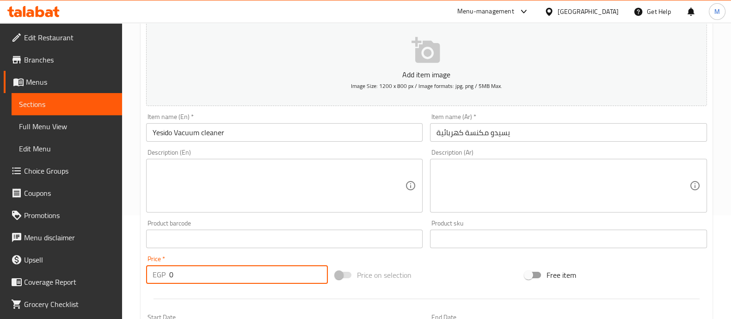
click at [204, 277] on input "0" at bounding box center [248, 274] width 159 height 18
type input "2900"
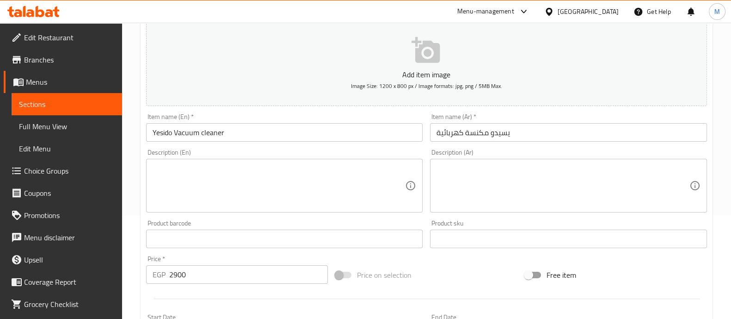
click at [199, 293] on div at bounding box center [426, 298] width 568 height 23
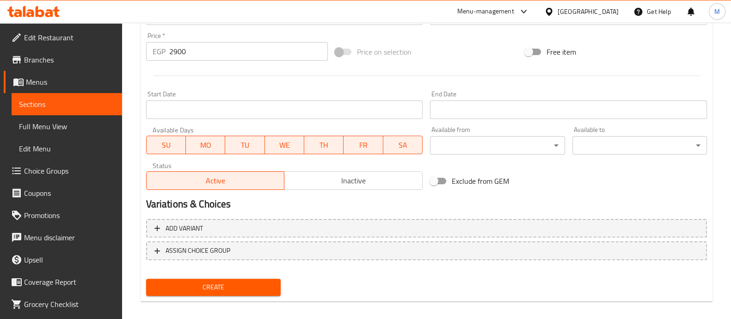
scroll to position [334, 0]
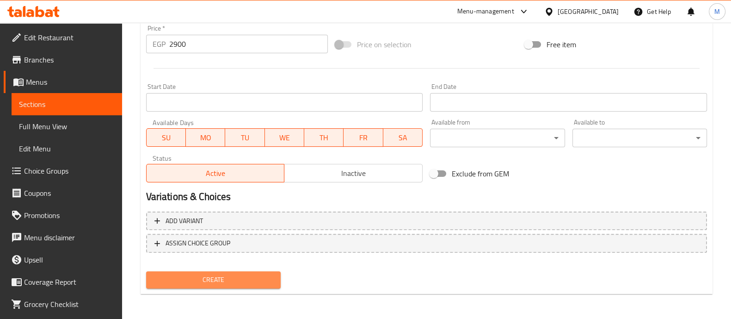
click at [199, 281] on span "Create" at bounding box center [214, 280] width 120 height 12
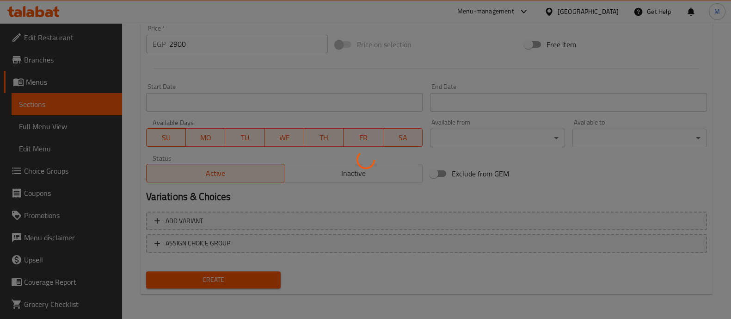
scroll to position [0, 0]
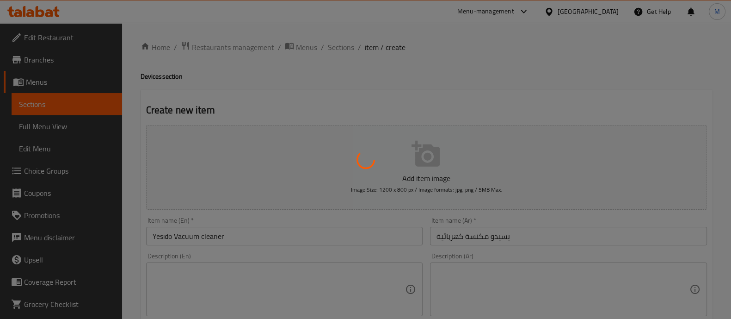
type input "0"
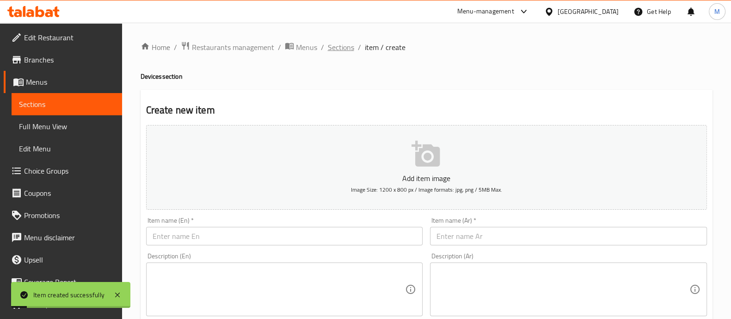
click at [340, 44] on span "Sections" at bounding box center [341, 47] width 26 height 11
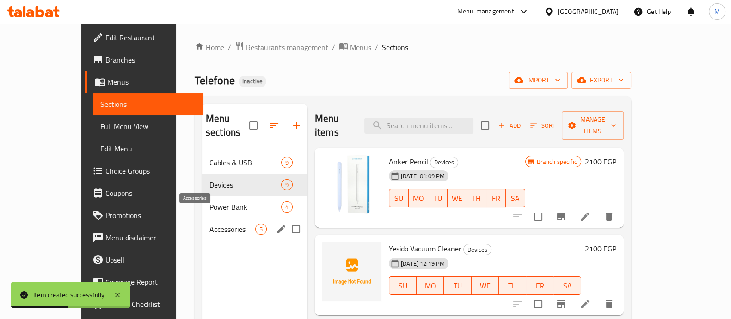
click at [209, 223] on span "Accessories" at bounding box center [232, 228] width 46 height 11
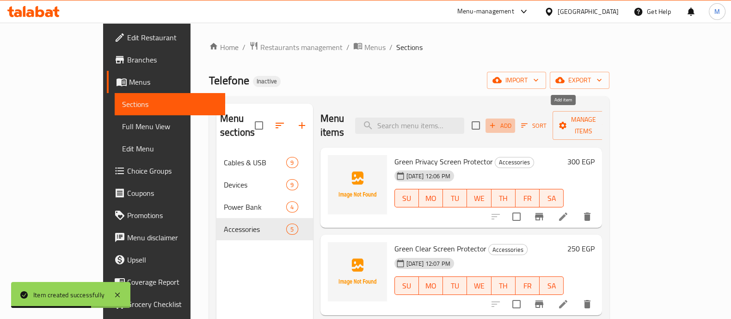
click at [513, 120] on span "Add" at bounding box center [500, 125] width 25 height 11
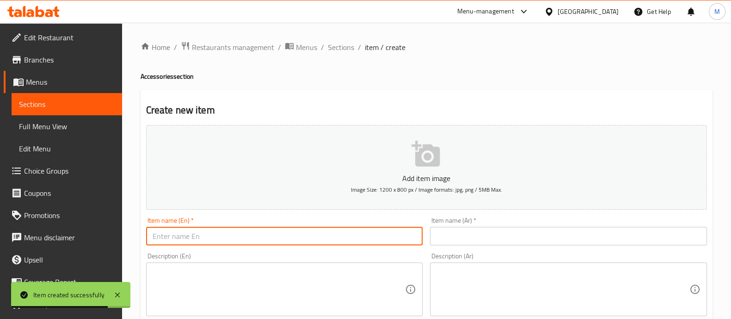
click at [257, 232] on input "text" at bounding box center [284, 236] width 277 height 18
paste input "Camera Lens Protector"
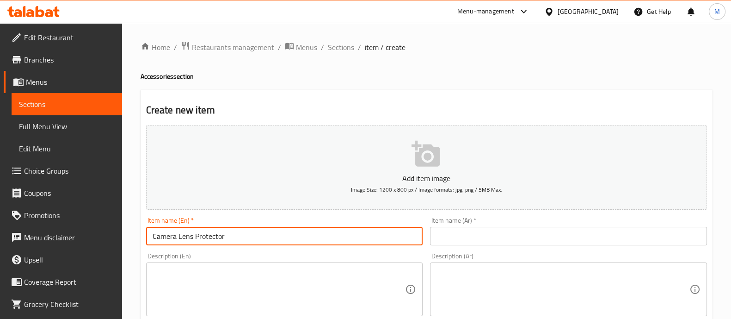
type input "Camera Lens Protector"
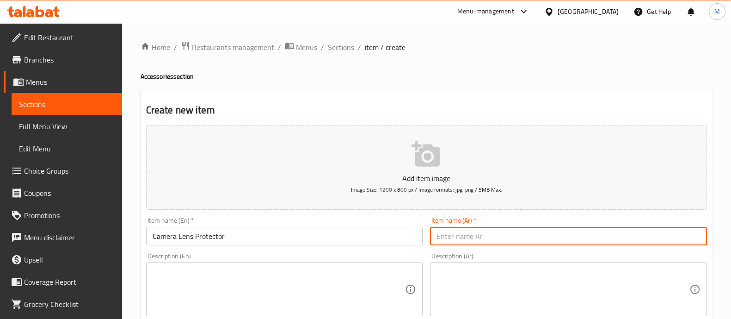
click at [454, 229] on input "text" at bounding box center [568, 236] width 277 height 18
paste input "واقي عدسة الكاميرا"
type input "واقي عدسة الكاميرا"
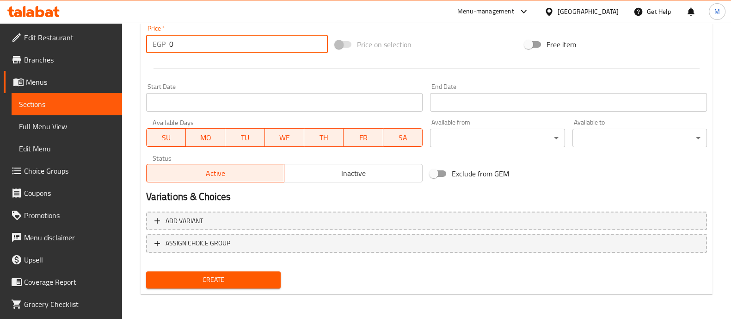
click at [204, 41] on input "0" at bounding box center [248, 44] width 159 height 18
type input "250"
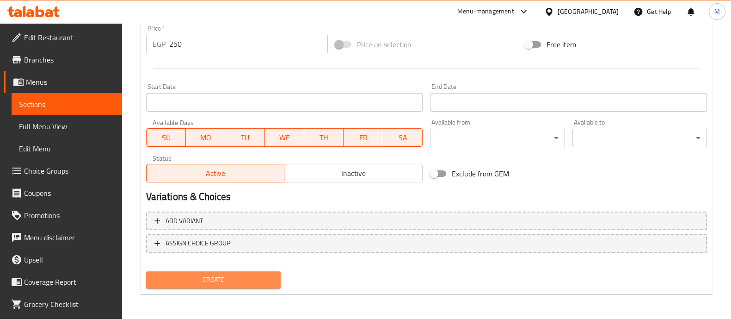
click at [201, 281] on span "Create" at bounding box center [214, 280] width 120 height 12
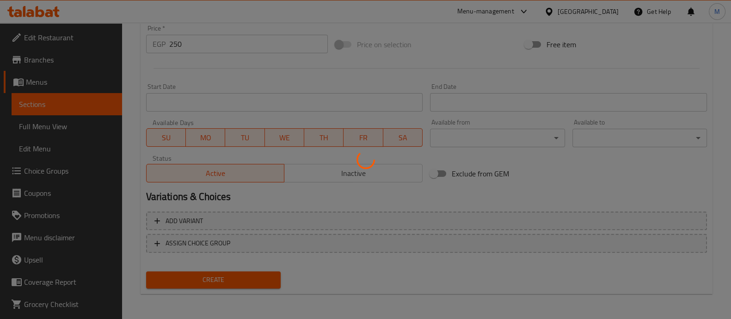
type input "0"
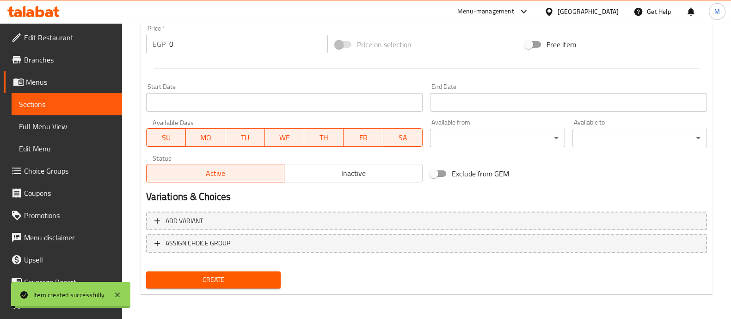
scroll to position [0, 0]
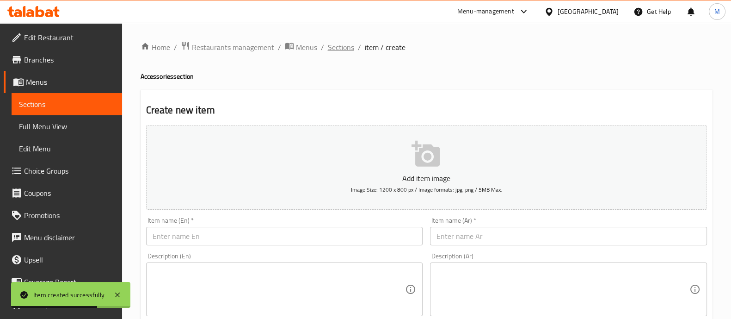
click at [329, 51] on span "Sections" at bounding box center [341, 47] width 26 height 11
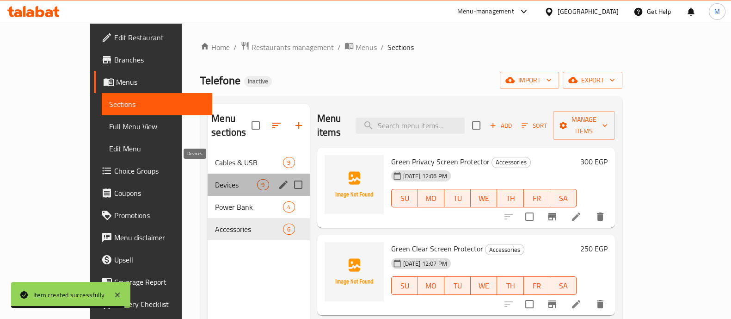
click at [215, 179] on span "Devices" at bounding box center [236, 184] width 42 height 11
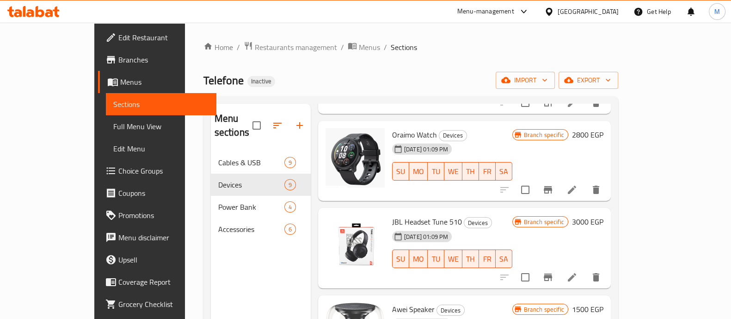
scroll to position [129, 0]
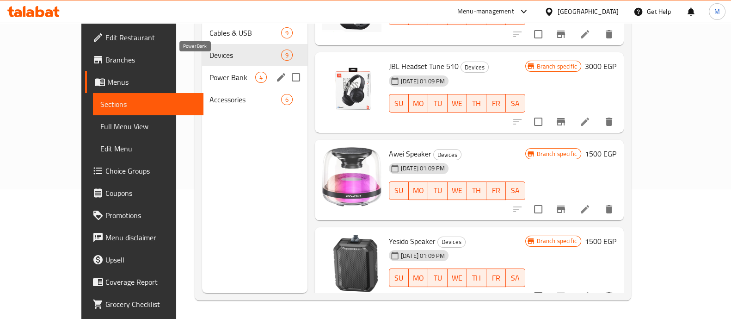
click at [202, 66] on div "Power Bank 4" at bounding box center [254, 77] width 105 height 22
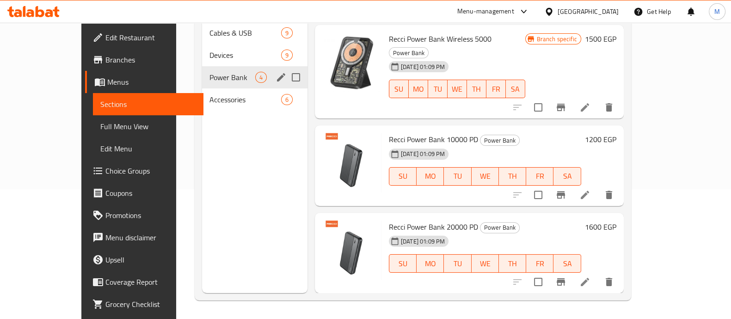
scroll to position [53, 0]
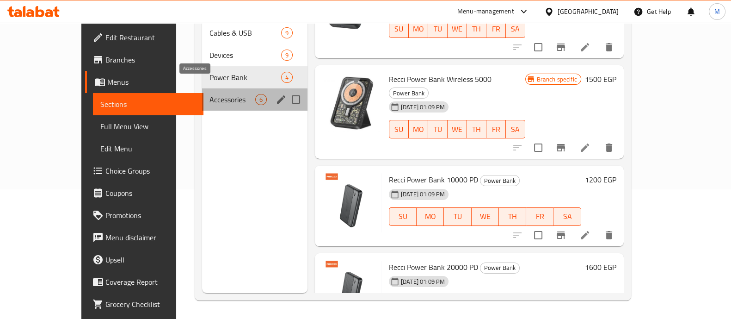
click at [209, 94] on span "Accessories" at bounding box center [232, 99] width 46 height 11
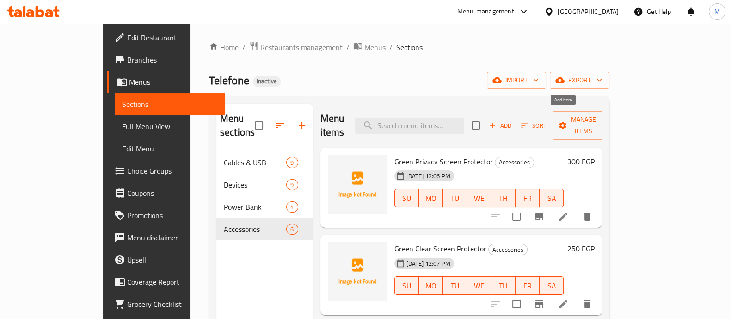
click at [513, 120] on span "Add" at bounding box center [500, 125] width 25 height 11
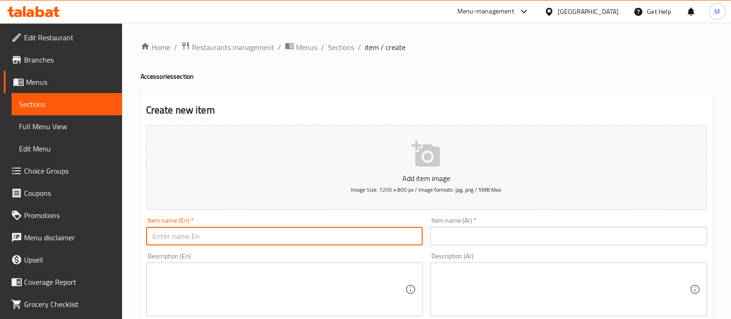
click at [211, 234] on input "text" at bounding box center [284, 236] width 277 height 18
paste input "Modem cat car holder"
type input "Modem cat car holder"
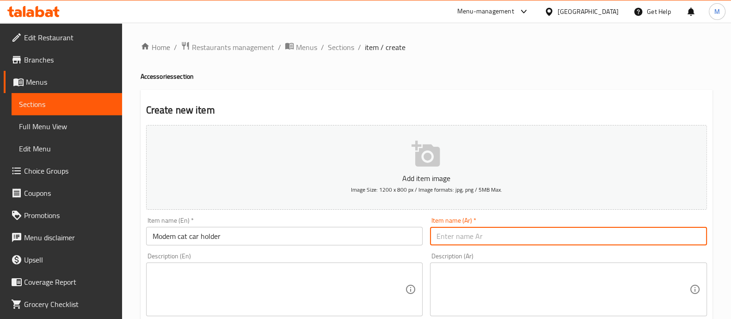
click at [482, 232] on input "text" at bounding box center [568, 236] width 277 height 18
paste input "حامل سيارة مودم كات"
type input "حامل سيارة مودم كات"
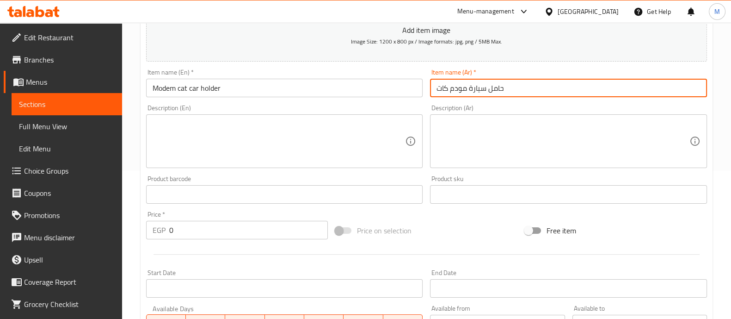
scroll to position [150, 0]
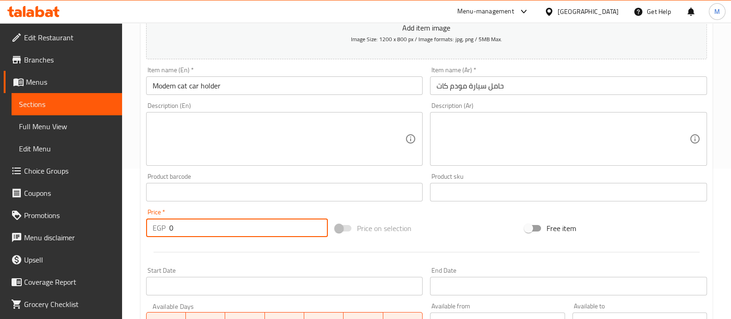
click at [216, 232] on input "0" at bounding box center [248, 227] width 159 height 18
type input "400"
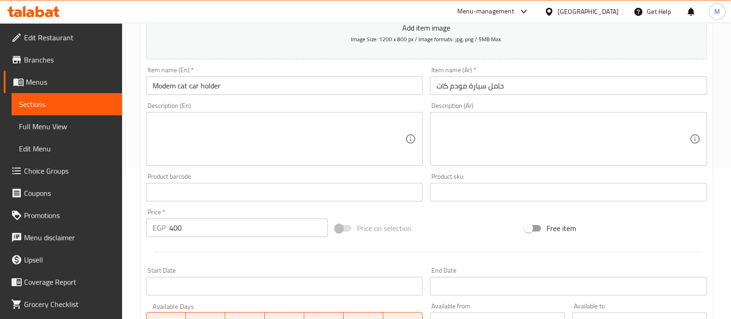
click at [216, 246] on div at bounding box center [426, 251] width 568 height 23
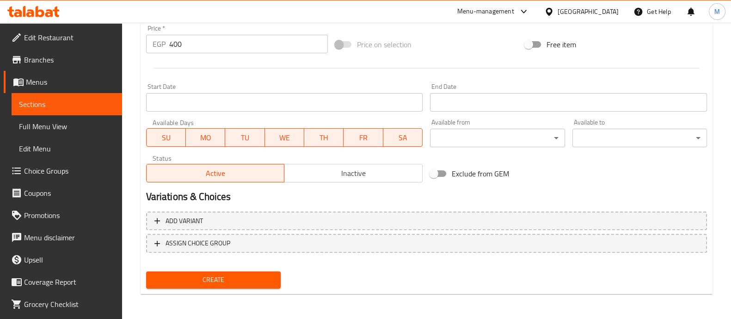
click at [194, 280] on span "Create" at bounding box center [214, 280] width 120 height 12
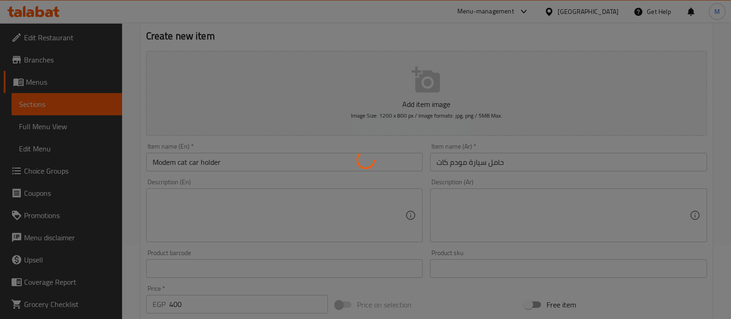
scroll to position [0, 0]
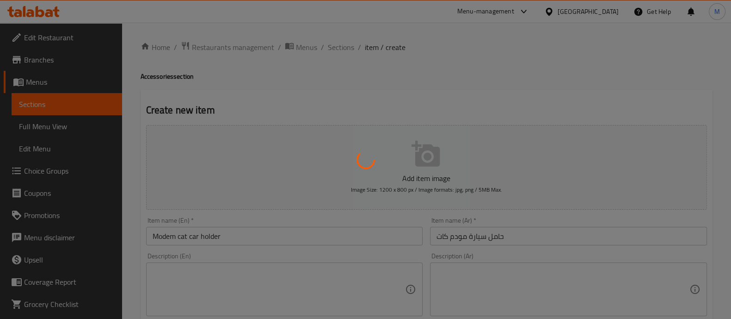
type input "0"
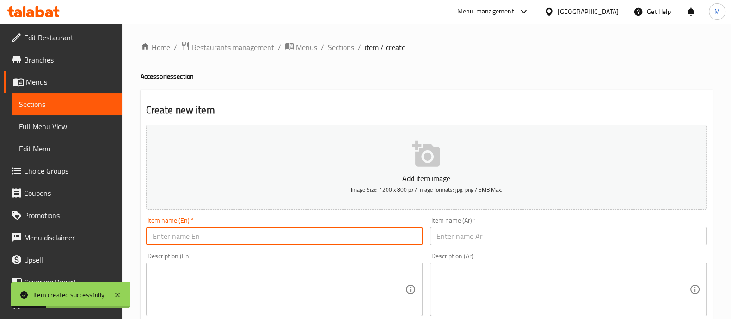
click at [245, 235] on input "text" at bounding box center [284, 236] width 277 height 18
paste input "Modem cat car holder 2"
type input "Modem cat car holder 2"
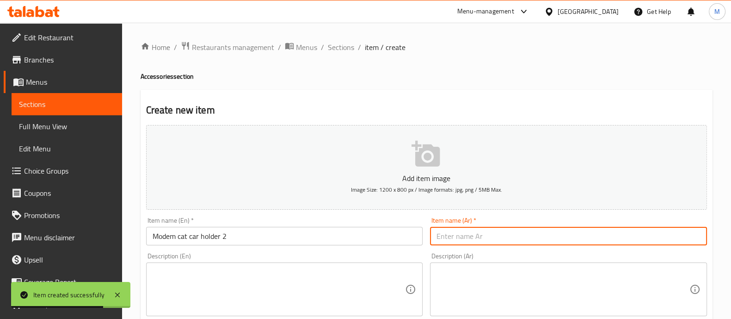
click at [460, 239] on input "text" at bounding box center [568, 236] width 277 height 18
paste input "حامل سيارة مودم كات"
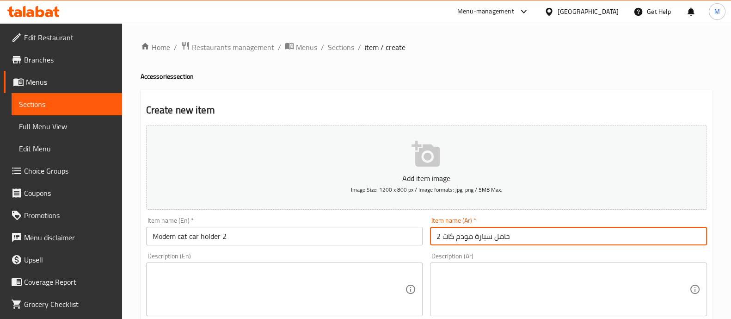
type input "حامل سيارة مودم كات 2"
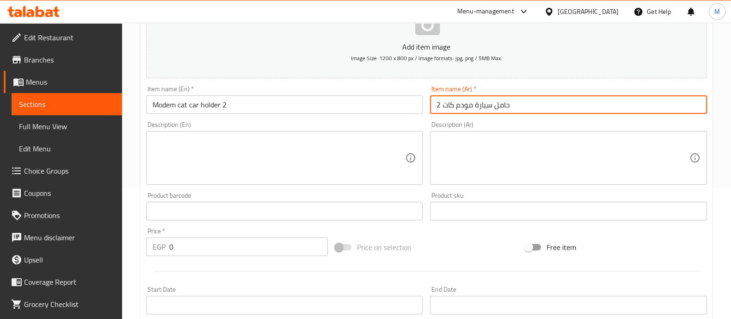
scroll to position [133, 0]
click at [182, 244] on input "0" at bounding box center [248, 245] width 159 height 18
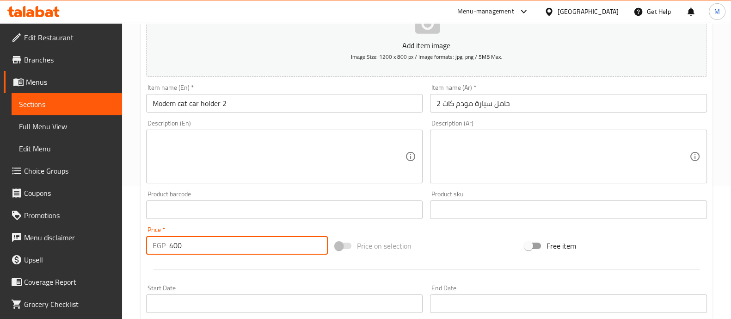
type input "400"
click at [184, 258] on div at bounding box center [426, 269] width 568 height 23
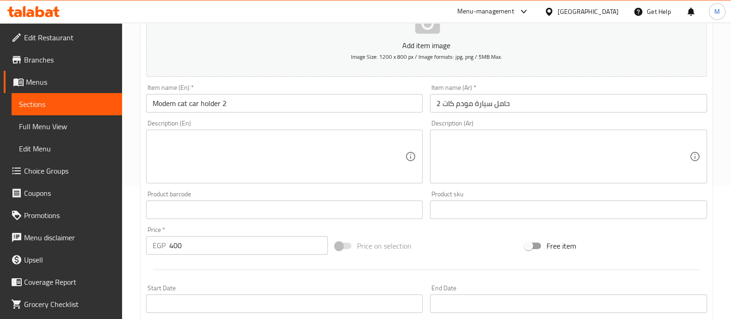
scroll to position [334, 0]
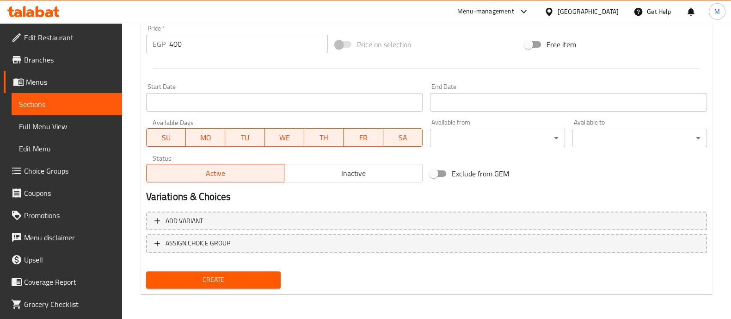
click at [183, 278] on span "Create" at bounding box center [214, 280] width 120 height 12
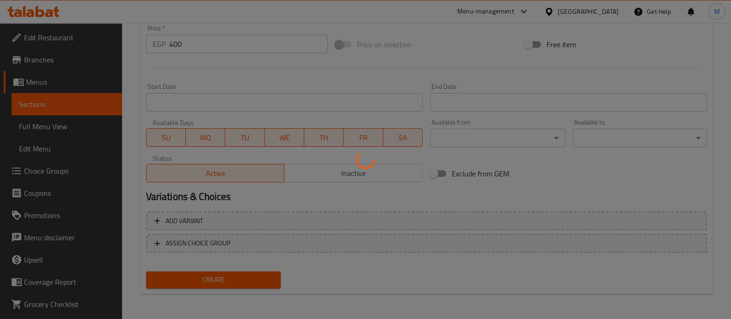
type input "0"
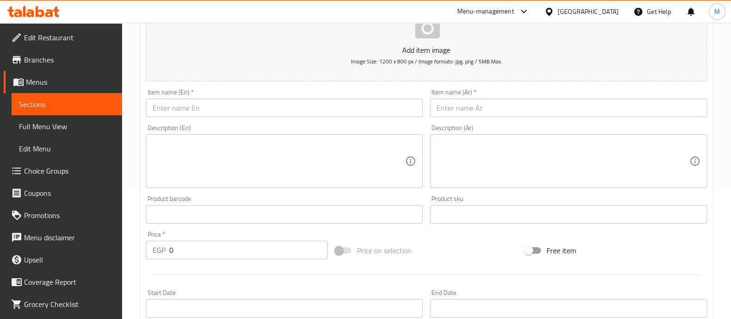
scroll to position [128, 0]
click at [201, 104] on input "text" at bounding box center [284, 108] width 277 height 18
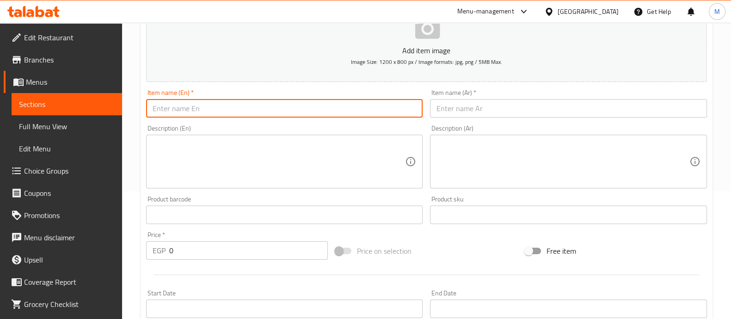
paste input "Modem cat car holder 3"
type input "Modem cat car holder 3"
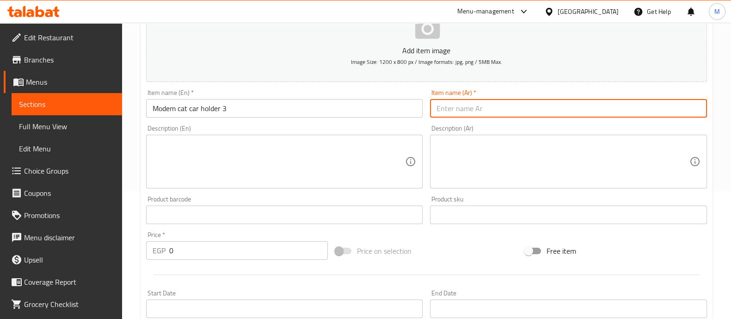
click at [513, 105] on input "text" at bounding box center [568, 108] width 277 height 18
paste input "حامل سيارة مودم كات"
type input "حامل سيارة مودم كات 3"
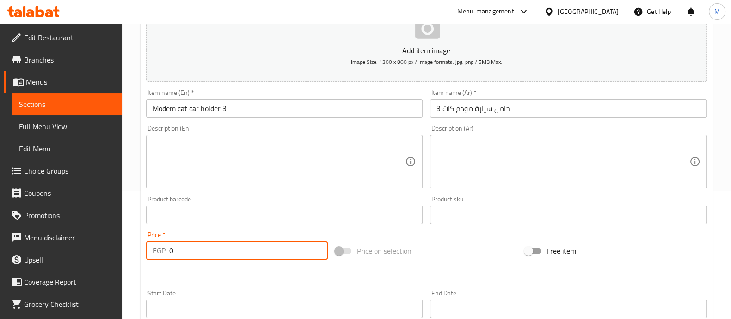
click at [212, 247] on input "0" at bounding box center [248, 250] width 159 height 18
type input "400"
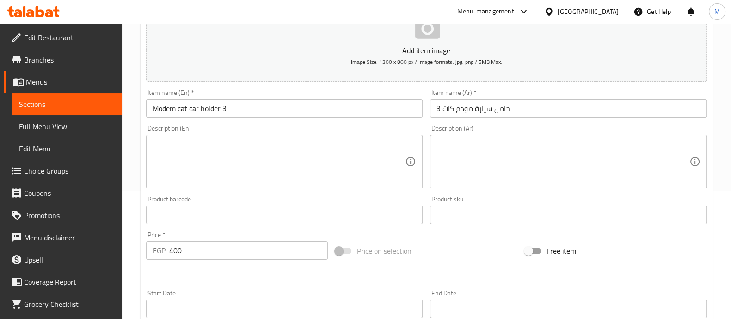
click at [202, 269] on div at bounding box center [426, 274] width 568 height 23
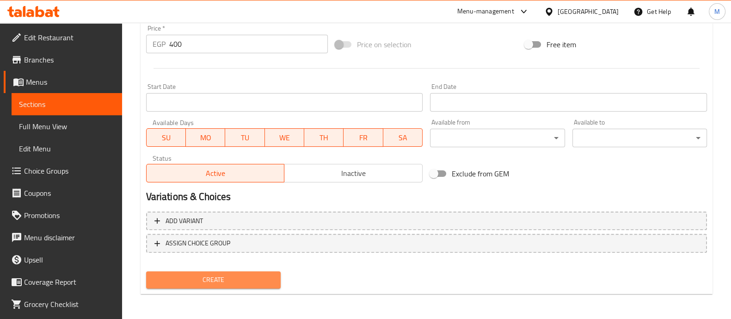
click at [193, 283] on span "Create" at bounding box center [214, 280] width 120 height 12
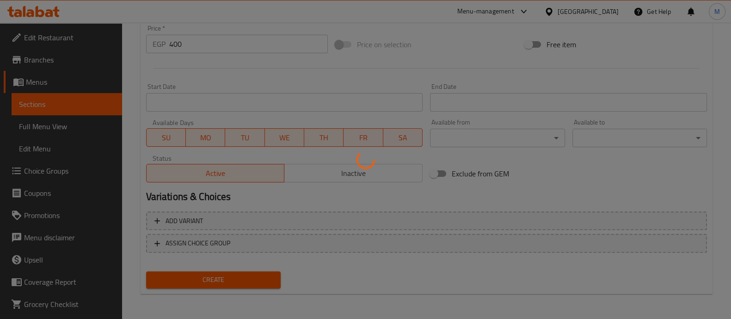
type input "0"
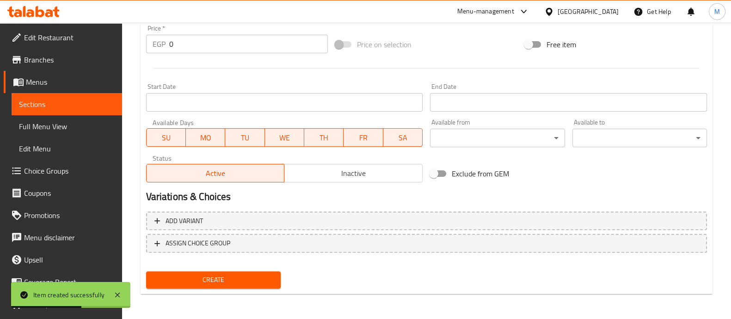
scroll to position [0, 0]
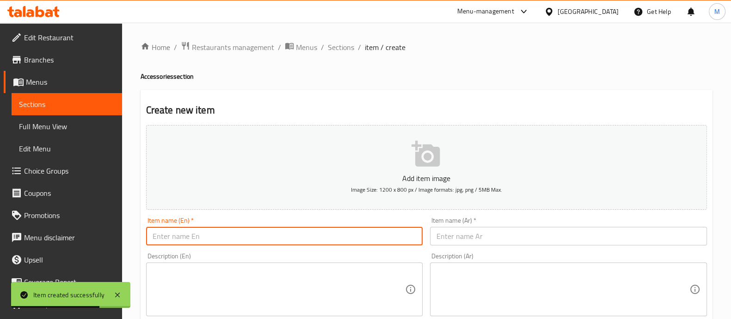
click at [167, 235] on input "text" at bounding box center [284, 236] width 277 height 18
paste input "Modem cat car holder 4"
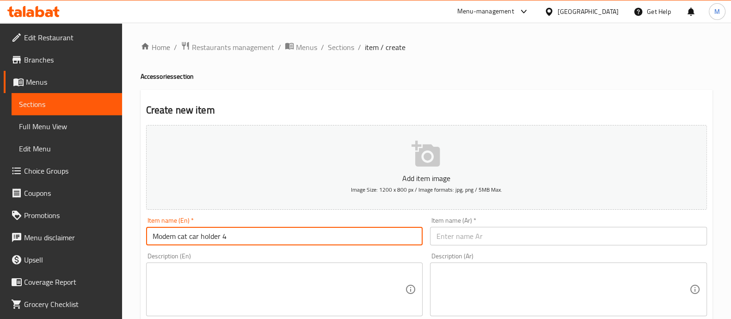
type input "Modem cat car holder 4"
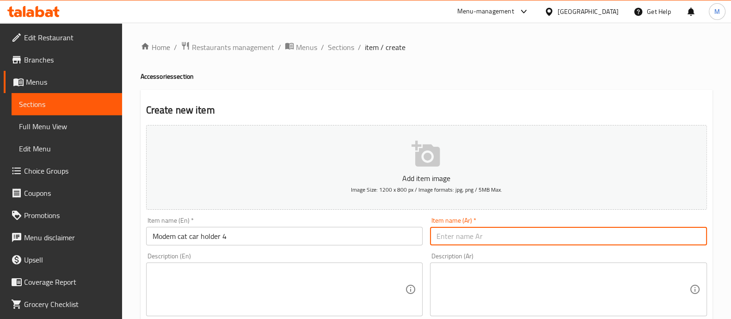
click at [470, 240] on input "text" at bounding box center [568, 236] width 277 height 18
paste input "حامل سيارة مودم كات"
type input "حامل سيارة مودم كات 4"
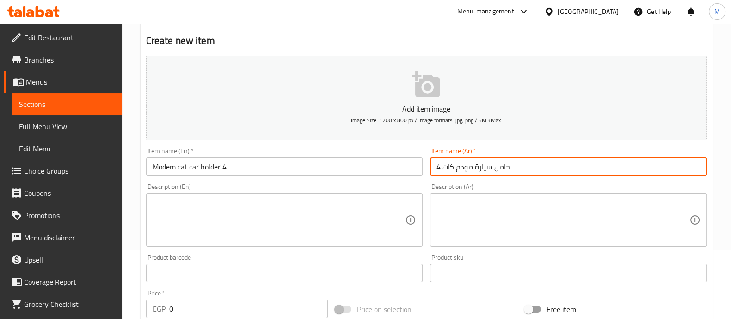
scroll to position [82, 0]
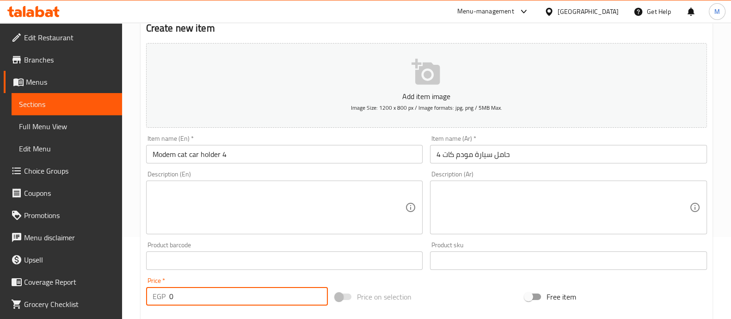
click at [204, 300] on input "0" at bounding box center [248, 296] width 159 height 18
type input "400"
click at [202, 277] on div "Price   * EGP 400 Price *" at bounding box center [237, 291] width 182 height 28
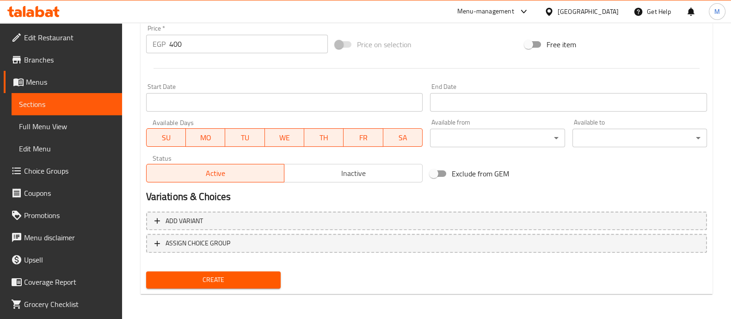
click at [199, 277] on span "Create" at bounding box center [214, 280] width 120 height 12
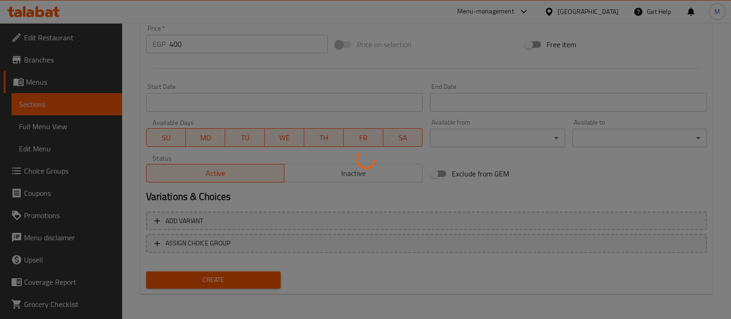
type input "0"
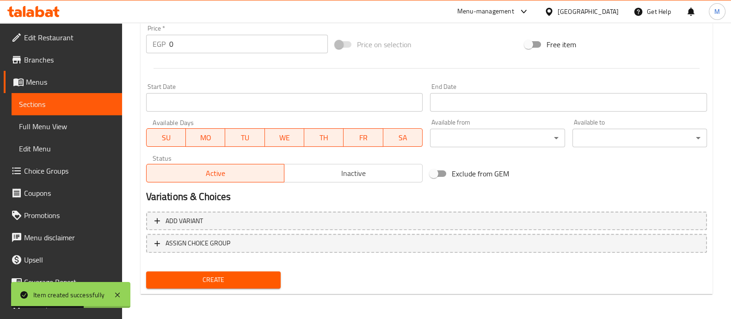
scroll to position [0, 0]
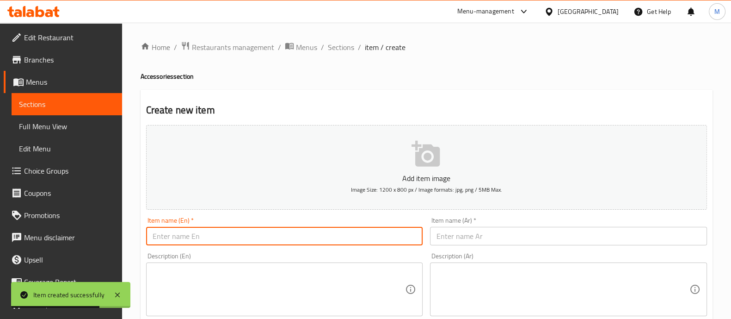
click at [170, 232] on input "text" at bounding box center [284, 236] width 277 height 18
paste input "Modem cat car charger"
type input "Modem cat car charger"
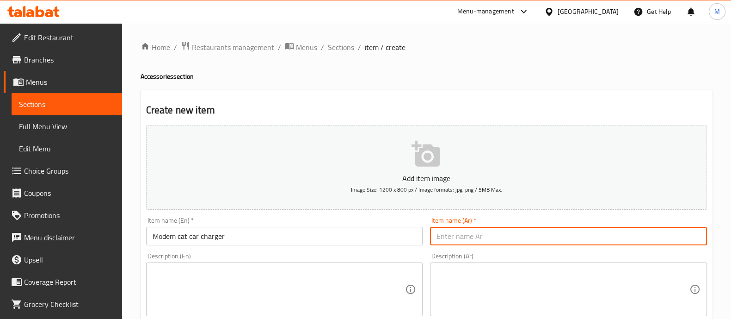
click at [456, 240] on input "text" at bounding box center [568, 236] width 277 height 18
paste input "شاحن سيارة مودم كات"
type input "شاحن سيارة مودم كات"
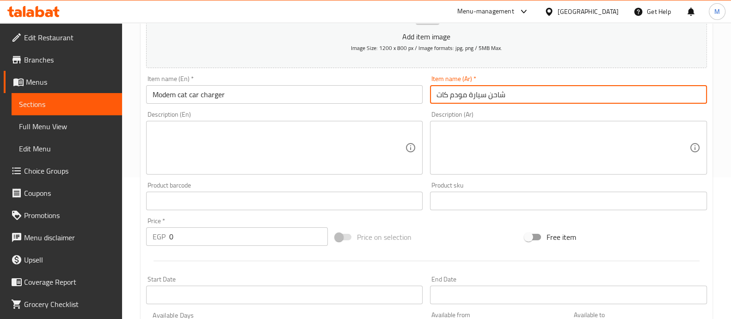
scroll to position [142, 0]
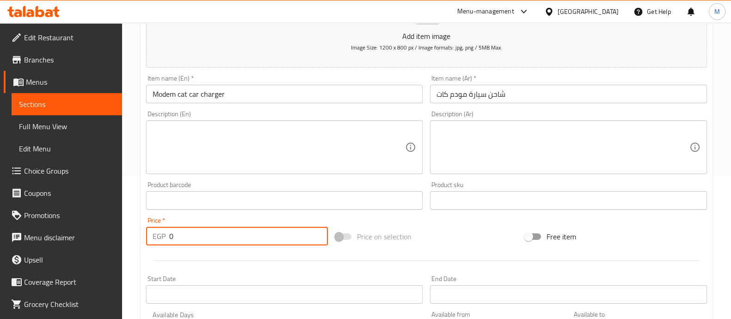
click at [199, 237] on input "0" at bounding box center [248, 236] width 159 height 18
type input "450"
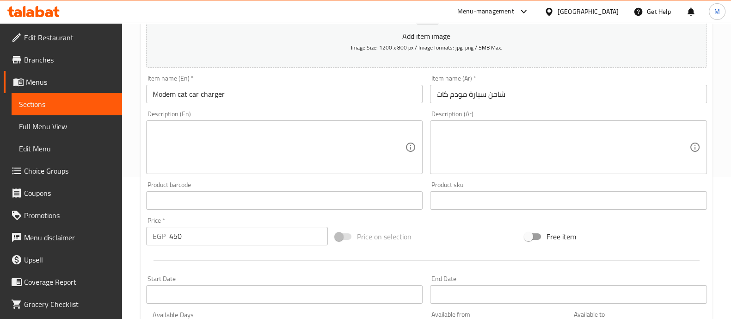
click at [192, 247] on div "Price   * EGP 450 Price *" at bounding box center [237, 231] width 190 height 36
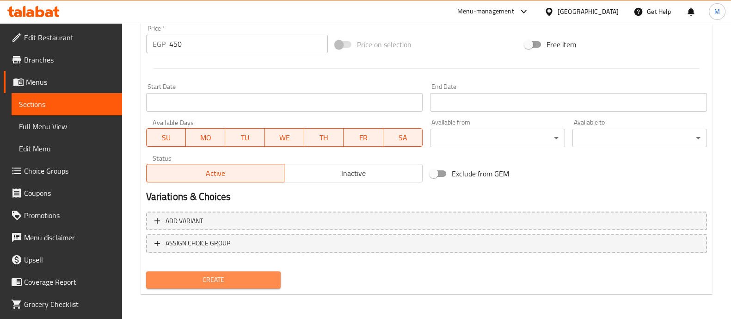
click at [192, 276] on span "Create" at bounding box center [214, 280] width 120 height 12
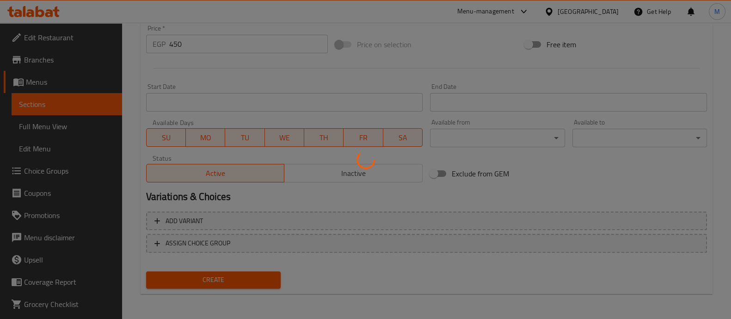
type input "0"
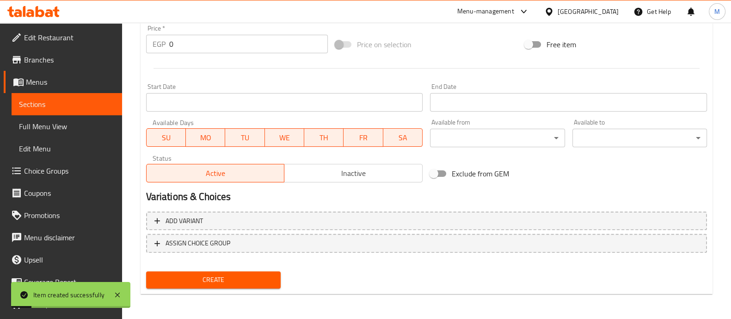
scroll to position [0, 0]
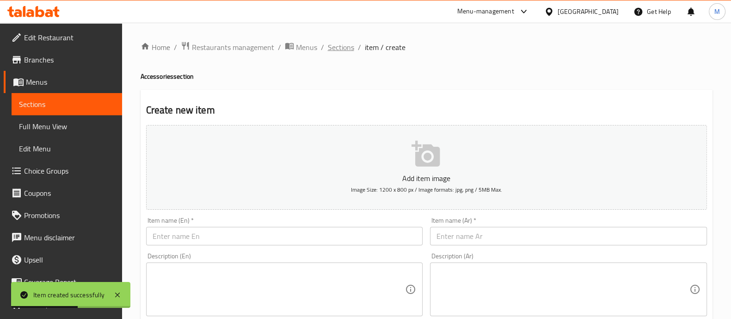
click at [340, 43] on span "Sections" at bounding box center [341, 47] width 26 height 11
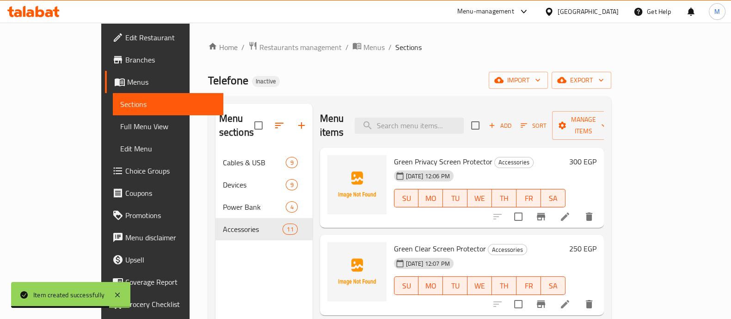
drag, startPoint x: 206, startPoint y: 144, endPoint x: 71, endPoint y: 203, distance: 147.4
click at [101, 203] on div "Edit Restaurant Branches Menus Sections Full Menu View Edit Menu Choice Groups …" at bounding box center [365, 235] width 529 height 425
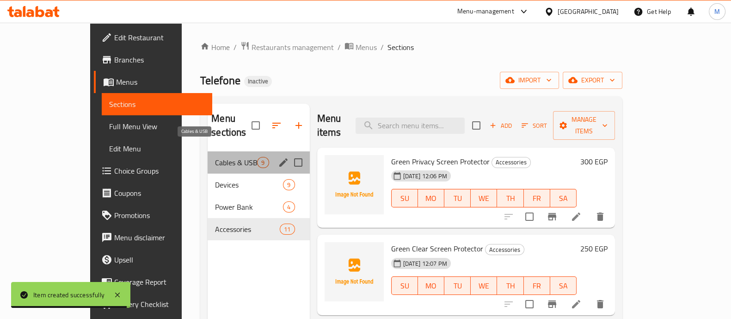
click at [215, 157] on span "Cables & USB" at bounding box center [236, 162] width 42 height 11
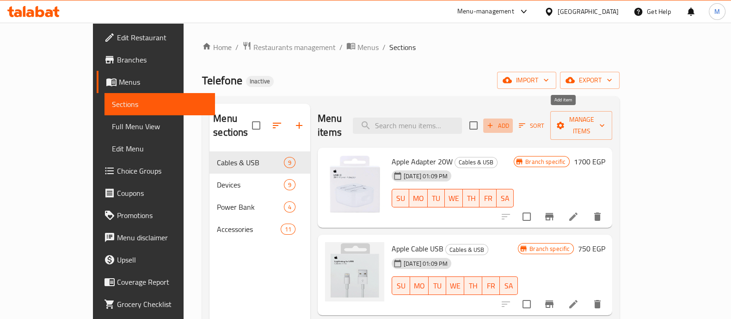
click at [511, 120] on span "Add" at bounding box center [498, 125] width 25 height 11
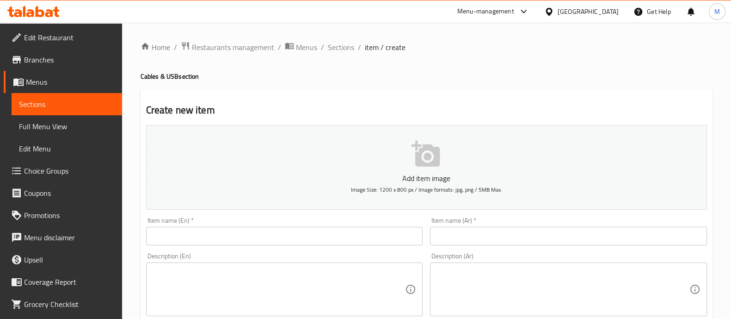
click at [471, 233] on input "text" at bounding box center [568, 236] width 277 height 18
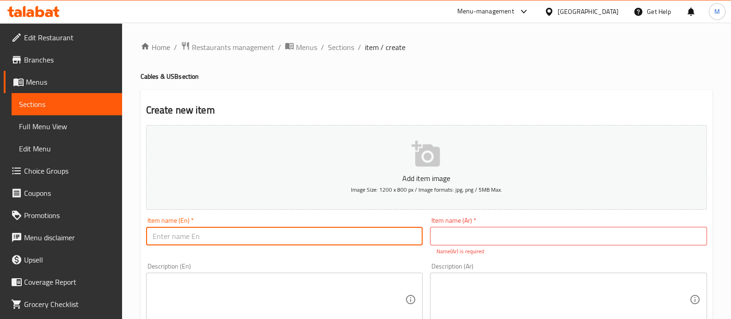
click at [400, 234] on input "text" at bounding box center [284, 236] width 277 height 18
paste input "Modem cat adapter 20w"
type input "Modem cat adapter 20w"
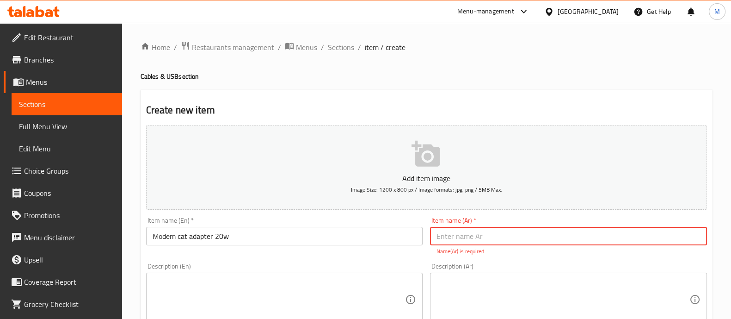
click at [483, 240] on input "text" at bounding box center [568, 236] width 277 height 18
paste input "محول طاقة مودم كات 20 وات"
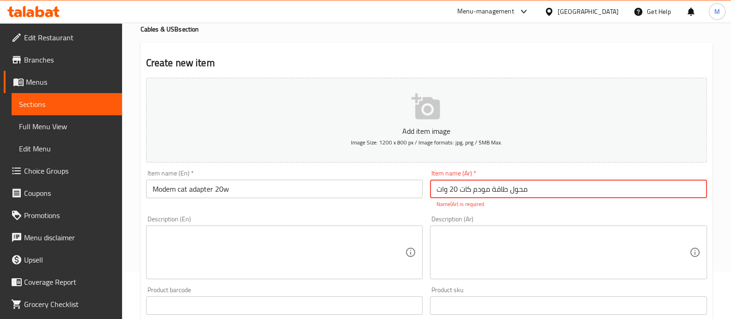
scroll to position [50, 0]
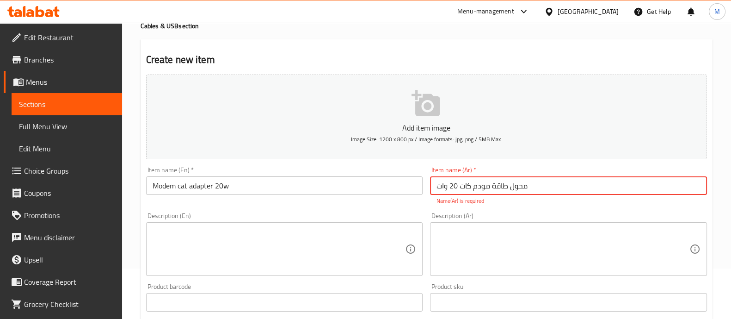
type input "محول طاقة مودم كات 20 وات"
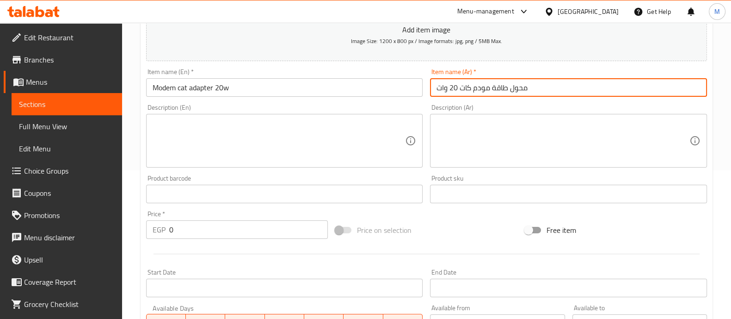
scroll to position [164, 0]
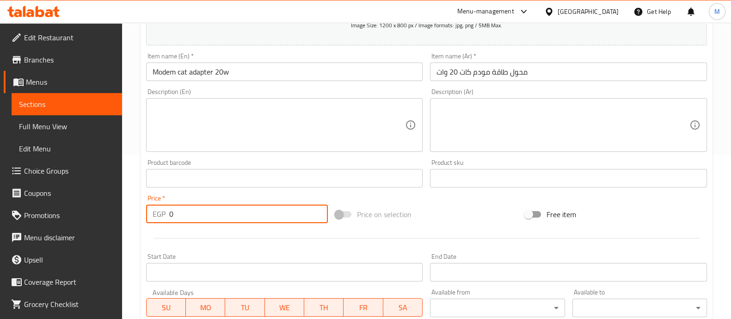
click at [209, 215] on input "0" at bounding box center [248, 213] width 159 height 18
type input "400"
click at [205, 229] on div at bounding box center [426, 238] width 568 height 23
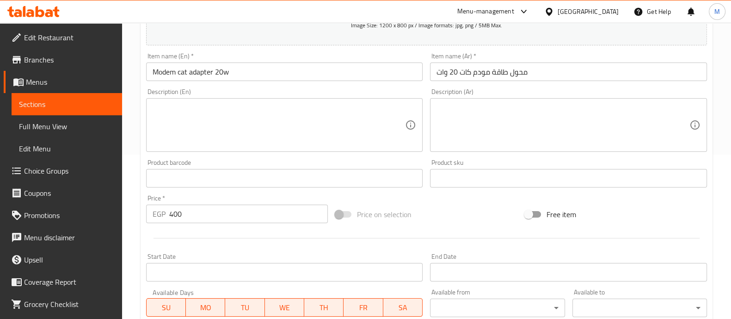
scroll to position [334, 0]
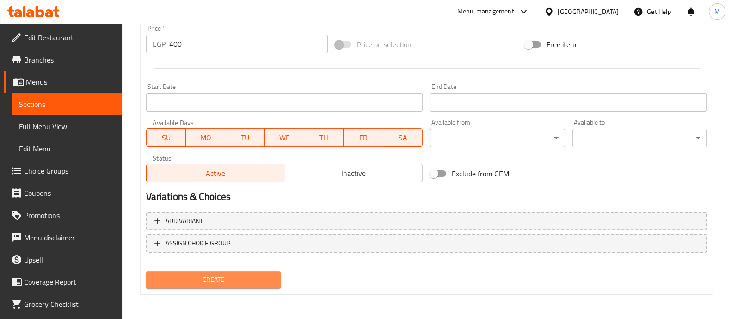
click at [193, 278] on span "Create" at bounding box center [214, 280] width 120 height 12
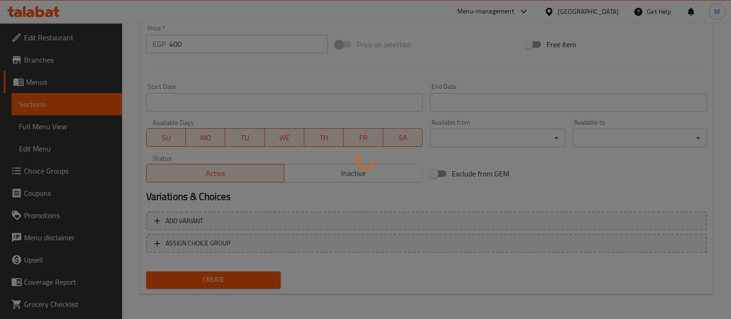
type input "0"
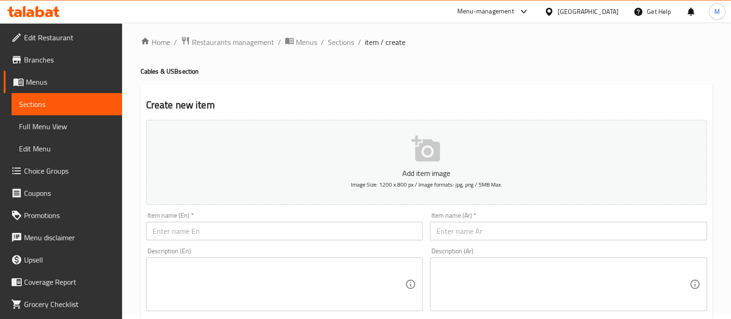
scroll to position [0, 0]
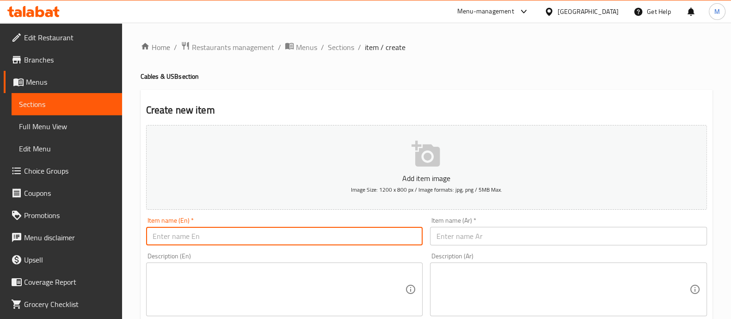
click at [183, 232] on input "text" at bounding box center [284, 236] width 277 height 18
paste input "Modem cat cable"
type input "Modem cat cable"
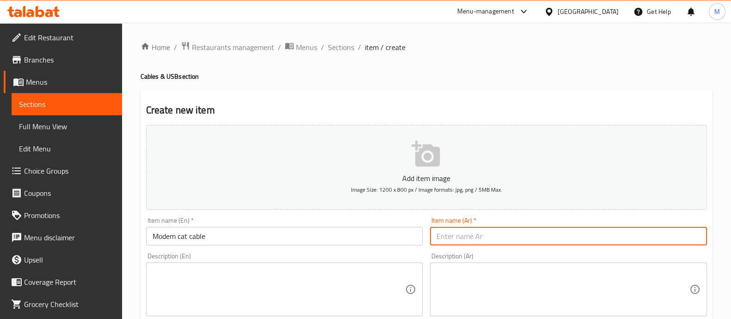
click at [457, 237] on input "text" at bounding box center [568, 236] width 277 height 18
paste input "كابل مودم كات"
type input "كابل مودم كات"
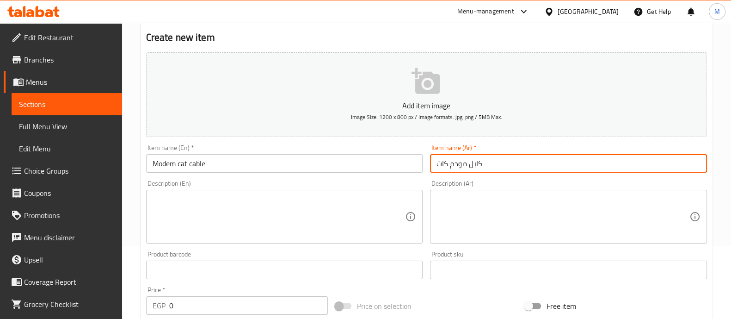
scroll to position [74, 0]
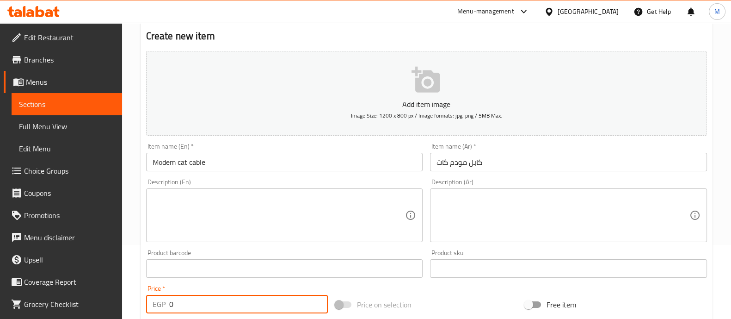
click at [238, 301] on input "0" at bounding box center [248, 304] width 159 height 18
type input "250"
click at [236, 291] on div "Price   * EGP 250 Price *" at bounding box center [237, 299] width 182 height 28
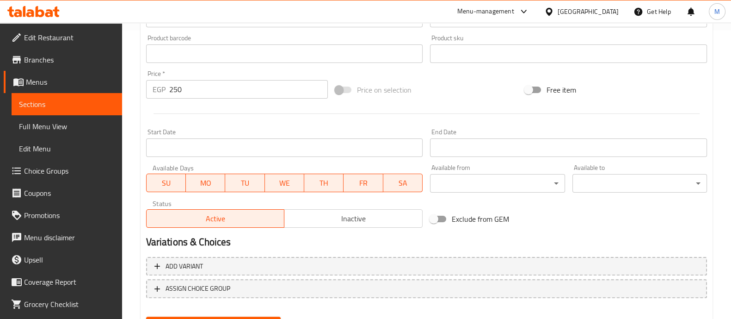
scroll to position [334, 0]
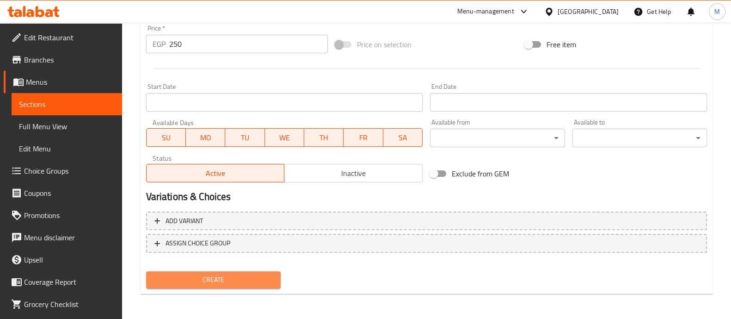
click at [210, 282] on span "Create" at bounding box center [214, 280] width 120 height 12
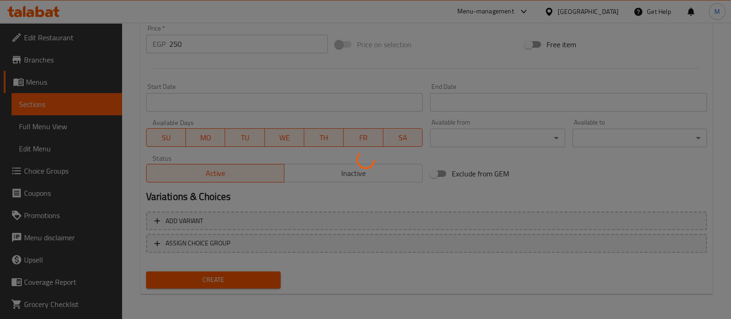
type input "0"
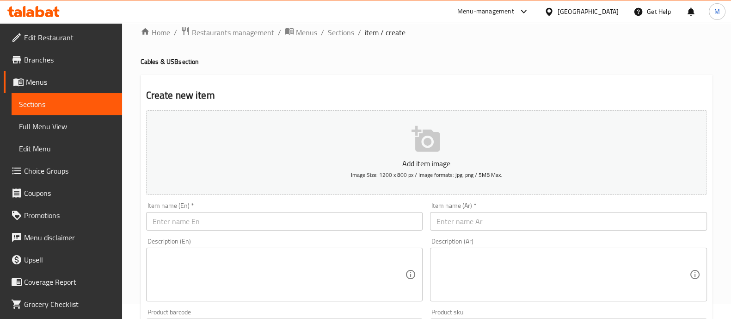
scroll to position [0, 0]
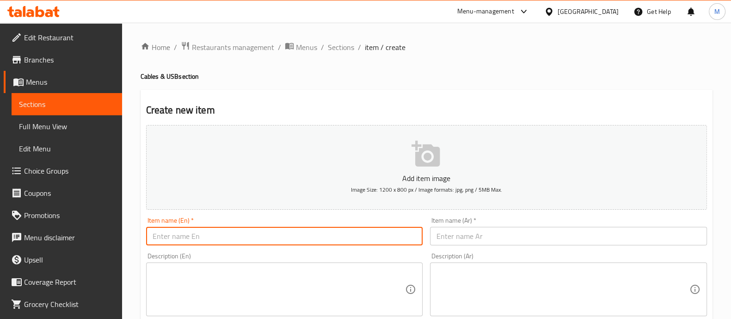
click at [194, 230] on input "text" at bounding box center [284, 236] width 277 height 18
paste input "anker USB-C to USB-C Cable"
type input "anker USB-C to USB-C Cable"
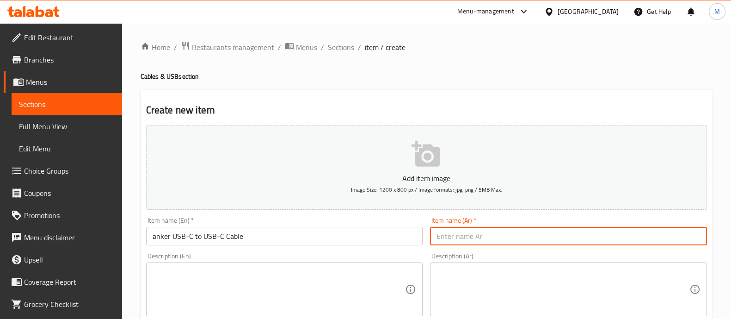
click at [475, 236] on input "text" at bounding box center [568, 236] width 277 height 18
paste input "كابل أنكر USB-C إلى USB-C"
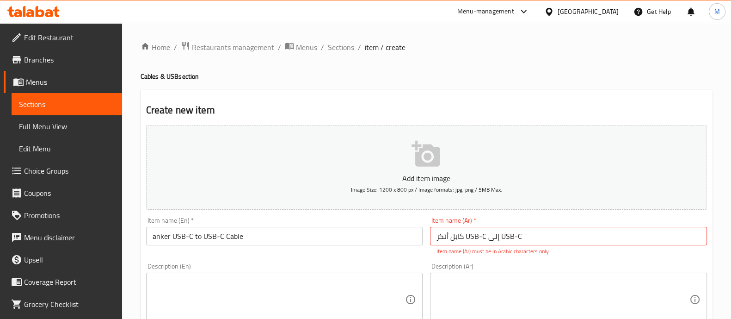
click at [469, 259] on div "Description (Ar) Description (Ar)" at bounding box center [568, 294] width 284 height 71
click at [474, 233] on input "كابل أنكر USB-C إلى USB-C" at bounding box center [568, 236] width 277 height 18
click at [485, 237] on input "كابل أنكر USB-C إلى USB-C" at bounding box center [568, 236] width 277 height 18
drag, startPoint x: 465, startPoint y: 235, endPoint x: 524, endPoint y: 234, distance: 59.7
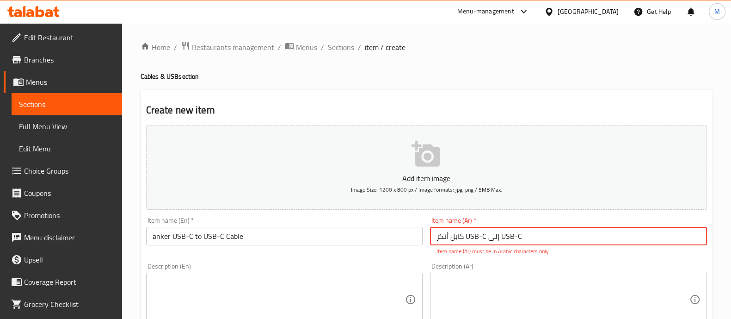
click at [524, 234] on input "كابل أنكر USB-C إلى USB-C" at bounding box center [568, 236] width 277 height 18
drag, startPoint x: 524, startPoint y: 234, endPoint x: 467, endPoint y: 233, distance: 57.4
click at [467, 233] on input "كابل أنكر USB-C إلى USB-C" at bounding box center [568, 236] width 277 height 18
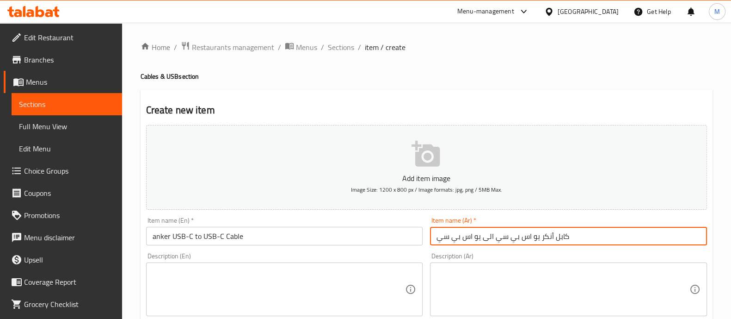
type input "كابل أنكر يو اس بي سي الى يو اس بي سي"
click at [407, 250] on div "Description (En) Description (En)" at bounding box center [284, 284] width 284 height 71
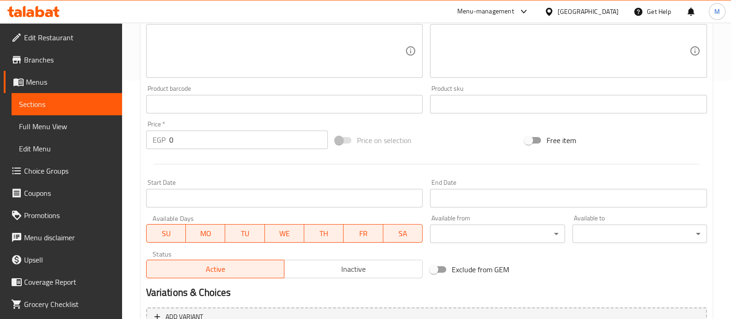
scroll to position [250, 0]
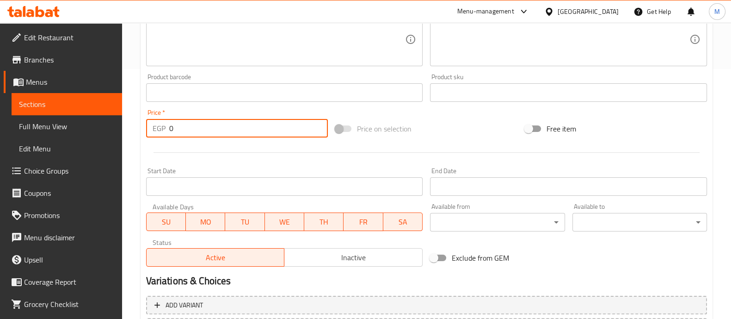
click at [219, 130] on input "0" at bounding box center [248, 128] width 159 height 18
type input "600"
click at [215, 147] on div at bounding box center [426, 152] width 568 height 23
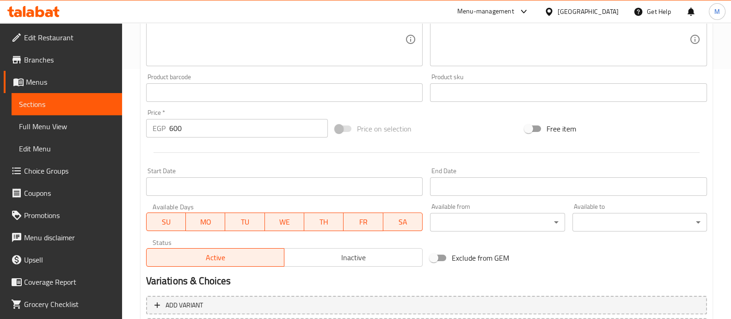
scroll to position [334, 0]
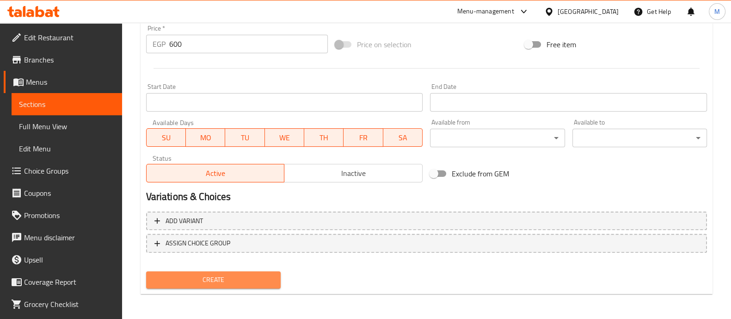
click at [217, 278] on span "Create" at bounding box center [214, 280] width 120 height 12
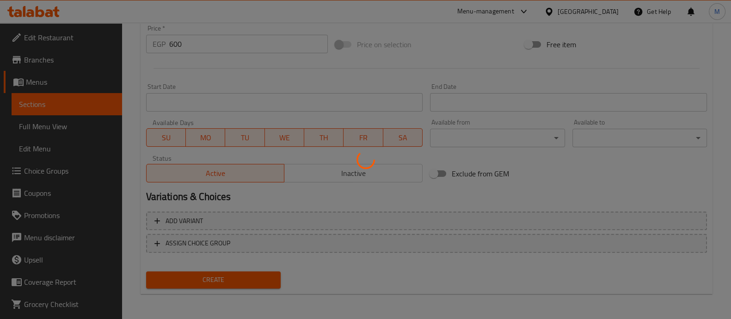
type input "0"
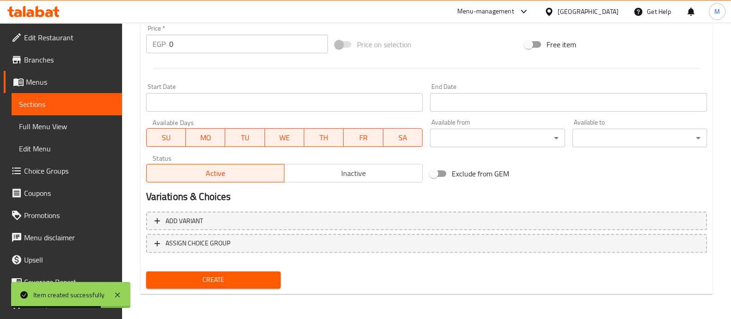
scroll to position [0, 0]
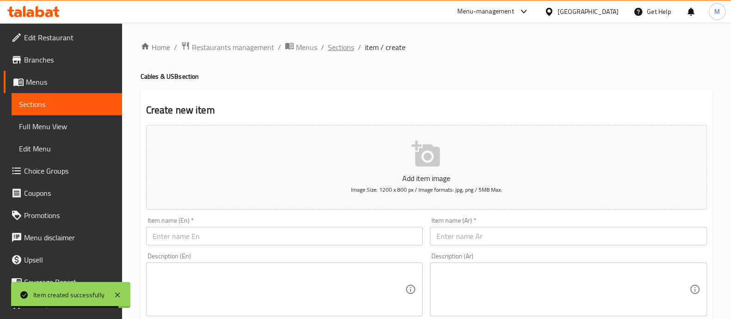
click at [336, 47] on span "Sections" at bounding box center [341, 47] width 26 height 11
